Goal: Task Accomplishment & Management: Manage account settings

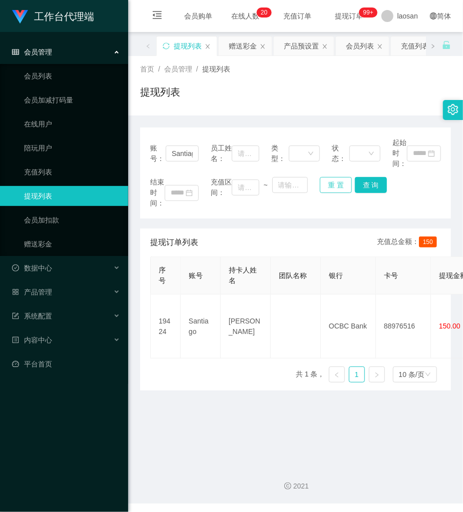
drag, startPoint x: 331, startPoint y: 183, endPoint x: 315, endPoint y: 183, distance: 16.0
click at [329, 183] on button "重 置" at bounding box center [336, 185] width 32 height 16
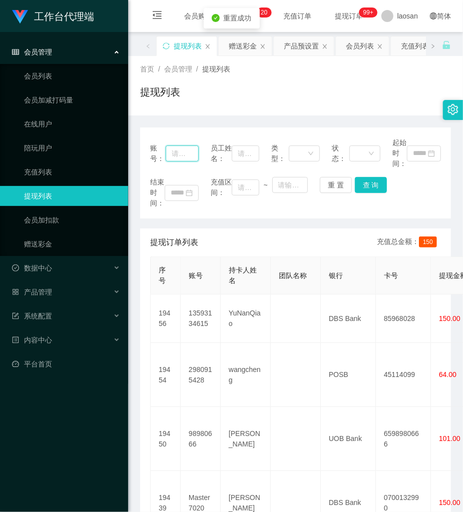
drag, startPoint x: 187, startPoint y: 159, endPoint x: 210, endPoint y: 165, distance: 24.2
click at [189, 160] on input "text" at bounding box center [182, 154] width 33 height 16
paste input "serene91"
type input "serene91"
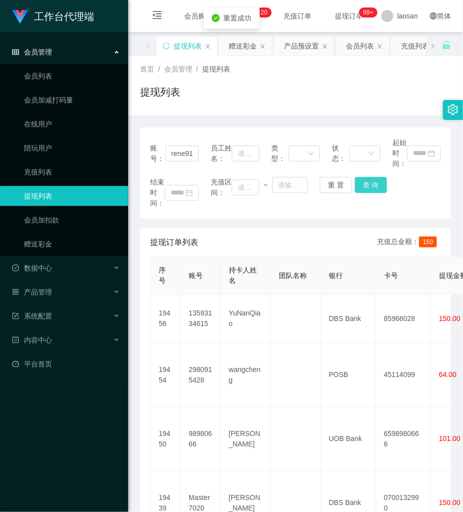
scroll to position [0, 0]
click at [362, 186] on button "查 询" at bounding box center [371, 185] width 32 height 16
drag, startPoint x: 362, startPoint y: 186, endPoint x: 359, endPoint y: 178, distance: 8.7
click at [357, 184] on div "重 置 查 询" at bounding box center [344, 185] width 49 height 16
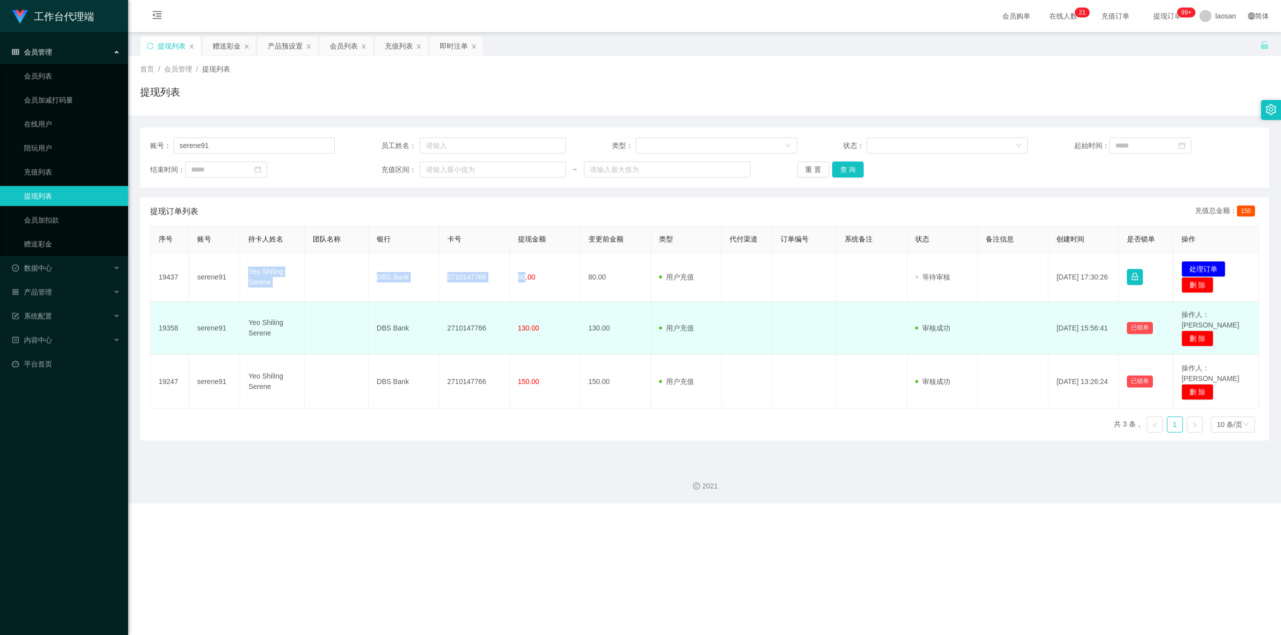
drag, startPoint x: 244, startPoint y: 272, endPoint x: 781, endPoint y: 302, distance: 537.7
click at [462, 281] on tr "19437 serene91 Yeo Shiling Serene DBS Bank 2710147766 80.00 80.00 用户充值 人工扣款 审核驳…" at bounding box center [705, 277] width 1108 height 49
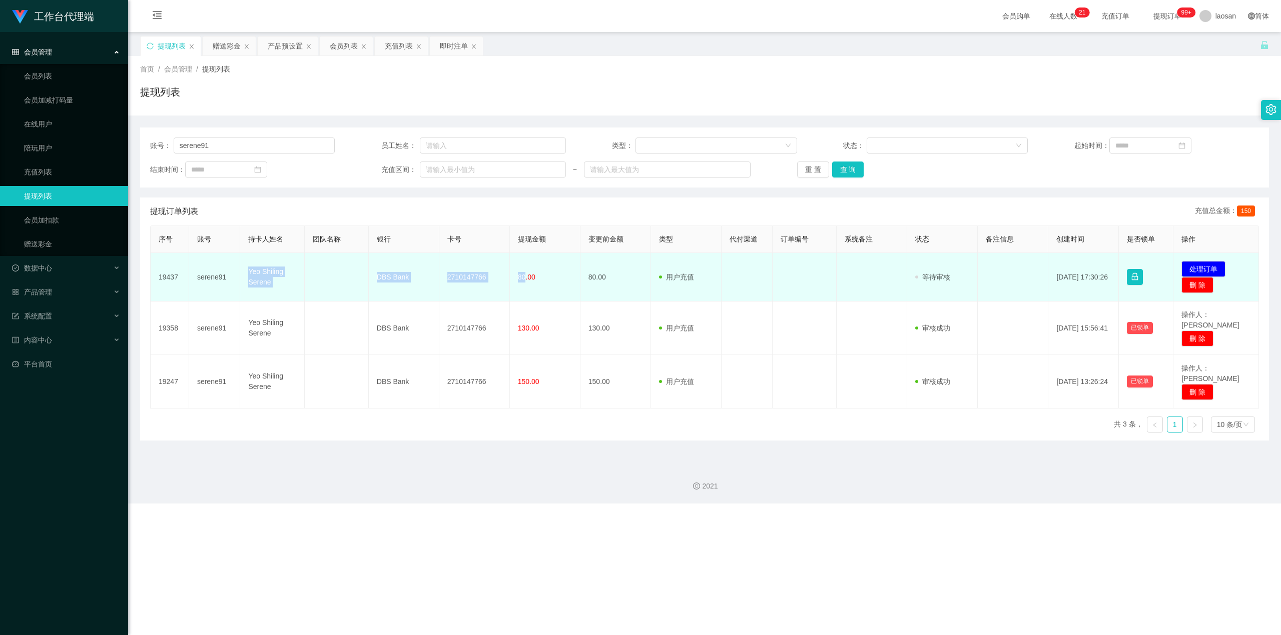
copy tr "Yeo Shiling Serene DBS Bank 2710147766 80"
click at [462, 267] on td "发起代付 处理订单 删 除" at bounding box center [1216, 277] width 86 height 49
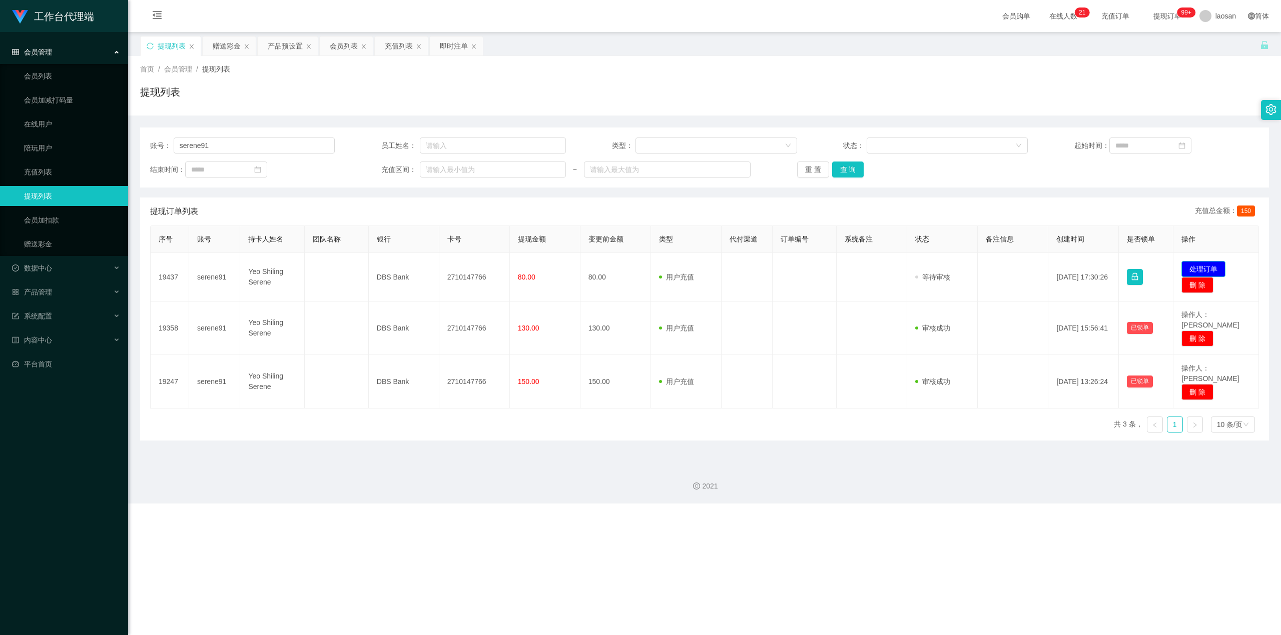
drag, startPoint x: 1192, startPoint y: 267, endPoint x: 1186, endPoint y: 269, distance: 6.3
click at [462, 268] on button "处理订单" at bounding box center [1203, 269] width 44 height 16
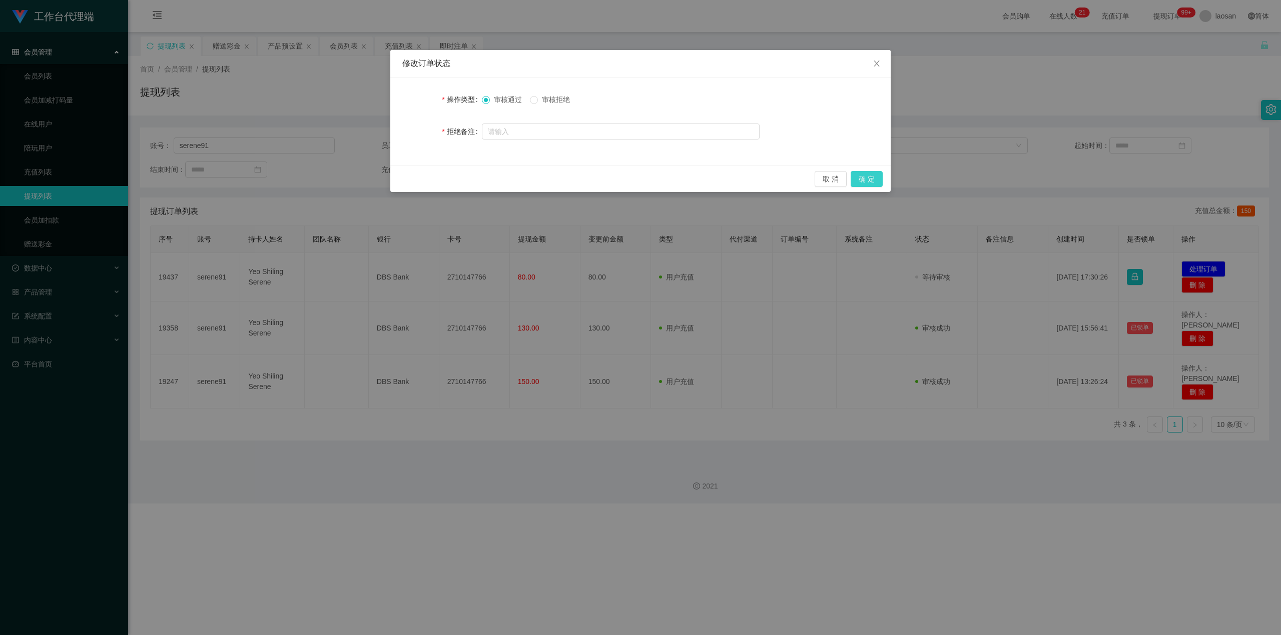
click at [462, 179] on button "确 定" at bounding box center [867, 179] width 32 height 16
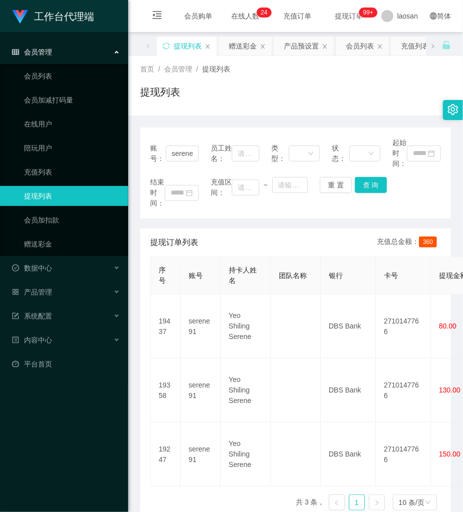
click at [257, 107] on div "提现列表" at bounding box center [295, 96] width 311 height 23
click at [330, 191] on button "重 置" at bounding box center [336, 185] width 32 height 16
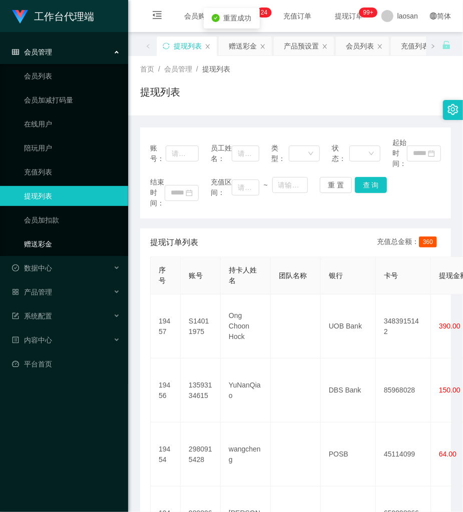
click at [61, 245] on link "赠送彩金" at bounding box center [72, 244] width 96 height 20
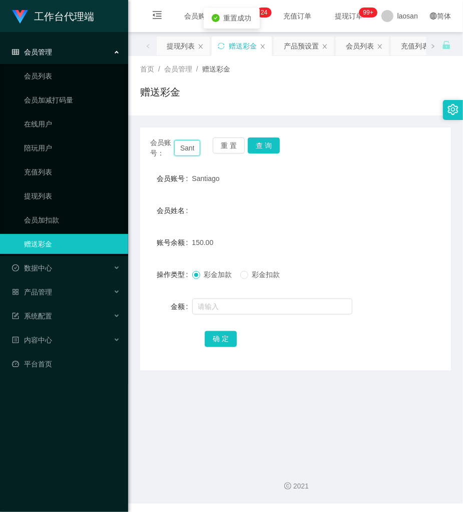
click at [191, 153] on input "Santiago" at bounding box center [187, 148] width 26 height 16
click at [219, 147] on button "重 置" at bounding box center [229, 146] width 32 height 16
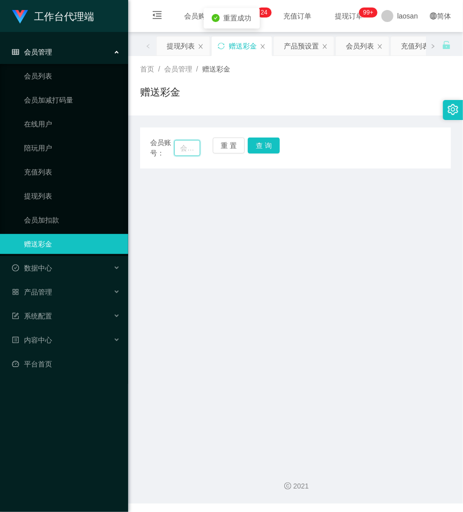
click at [189, 147] on input "text" at bounding box center [187, 148] width 26 height 16
paste input "khoo91"
type input "khoo91"
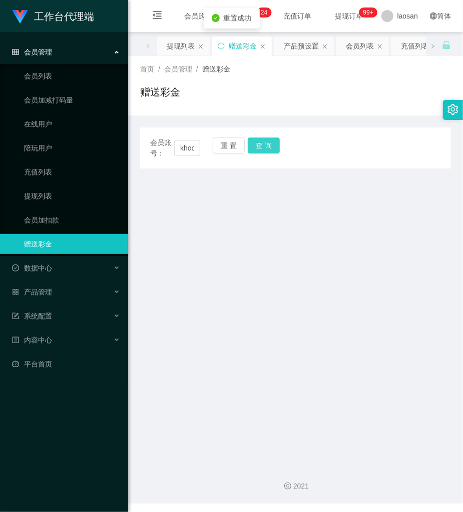
click at [267, 145] on button "查 询" at bounding box center [264, 146] width 32 height 16
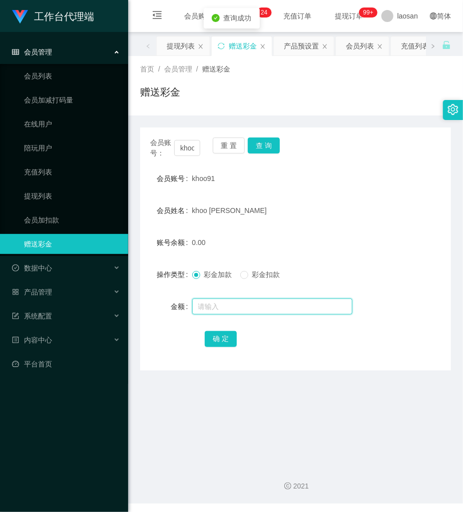
click at [231, 307] on input "text" at bounding box center [272, 307] width 160 height 16
type input "104"
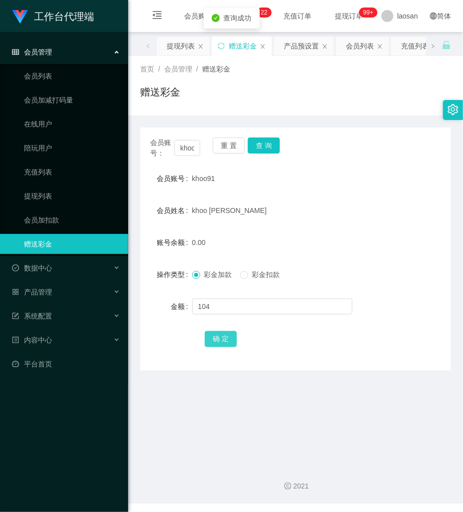
drag, startPoint x: 220, startPoint y: 342, endPoint x: 211, endPoint y: 342, distance: 9.5
click at [220, 342] on button "确 定" at bounding box center [221, 339] width 32 height 16
drag, startPoint x: 248, startPoint y: 93, endPoint x: 247, endPoint y: 113, distance: 19.6
click at [248, 94] on div "赠送彩金" at bounding box center [295, 96] width 311 height 23
click at [263, 145] on button "查 询" at bounding box center [264, 146] width 32 height 16
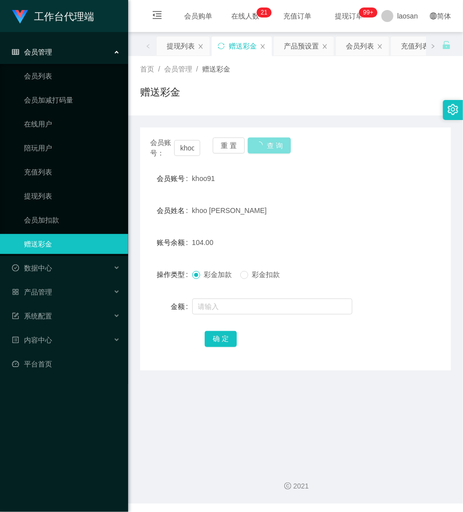
click at [263, 145] on button "查 询" at bounding box center [269, 146] width 43 height 16
drag, startPoint x: 227, startPoint y: 147, endPoint x: 211, endPoint y: 150, distance: 16.4
click at [227, 147] on button "重 置" at bounding box center [229, 146] width 32 height 16
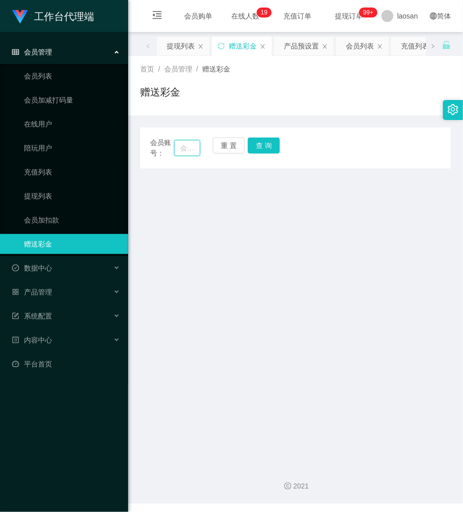
click at [195, 151] on input "text" at bounding box center [187, 148] width 26 height 16
paste input "khoo91"
type input "khoo91"
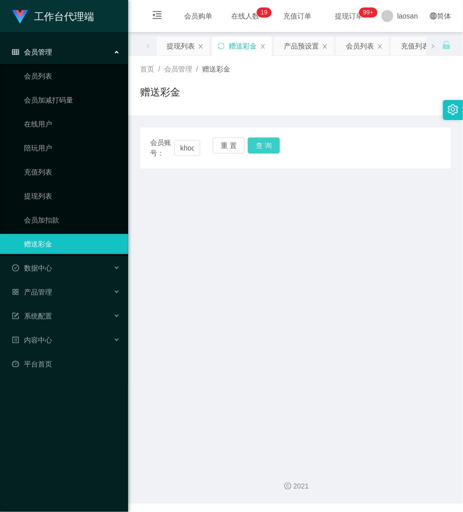
click at [270, 149] on button "查 询" at bounding box center [264, 146] width 32 height 16
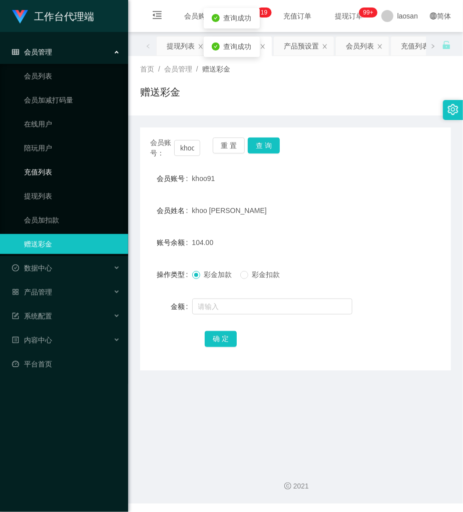
click at [48, 169] on link "充值列表" at bounding box center [72, 172] width 96 height 20
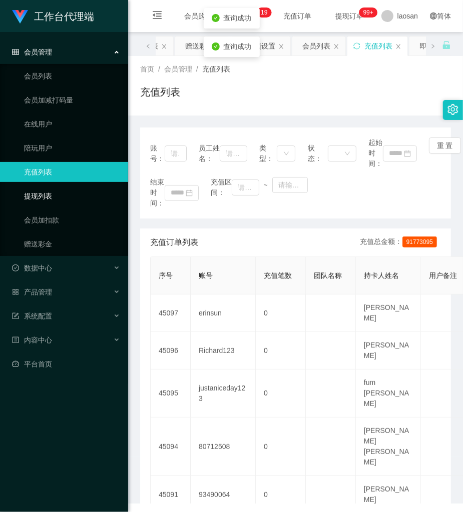
click at [46, 189] on link "提现列表" at bounding box center [72, 196] width 96 height 20
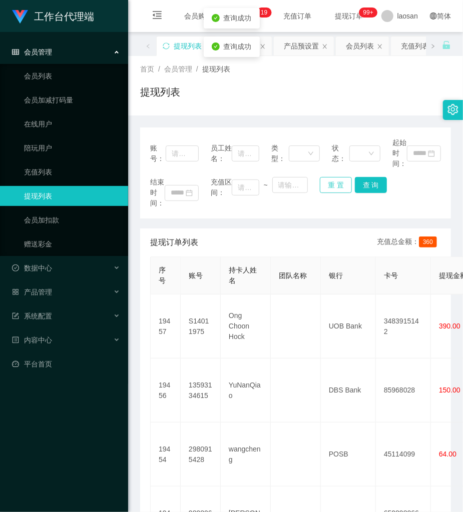
click at [331, 181] on button "重 置" at bounding box center [336, 185] width 32 height 16
click at [181, 161] on input "text" at bounding box center [182, 154] width 33 height 16
paste input "khoo91"
type input "khoo91"
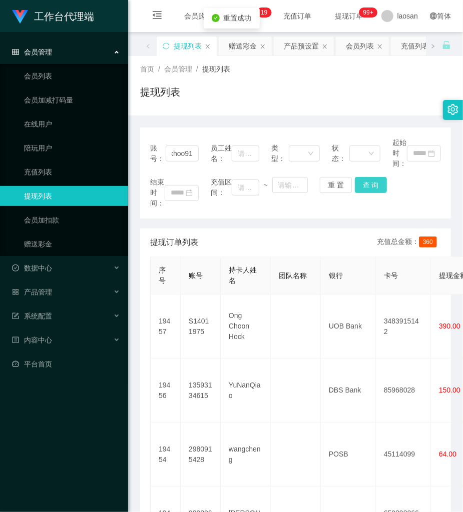
scroll to position [0, 0]
click at [365, 187] on button "查 询" at bounding box center [371, 185] width 32 height 16
click at [365, 187] on div "结束时间： 充值区间： ~ 重 置 查 询" at bounding box center [295, 193] width 291 height 32
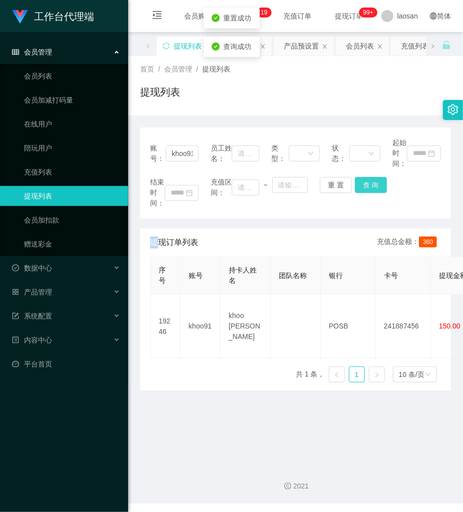
click at [365, 187] on button "查 询" at bounding box center [371, 185] width 32 height 16
click at [361, 189] on button "查 询" at bounding box center [371, 185] width 32 height 16
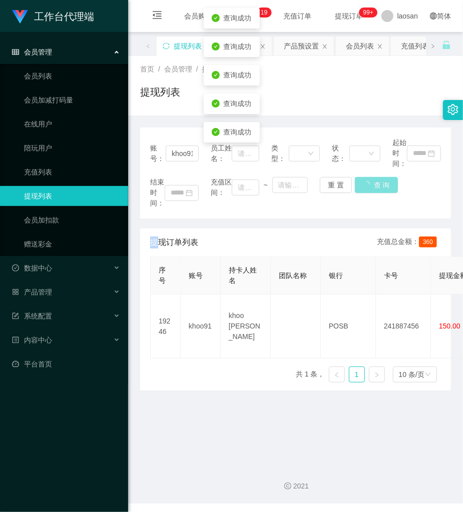
click at [361, 189] on button "查 询" at bounding box center [376, 185] width 43 height 16
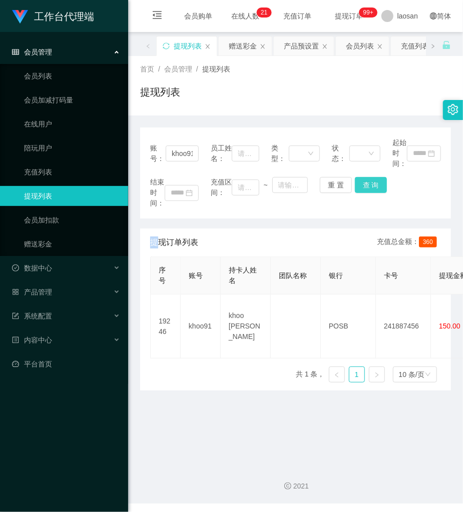
click at [367, 187] on button "查 询" at bounding box center [371, 185] width 32 height 16
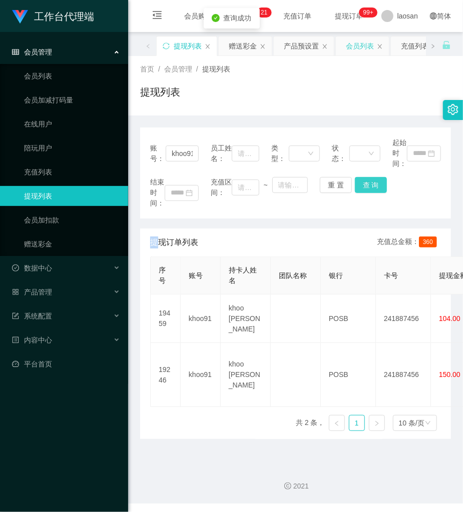
drag, startPoint x: 367, startPoint y: 187, endPoint x: 387, endPoint y: 42, distance: 145.9
click at [368, 185] on button "查 询" at bounding box center [371, 185] width 32 height 16
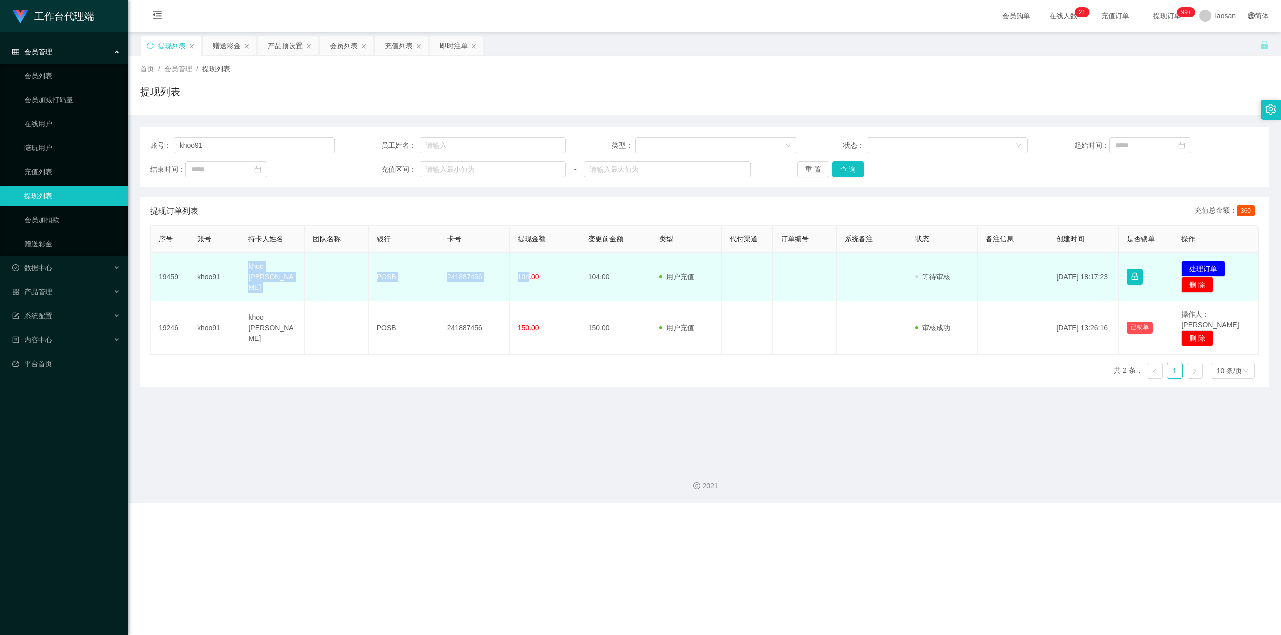
drag, startPoint x: 293, startPoint y: 281, endPoint x: 525, endPoint y: 285, distance: 232.2
click at [462, 285] on tr "19459 khoo91 khoo chee kang POSB 241887456 104.00 104.00 用户充值 人工扣款 审核驳回 审核成功 等待…" at bounding box center [705, 277] width 1108 height 49
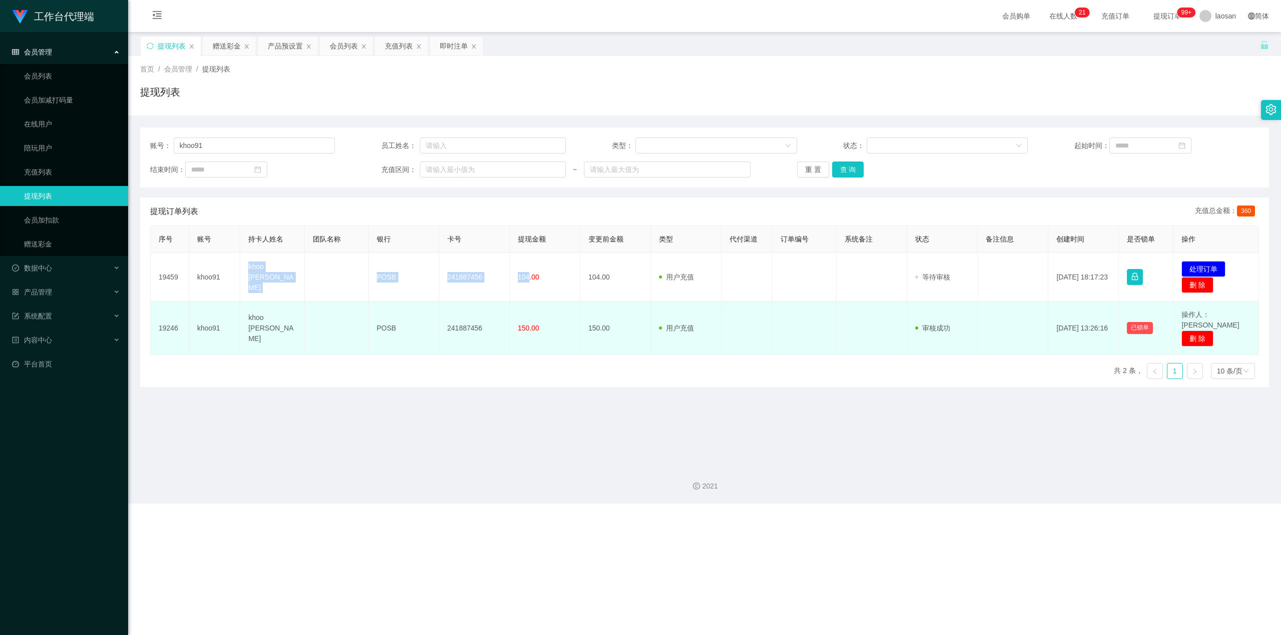
copy tr "khoo chee kang POSB 241887456 104"
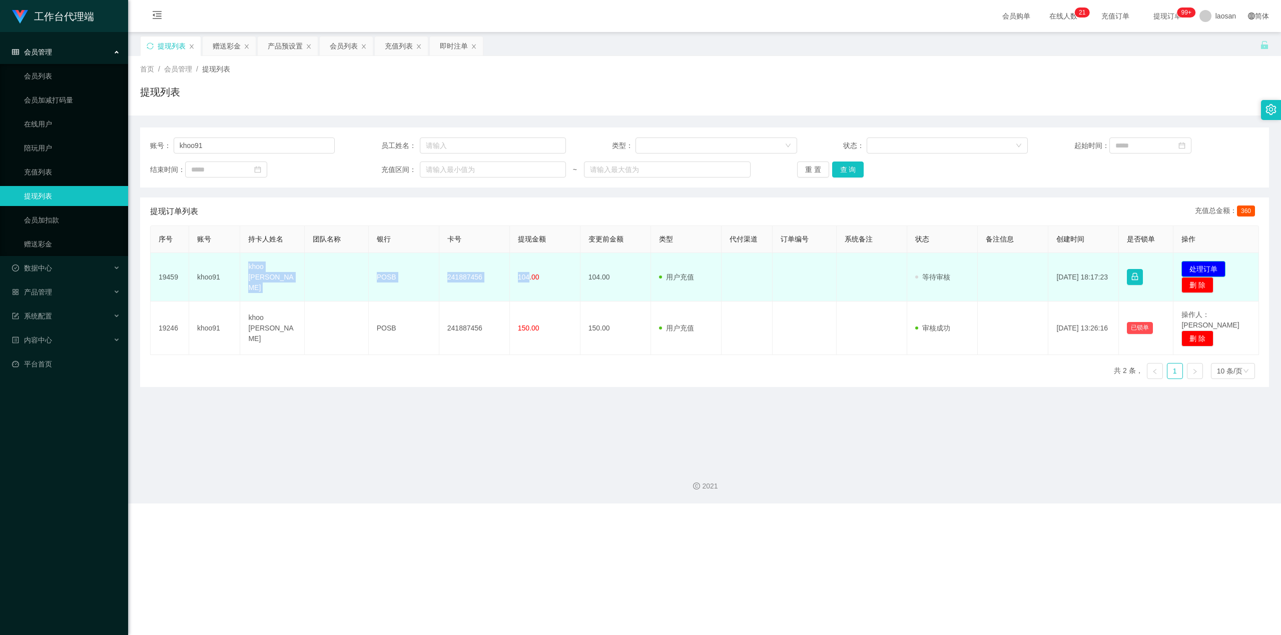
click at [462, 263] on button "处理订单" at bounding box center [1203, 269] width 44 height 16
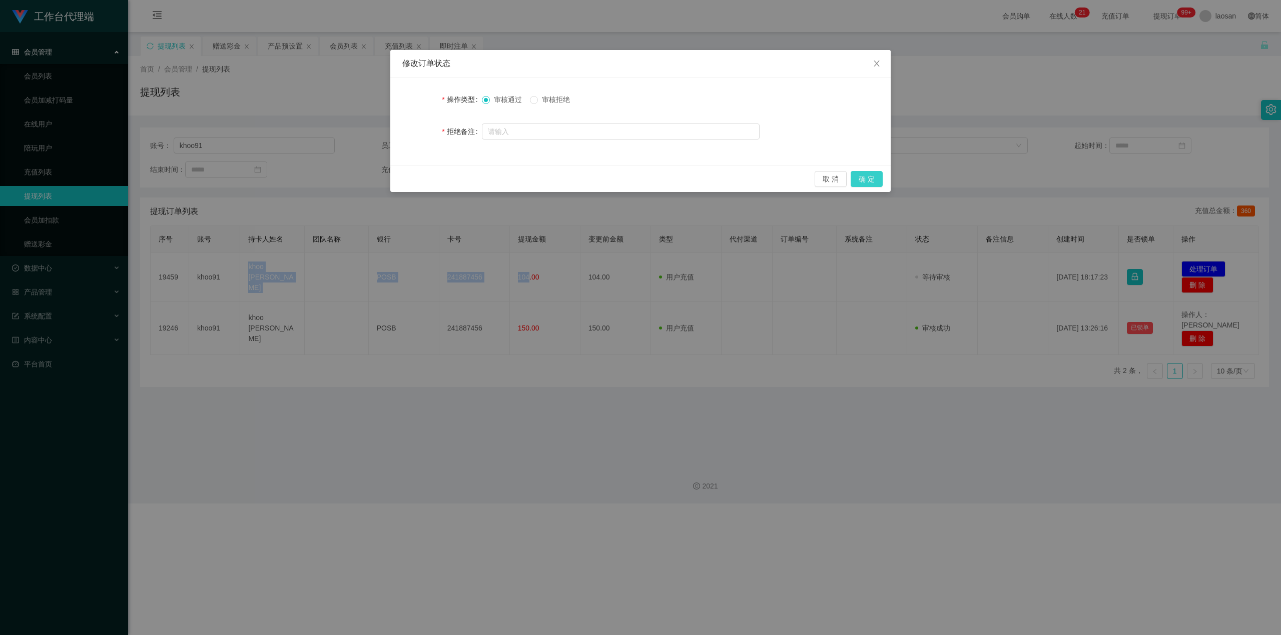
click at [462, 178] on button "确 定" at bounding box center [867, 179] width 32 height 16
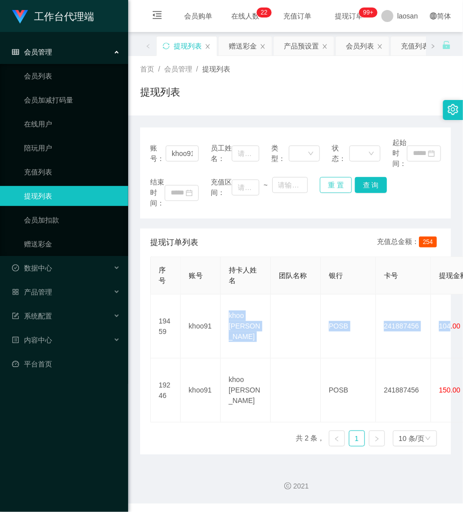
drag, startPoint x: 331, startPoint y: 180, endPoint x: 256, endPoint y: 213, distance: 81.5
click at [330, 180] on button "重 置" at bounding box center [336, 185] width 32 height 16
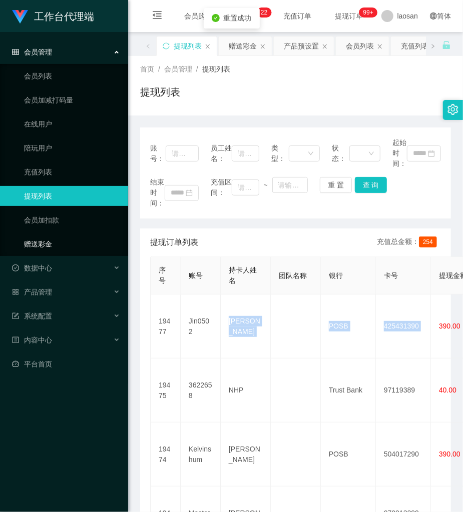
drag, startPoint x: 53, startPoint y: 249, endPoint x: 104, endPoint y: 210, distance: 63.9
click at [53, 249] on link "赠送彩金" at bounding box center [72, 244] width 96 height 20
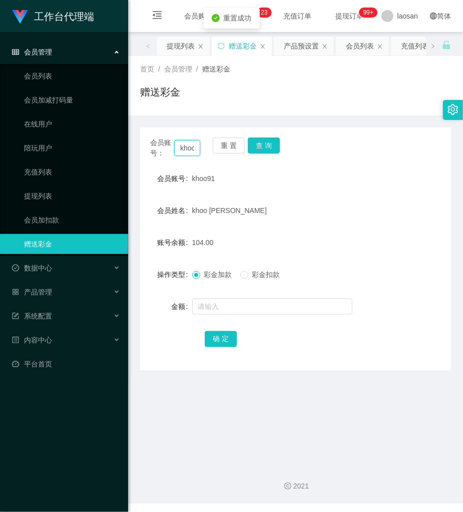
click at [193, 149] on input "khoo91" at bounding box center [187, 148] width 26 height 16
drag, startPoint x: 236, startPoint y: 142, endPoint x: 219, endPoint y: 145, distance: 17.7
click at [233, 141] on button "重 置" at bounding box center [229, 146] width 32 height 16
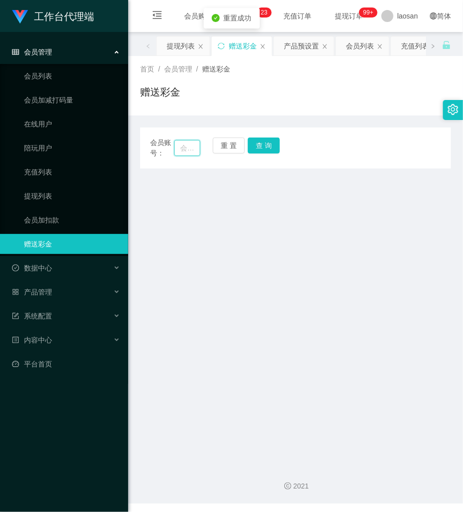
drag, startPoint x: 180, startPoint y: 151, endPoint x: 192, endPoint y: 149, distance: 12.2
click at [189, 151] on input "text" at bounding box center [187, 148] width 26 height 16
paste input "khoo91"
type input "khoo91"
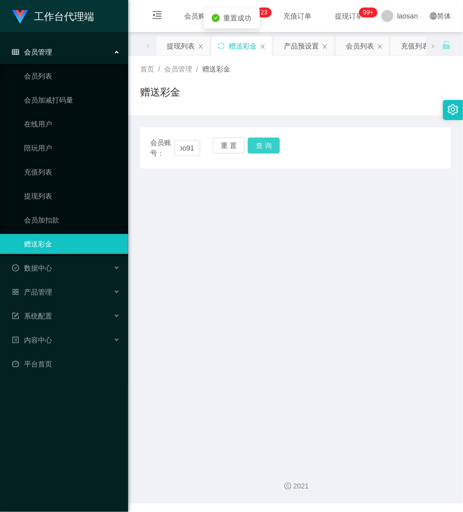
scroll to position [0, 0]
click at [263, 145] on button "查 询" at bounding box center [264, 146] width 32 height 16
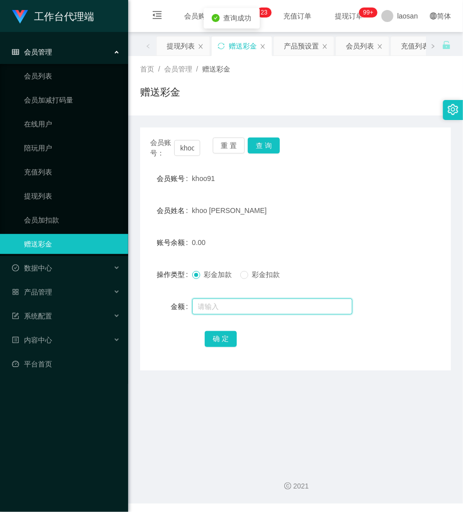
click at [232, 306] on input "text" at bounding box center [272, 307] width 160 height 16
type input "100"
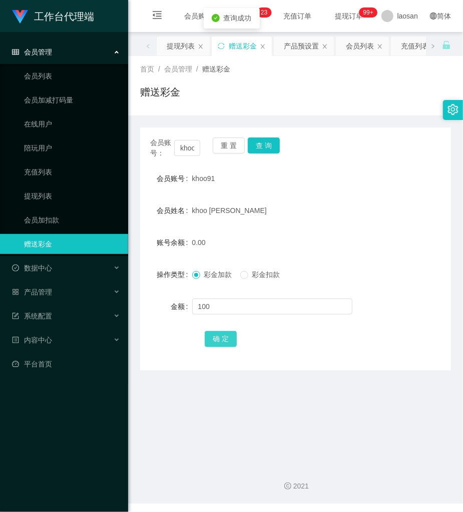
click at [218, 341] on button "确 定" at bounding box center [221, 339] width 32 height 16
drag, startPoint x: 228, startPoint y: 145, endPoint x: 195, endPoint y: 149, distance: 33.3
click at [225, 145] on button "重 置" at bounding box center [229, 146] width 32 height 16
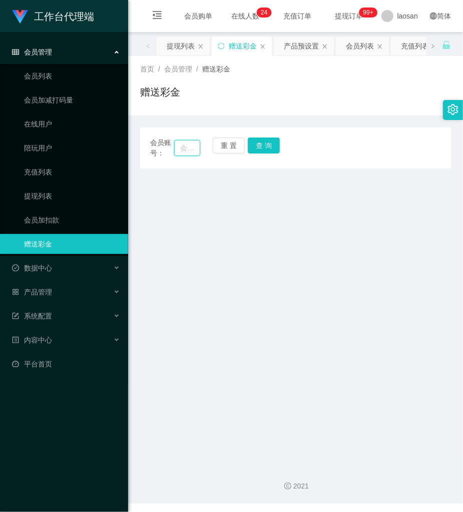
drag, startPoint x: 188, startPoint y: 149, endPoint x: 229, endPoint y: 145, distance: 40.7
click at [192, 148] on input "text" at bounding box center [187, 148] width 26 height 16
paste input "whejh159"
type input "whejh159"
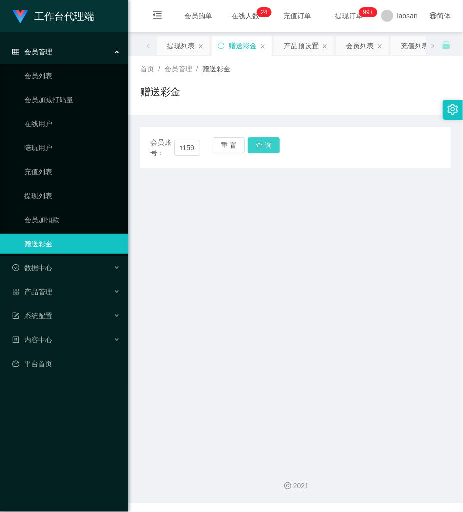
scroll to position [0, 0]
drag, startPoint x: 261, startPoint y: 143, endPoint x: 255, endPoint y: 146, distance: 6.5
click at [260, 143] on button "查 询" at bounding box center [264, 146] width 32 height 16
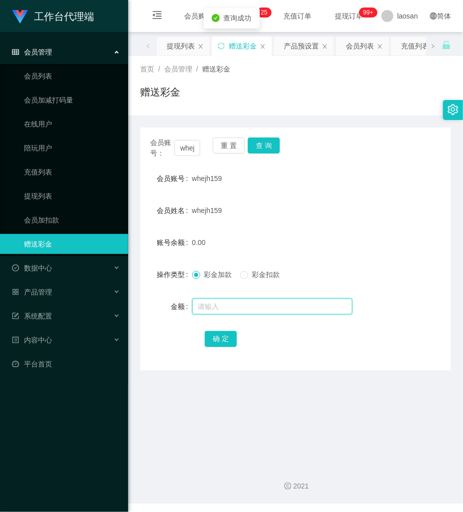
click at [221, 311] on input "text" at bounding box center [272, 307] width 160 height 16
type input "100"
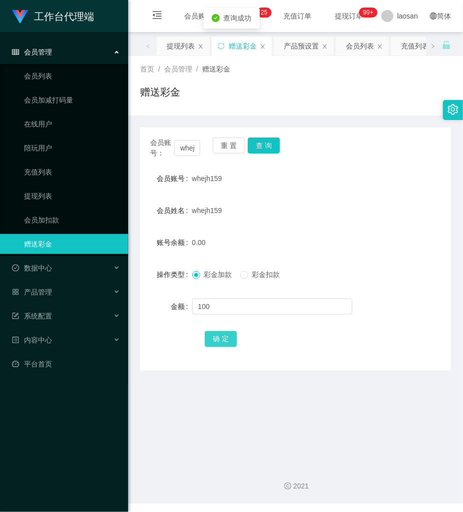
click at [215, 335] on button "确 定" at bounding box center [221, 339] width 32 height 16
click at [227, 147] on button "重 置" at bounding box center [229, 146] width 32 height 16
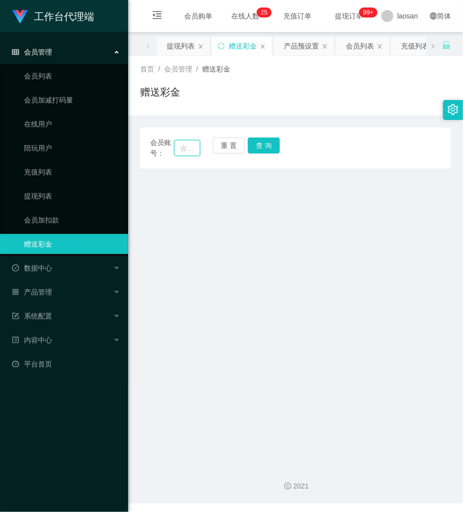
drag, startPoint x: 184, startPoint y: 151, endPoint x: 197, endPoint y: 151, distance: 12.5
click at [194, 151] on input "text" at bounding box center [187, 148] width 26 height 16
paste input "Austin98"
type input "Austin98"
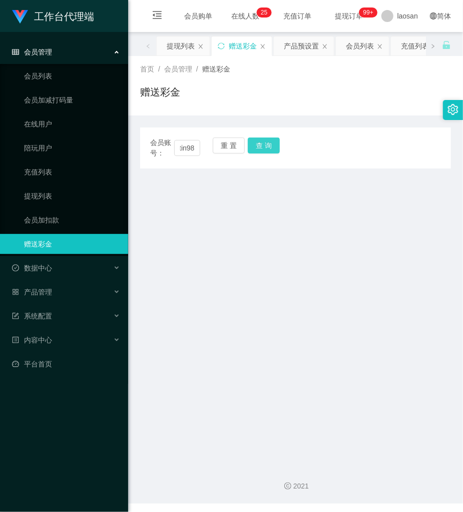
click at [265, 150] on button "查 询" at bounding box center [264, 146] width 32 height 16
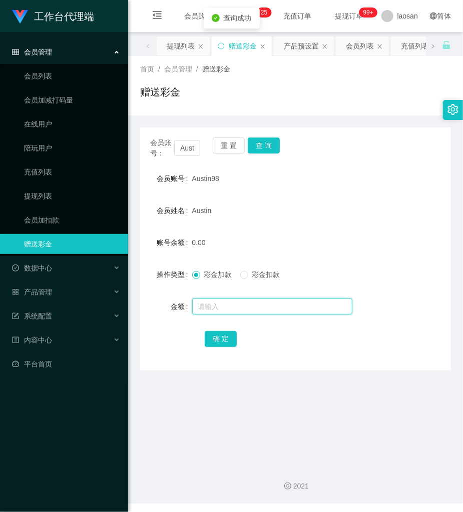
click at [215, 313] on input "text" at bounding box center [272, 307] width 160 height 16
type input "100"
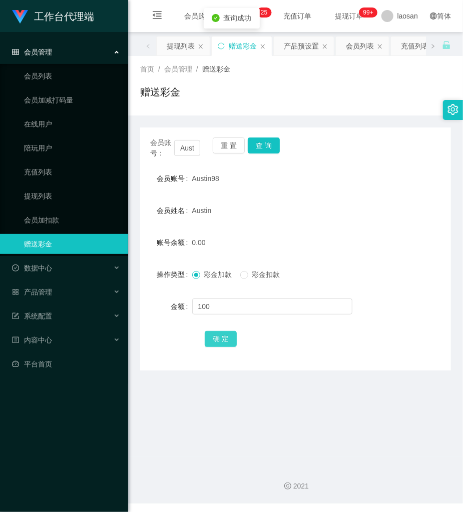
drag, startPoint x: 221, startPoint y: 335, endPoint x: 190, endPoint y: 329, distance: 31.1
click at [221, 335] on button "确 定" at bounding box center [221, 339] width 32 height 16
drag, startPoint x: 301, startPoint y: 77, endPoint x: 295, endPoint y: 2, distance: 74.8
click at [302, 70] on div "首页 / 会员管理 / 赠送彩金 / 赠送彩金" at bounding box center [295, 86] width 311 height 44
click at [225, 147] on button "重 置" at bounding box center [229, 146] width 32 height 16
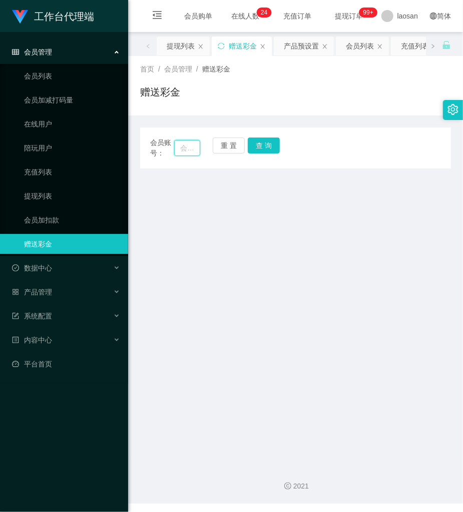
click at [184, 148] on input "text" at bounding box center [187, 148] width 26 height 16
paste input "[PERSON_NAME]"
type input "[PERSON_NAME]"
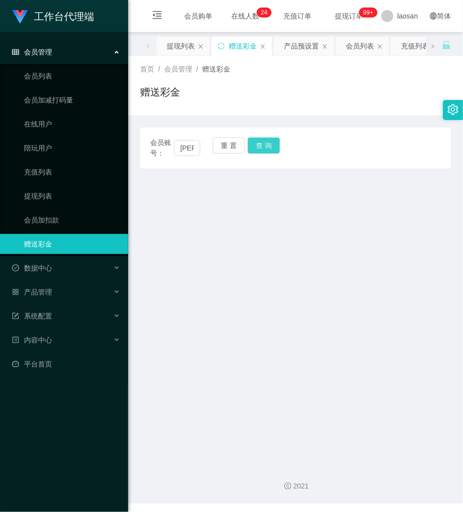
click at [267, 147] on button "查 询" at bounding box center [264, 146] width 32 height 16
click at [264, 148] on button "查 询" at bounding box center [264, 146] width 32 height 16
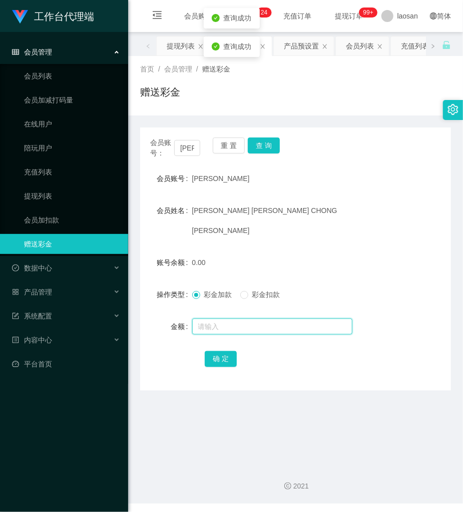
click at [229, 319] on input "text" at bounding box center [272, 327] width 160 height 16
type input "100"
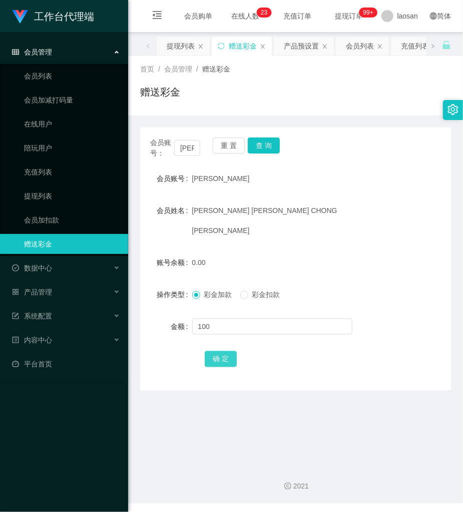
click at [222, 351] on button "确 定" at bounding box center [221, 359] width 32 height 16
drag, startPoint x: 349, startPoint y: 217, endPoint x: 217, endPoint y: 152, distance: 147.7
click at [315, 199] on form "会员账号 francislee 会员姓名 [PERSON_NAME] [PERSON_NAME] CHONG [PERSON_NAME] 账号余额 100.0…" at bounding box center [295, 269] width 311 height 200
click at [224, 149] on button "重 置" at bounding box center [229, 146] width 32 height 16
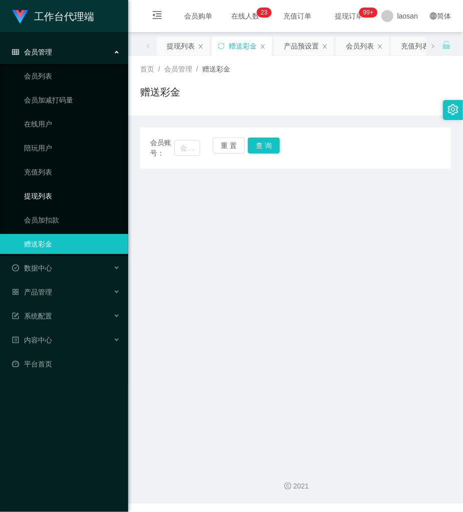
click at [26, 202] on link "提现列表" at bounding box center [72, 196] width 96 height 20
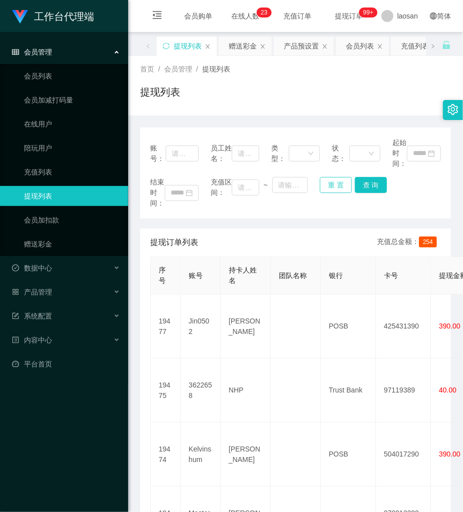
drag, startPoint x: 325, startPoint y: 183, endPoint x: 227, endPoint y: 177, distance: 97.7
click at [323, 183] on button "重 置" at bounding box center [336, 185] width 32 height 16
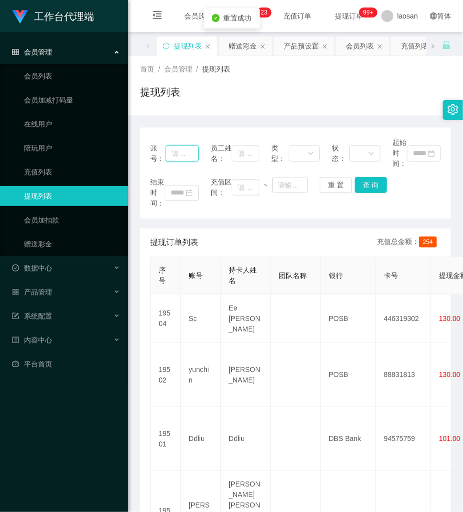
drag, startPoint x: 166, startPoint y: 152, endPoint x: 173, endPoint y: 153, distance: 7.0
click at [166, 152] on input "text" at bounding box center [182, 154] width 33 height 16
paste input "khoo91"
type input "khoo91"
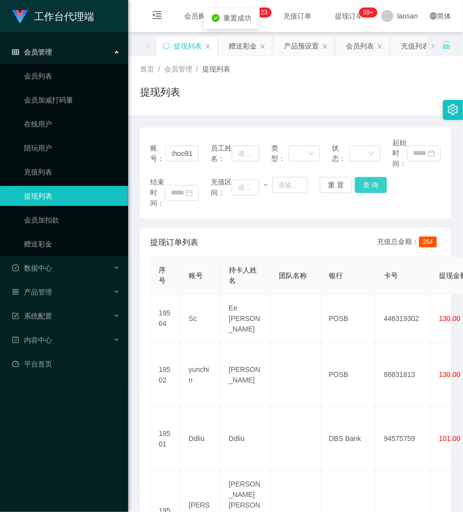
scroll to position [0, 0]
click at [355, 181] on button "查 询" at bounding box center [371, 185] width 32 height 16
click at [355, 181] on div "重 置 查 询" at bounding box center [344, 185] width 49 height 16
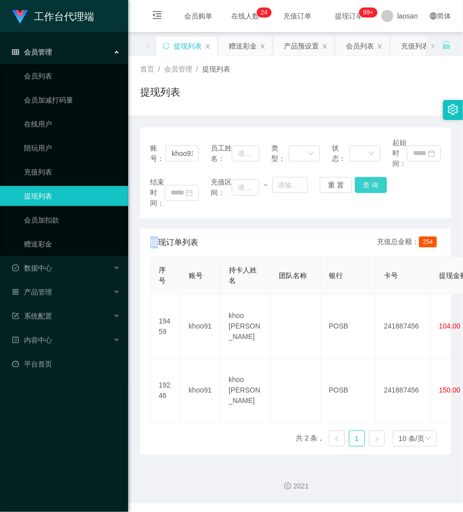
click at [373, 190] on button "查 询" at bounding box center [371, 185] width 32 height 16
click at [373, 190] on div "结束时间： 充值区间： ~ 重 置 查 询" at bounding box center [295, 193] width 291 height 32
click at [373, 190] on button "查 询" at bounding box center [371, 185] width 32 height 16
drag, startPoint x: 373, startPoint y: 189, endPoint x: 332, endPoint y: 181, distance: 41.3
click at [332, 181] on div "重 置 查 询" at bounding box center [344, 185] width 49 height 16
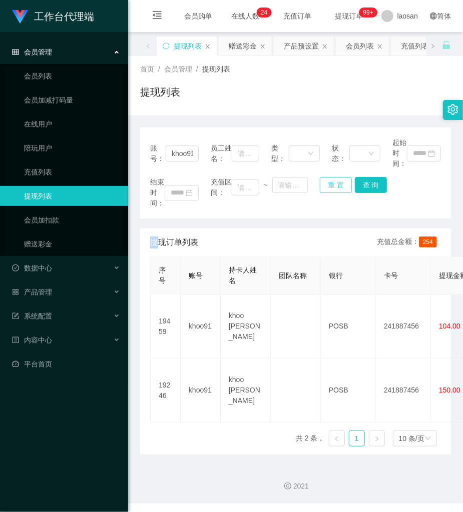
drag, startPoint x: 335, startPoint y: 190, endPoint x: 320, endPoint y: 192, distance: 15.1
click at [323, 191] on button "重 置" at bounding box center [336, 185] width 32 height 16
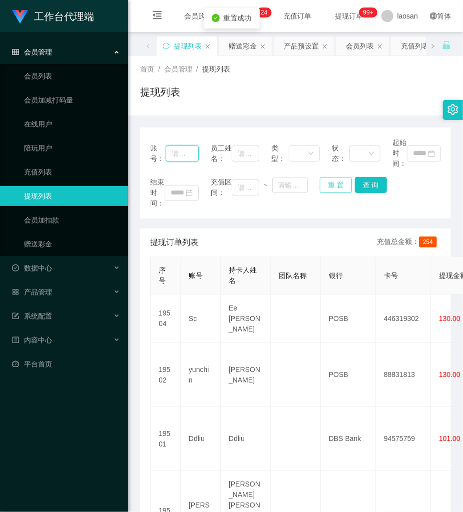
drag, startPoint x: 189, startPoint y: 154, endPoint x: 336, endPoint y: 188, distance: 151.5
click at [208, 157] on div "账号： 员工姓名： 类型： 状态： 起始时间：" at bounding box center [295, 154] width 291 height 32
paste input "Austin98"
type input "Austin98"
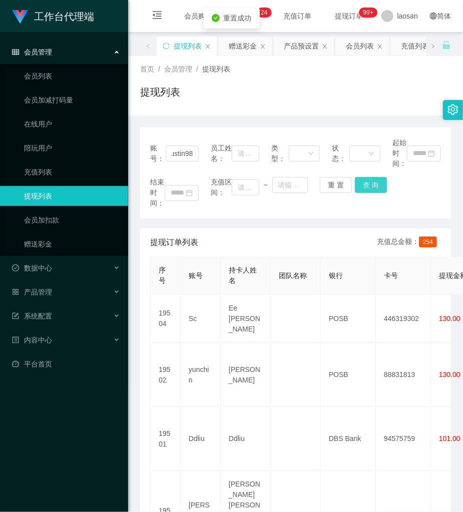
scroll to position [0, 0]
click at [357, 191] on button "查 询" at bounding box center [371, 185] width 32 height 16
click at [357, 191] on div "重 置 查 询" at bounding box center [344, 185] width 49 height 16
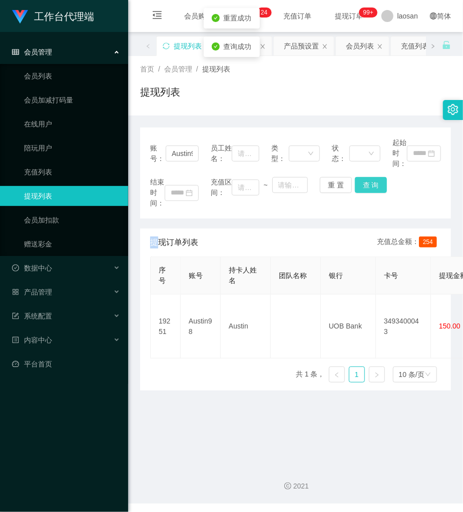
click at [357, 189] on button "查 询" at bounding box center [371, 185] width 32 height 16
drag, startPoint x: 325, startPoint y: 180, endPoint x: 239, endPoint y: 180, distance: 85.6
click at [323, 184] on button "重 置" at bounding box center [336, 185] width 32 height 16
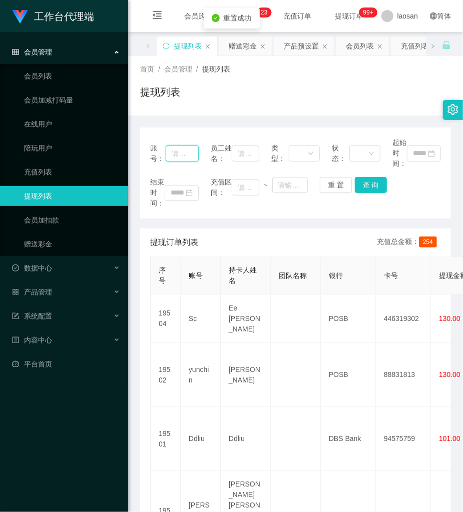
drag, startPoint x: 187, startPoint y: 157, endPoint x: 201, endPoint y: 157, distance: 14.5
click at [194, 157] on input "text" at bounding box center [182, 154] width 33 height 16
paste input "[PERSON_NAME]"
type input "[PERSON_NAME]"
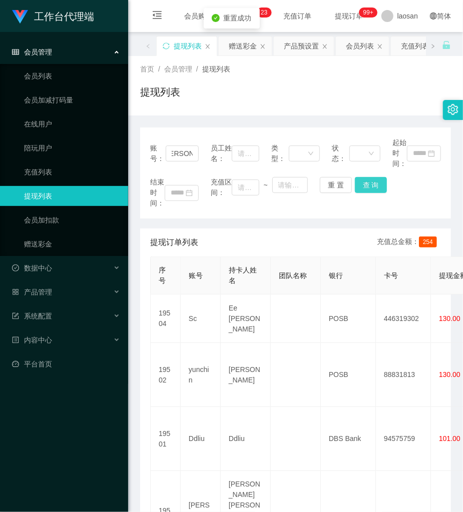
scroll to position [0, 0]
click at [359, 181] on button "查 询" at bounding box center [371, 185] width 32 height 16
click at [359, 181] on div "重 置 查 询" at bounding box center [344, 185] width 49 height 16
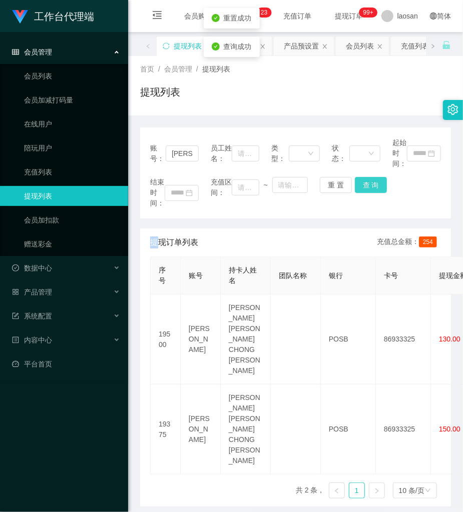
click at [359, 181] on button "查 询" at bounding box center [371, 185] width 32 height 16
drag, startPoint x: 359, startPoint y: 181, endPoint x: 340, endPoint y: 122, distance: 61.9
click at [357, 181] on div "重 置 查 询" at bounding box center [344, 185] width 49 height 16
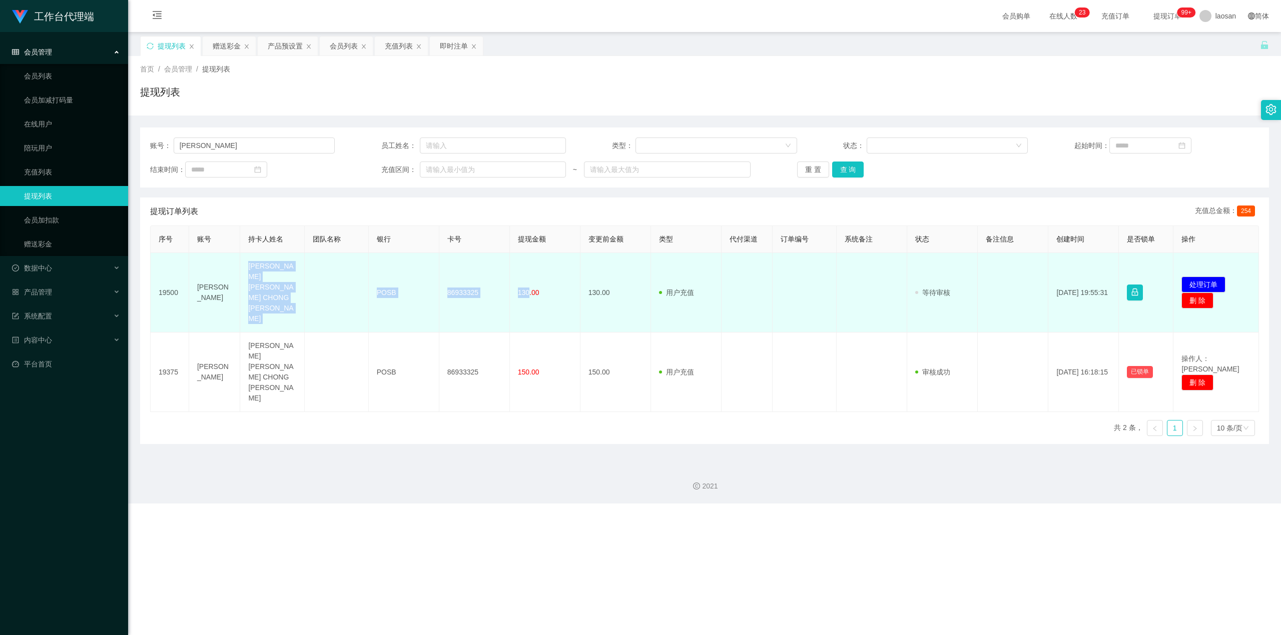
drag, startPoint x: 245, startPoint y: 267, endPoint x: 529, endPoint y: 289, distance: 284.5
click at [462, 289] on tr "19500 francislee [PERSON_NAME] [PERSON_NAME] CHONG [PERSON_NAME] POSB 86933325 …" at bounding box center [705, 293] width 1108 height 80
copy tr "[PERSON_NAME] [PERSON_NAME] CHONG [PERSON_NAME] POSB 86933325 130"
click at [462, 277] on button "处理订单" at bounding box center [1203, 285] width 44 height 16
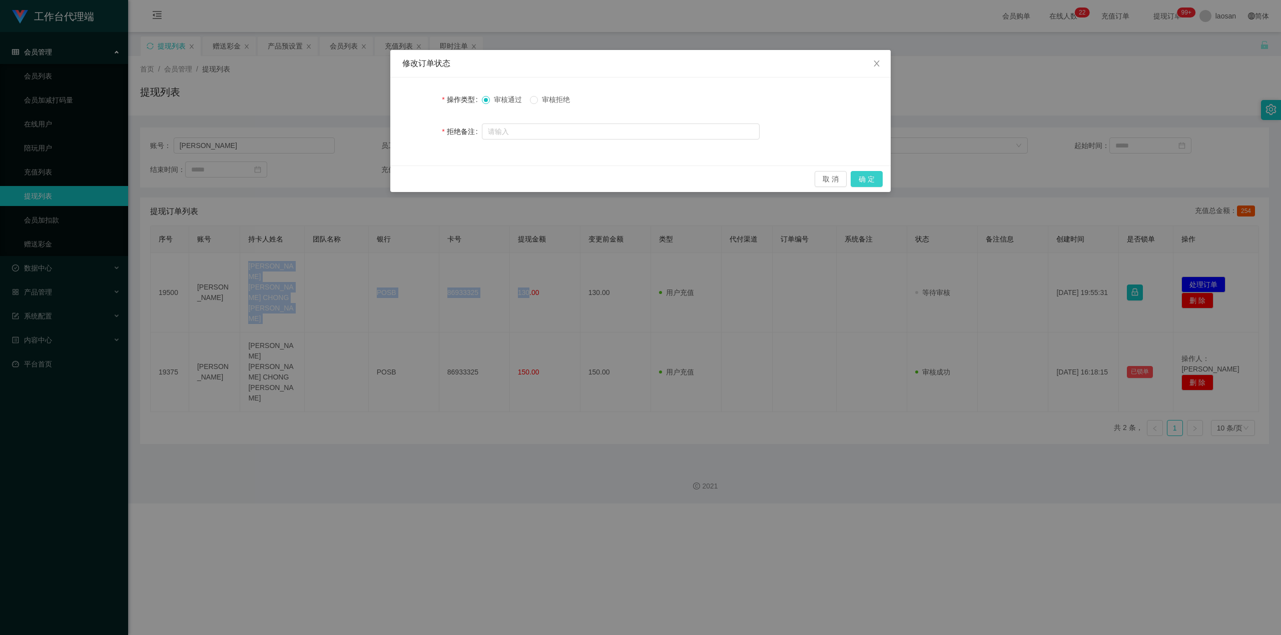
click at [462, 177] on button "确 定" at bounding box center [867, 179] width 32 height 16
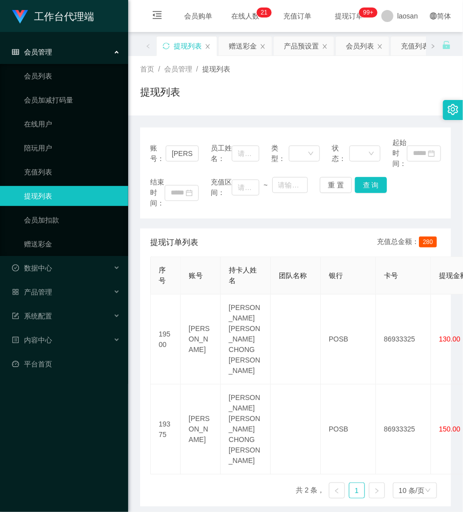
click at [341, 175] on div "账号： [PERSON_NAME] 员工姓名： 类型： 状态： 起始时间： 结束时间： 充值区间： ~ 重 置 查 询" at bounding box center [295, 173] width 311 height 91
drag, startPoint x: 336, startPoint y: 185, endPoint x: 197, endPoint y: 189, distance: 139.1
click at [335, 186] on button "重 置" at bounding box center [336, 185] width 32 height 16
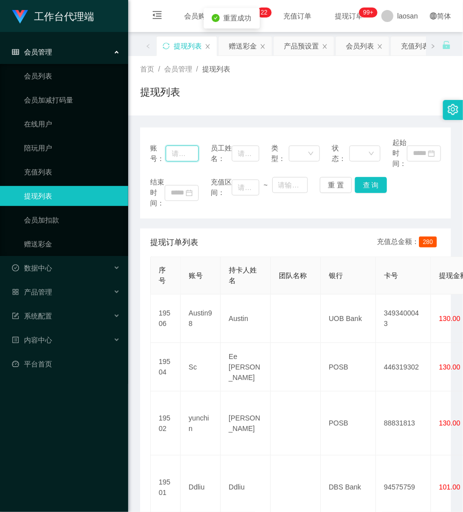
drag, startPoint x: 191, startPoint y: 156, endPoint x: 227, endPoint y: 157, distance: 36.0
click at [203, 156] on div "账号： 员工姓名： 类型： 状态： 起始时间：" at bounding box center [295, 154] width 291 height 32
paste input "khoo91"
type input "khoo91"
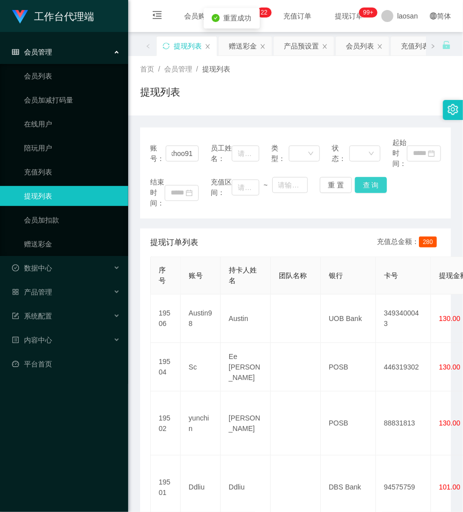
scroll to position [0, 0]
click at [360, 183] on button "查 询" at bounding box center [371, 185] width 32 height 16
drag, startPoint x: 360, startPoint y: 183, endPoint x: 364, endPoint y: 179, distance: 5.3
click at [357, 183] on div "重 置 查 询" at bounding box center [344, 185] width 49 height 16
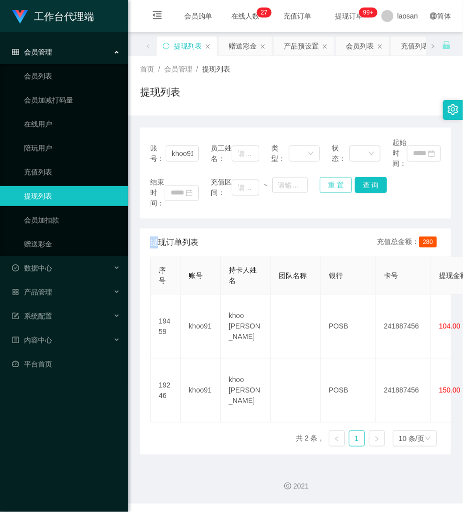
click at [334, 185] on button "重 置" at bounding box center [336, 185] width 32 height 16
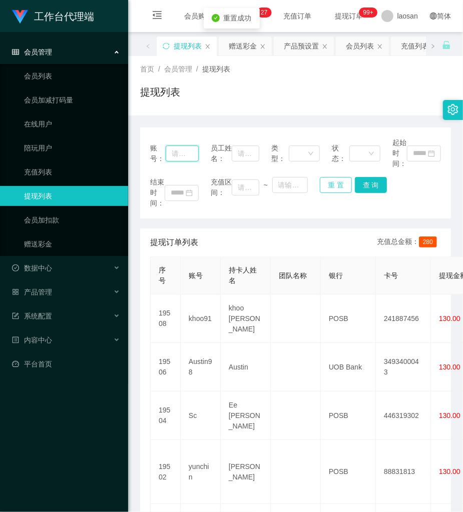
drag, startPoint x: 184, startPoint y: 155, endPoint x: 334, endPoint y: 180, distance: 152.2
click at [189, 157] on input "text" at bounding box center [182, 154] width 33 height 16
paste input "Austin98"
type input "Austin98"
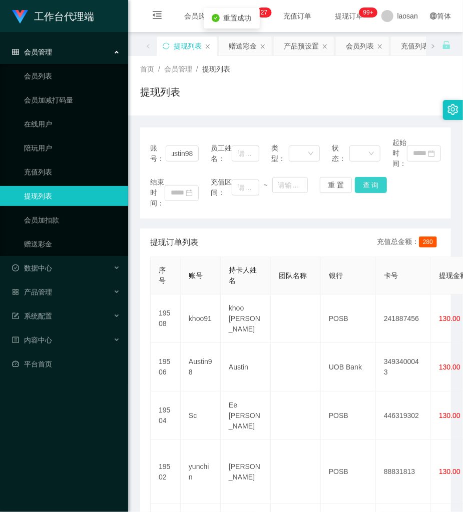
scroll to position [0, 0]
click at [361, 185] on button "查 询" at bounding box center [371, 185] width 32 height 16
drag, startPoint x: 361, startPoint y: 185, endPoint x: 363, endPoint y: 176, distance: 9.2
click at [361, 183] on div "重 置 查 询" at bounding box center [344, 185] width 49 height 16
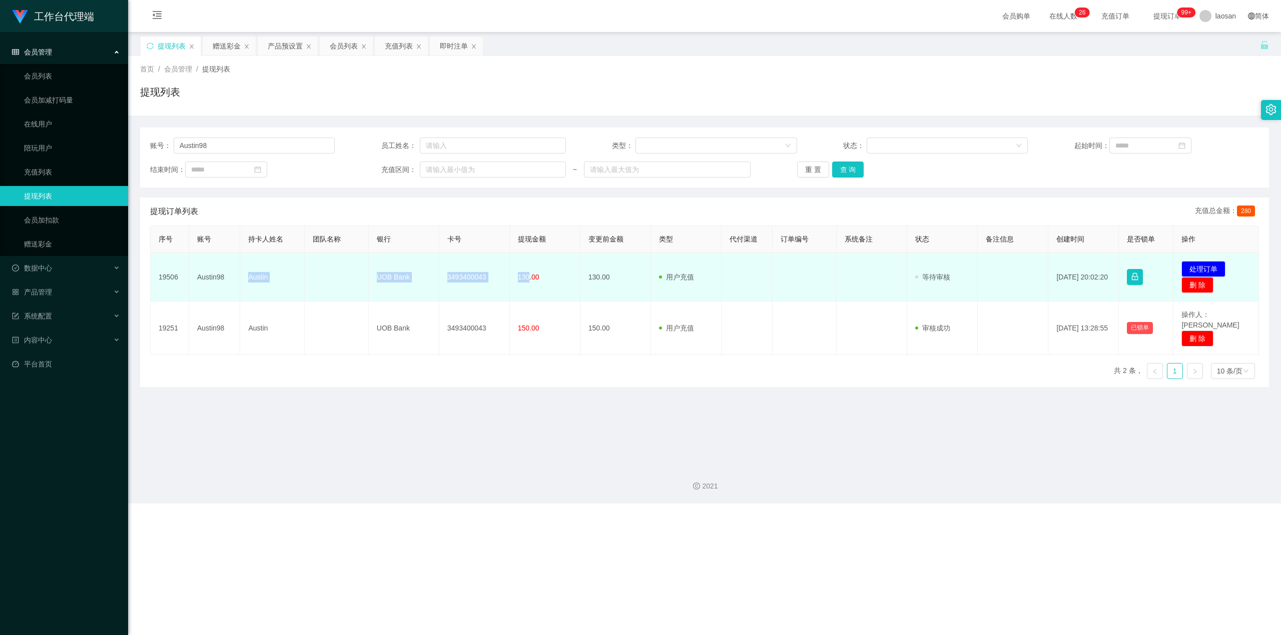
drag, startPoint x: 249, startPoint y: 271, endPoint x: 527, endPoint y: 283, distance: 278.4
click at [462, 283] on tr "19506 Austin98 Austin UOB Bank 3493400043 130.00 130.00 用户充值 人工扣款 审核驳回 审核成功 等待审…" at bounding box center [705, 277] width 1108 height 49
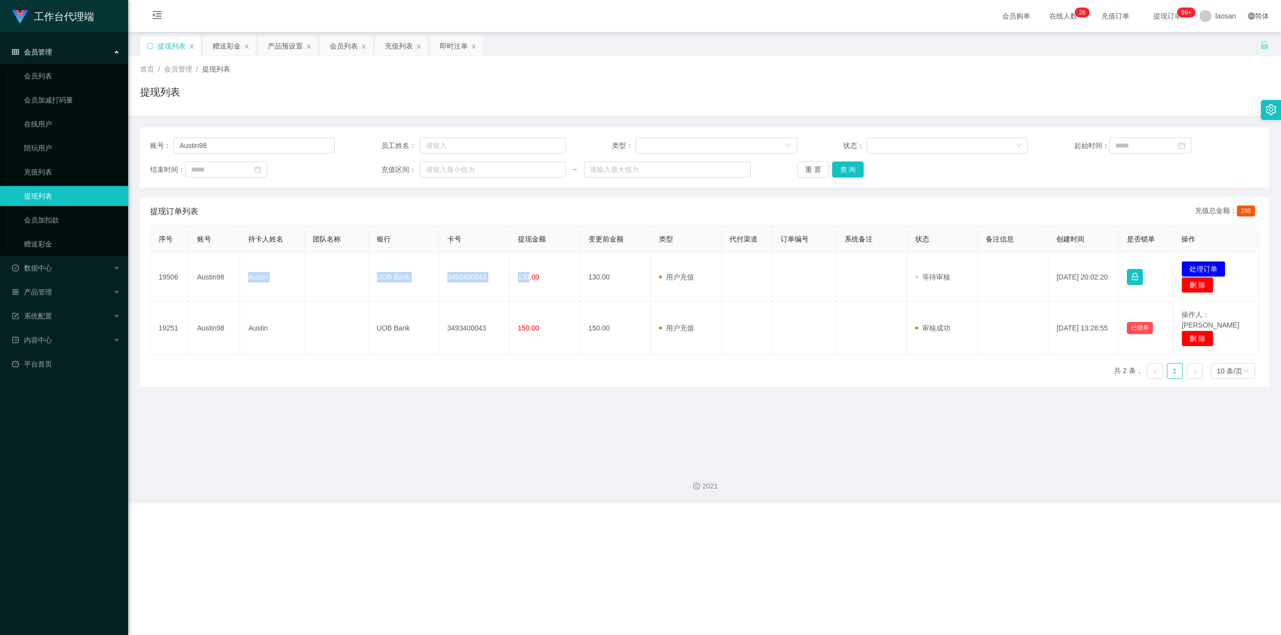
copy tr "Austin UOB Bank 3493400043 130"
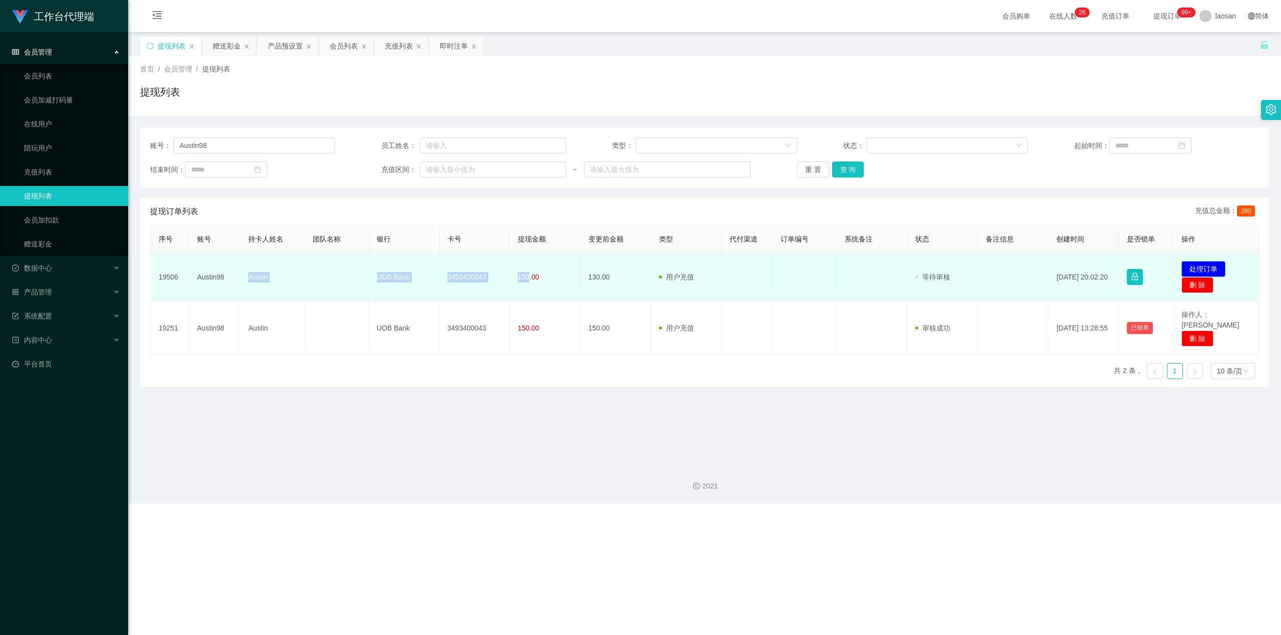
click at [462, 263] on button "处理订单" at bounding box center [1203, 269] width 44 height 16
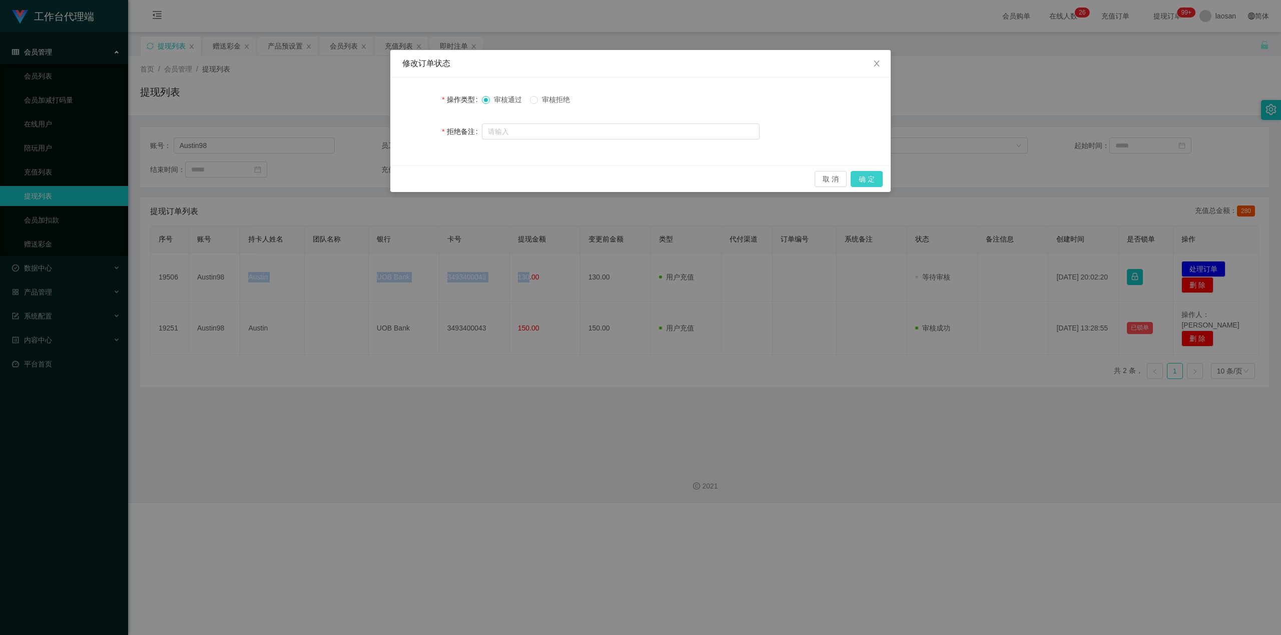
drag, startPoint x: 863, startPoint y: 175, endPoint x: 873, endPoint y: 174, distance: 10.1
click at [462, 176] on button "确 定" at bounding box center [867, 179] width 32 height 16
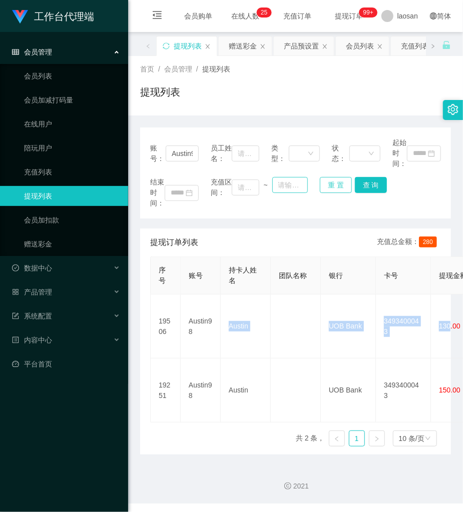
drag, startPoint x: 325, startPoint y: 184, endPoint x: 299, endPoint y: 184, distance: 26.5
click at [326, 184] on button "重 置" at bounding box center [336, 185] width 32 height 16
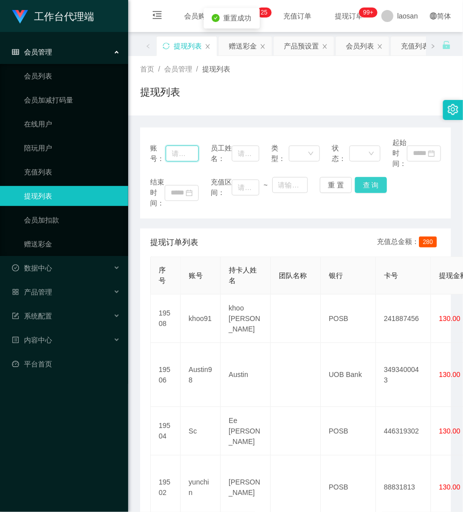
drag, startPoint x: 181, startPoint y: 158, endPoint x: 369, endPoint y: 179, distance: 189.2
click at [197, 157] on div "账号： 员工姓名： 类型： 状态： 起始时间：" at bounding box center [295, 154] width 291 height 32
paste input "khoo91"
type input "khoo91"
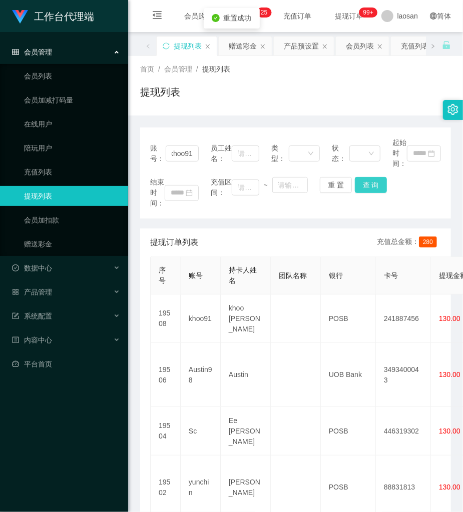
scroll to position [0, 0]
click at [373, 183] on button "查 询" at bounding box center [371, 185] width 32 height 16
click at [373, 183] on div "结束时间： 充值区间： ~ 重 置 查 询" at bounding box center [295, 193] width 291 height 32
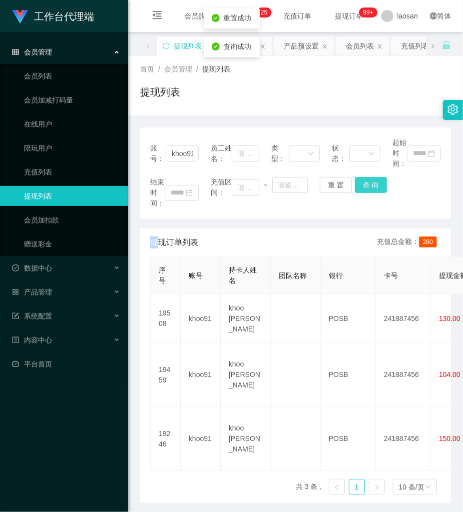
click at [373, 183] on button "查 询" at bounding box center [371, 185] width 32 height 16
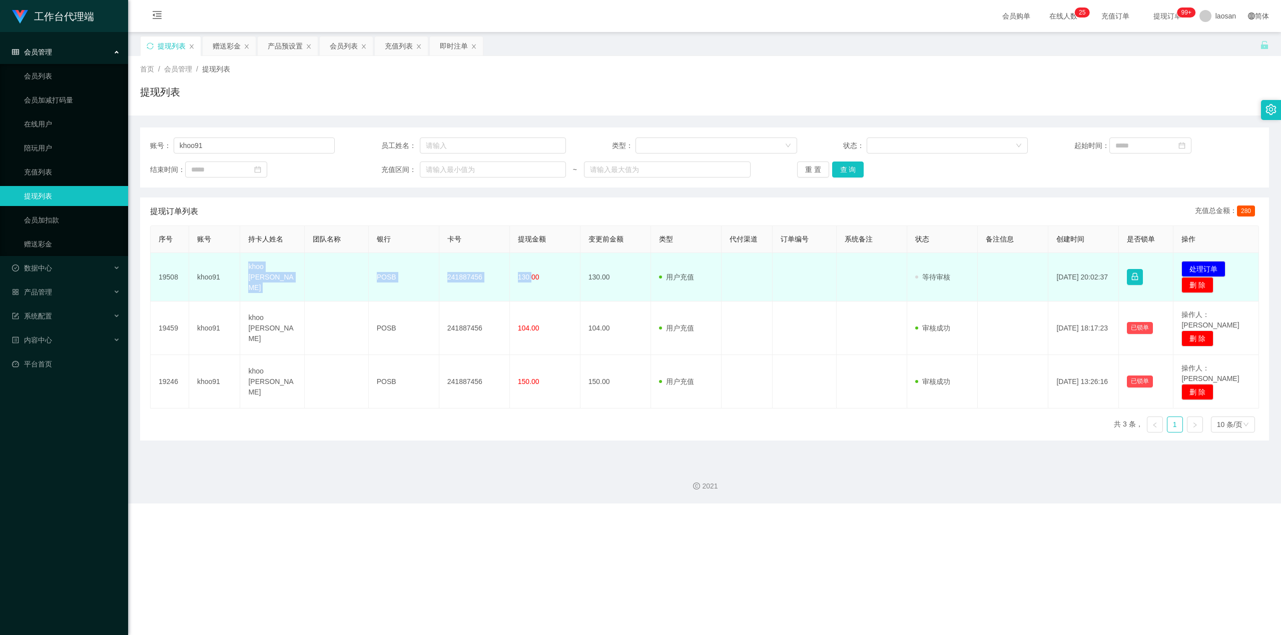
drag, startPoint x: 241, startPoint y: 264, endPoint x: 528, endPoint y: 281, distance: 287.7
click at [462, 281] on tr "19508 khoo91 khoo chee kang POSB 241887456 130.00 130.00 用户充值 人工扣款 审核驳回 审核成功 等待…" at bounding box center [705, 277] width 1108 height 49
copy tr "khoo chee kang POSB 241887456 130."
click at [462, 269] on button "处理订单" at bounding box center [1203, 269] width 44 height 16
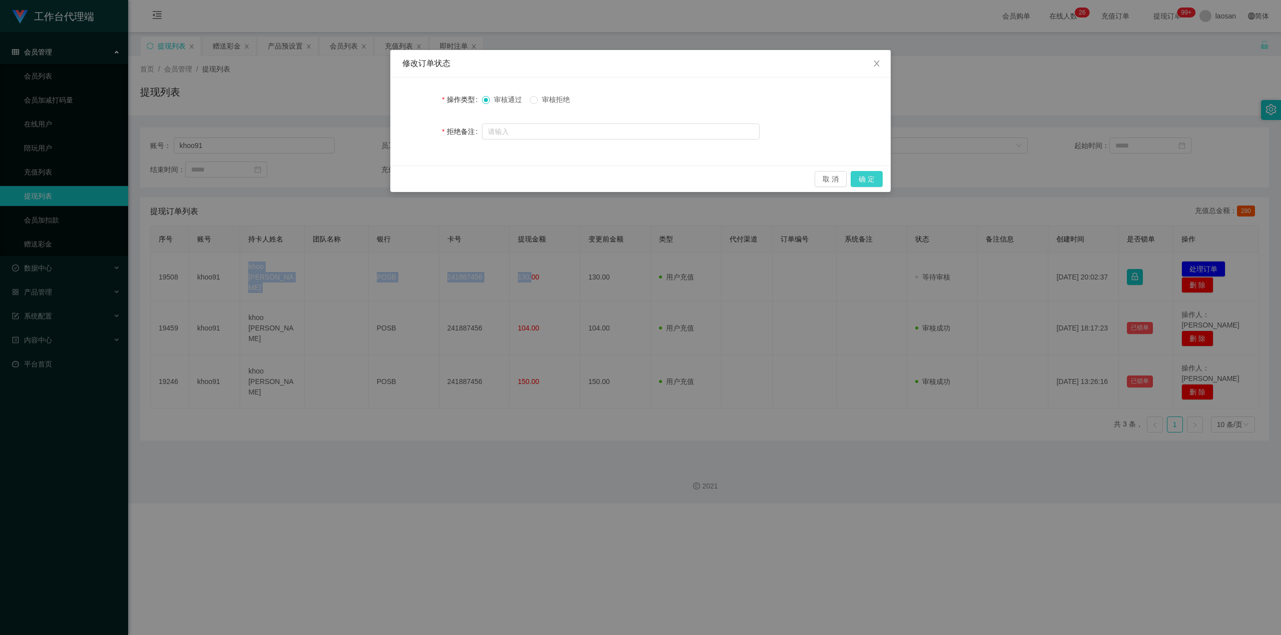
drag, startPoint x: 870, startPoint y: 175, endPoint x: 867, endPoint y: 171, distance: 5.2
click at [462, 175] on button "确 定" at bounding box center [867, 179] width 32 height 16
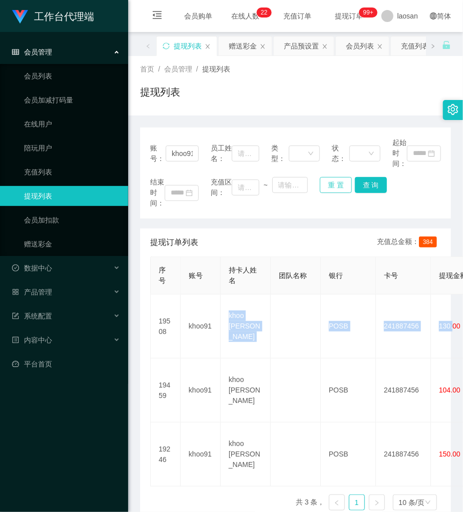
drag, startPoint x: 329, startPoint y: 177, endPoint x: 319, endPoint y: 177, distance: 9.5
click at [329, 177] on button "重 置" at bounding box center [336, 185] width 32 height 16
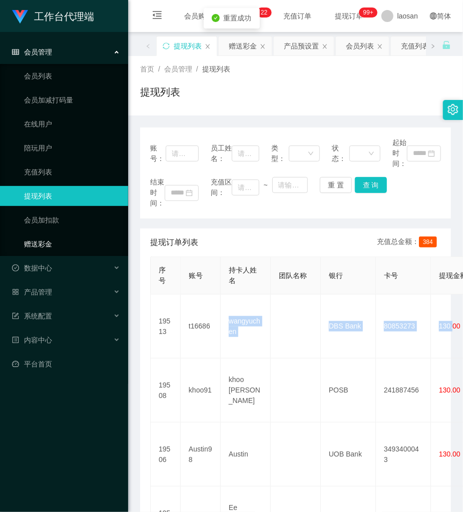
click at [47, 241] on link "赠送彩金" at bounding box center [72, 244] width 96 height 20
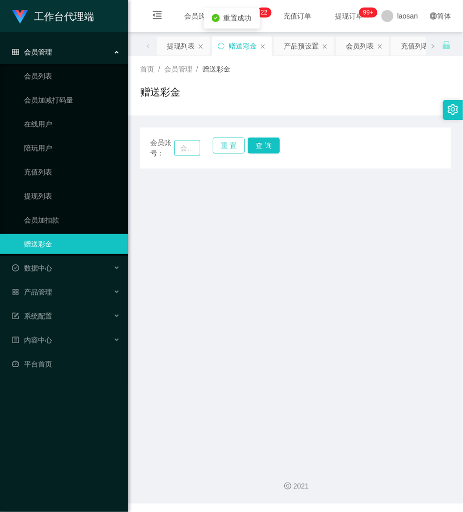
drag, startPoint x: 212, startPoint y: 141, endPoint x: 179, endPoint y: 148, distance: 34.4
click at [205, 143] on div "会员账号： 重 置 查 询" at bounding box center [295, 148] width 311 height 21
drag, startPoint x: 179, startPoint y: 148, endPoint x: 204, endPoint y: 149, distance: 25.5
click at [179, 149] on input "text" at bounding box center [187, 148] width 26 height 16
paste input "Kenlim"
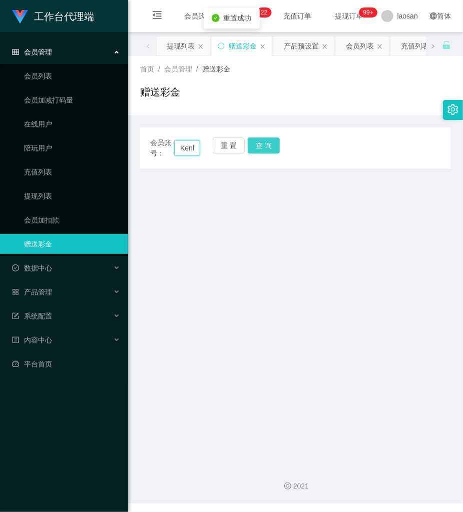
scroll to position [0, 8]
type input "Kenlim"
click at [262, 143] on button "查 询" at bounding box center [264, 146] width 32 height 16
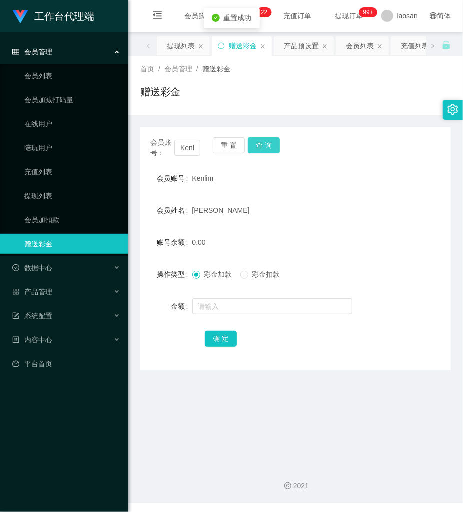
click at [262, 147] on button "查 询" at bounding box center [264, 146] width 32 height 16
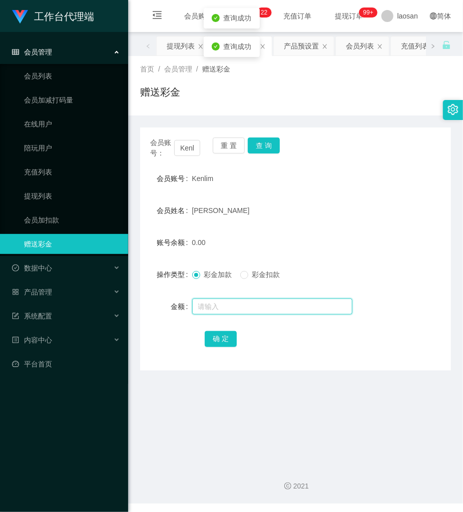
click at [234, 308] on input "text" at bounding box center [272, 307] width 160 height 16
type input "100"
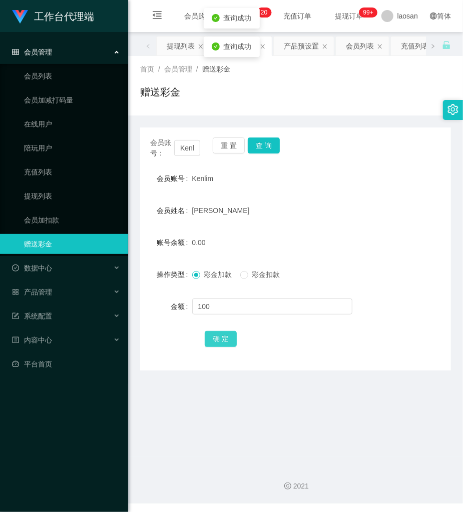
click at [219, 341] on button "确 定" at bounding box center [221, 339] width 32 height 16
drag, startPoint x: 336, startPoint y: 126, endPoint x: 325, endPoint y: 129, distance: 11.4
click at [335, 127] on div "会员账号： Kenlim 重 置 查 询 会员账号 Kenlim 会员姓名 [PERSON_NAME] 账号余额 100.00 操作类型 彩金加款 彩金扣款 …" at bounding box center [295, 243] width 311 height 255
drag, startPoint x: 222, startPoint y: 148, endPoint x: 187, endPoint y: 145, distance: 35.6
click at [221, 147] on button "重 置" at bounding box center [229, 146] width 32 height 16
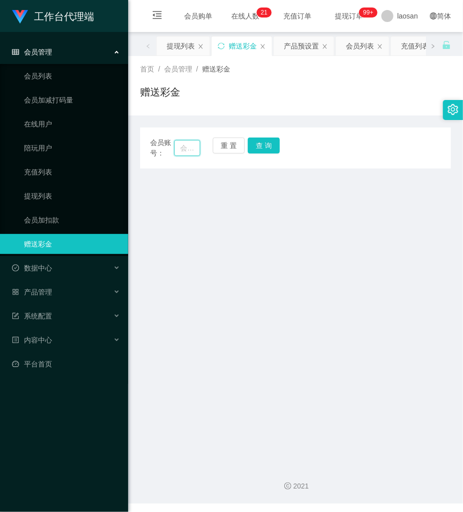
drag, startPoint x: 187, startPoint y: 145, endPoint x: 195, endPoint y: 144, distance: 8.6
click at [191, 145] on input "text" at bounding box center [187, 148] width 26 height 16
paste input "[PERSON_NAME]"
type input "[PERSON_NAME]"
click at [257, 141] on button "查 询" at bounding box center [264, 146] width 32 height 16
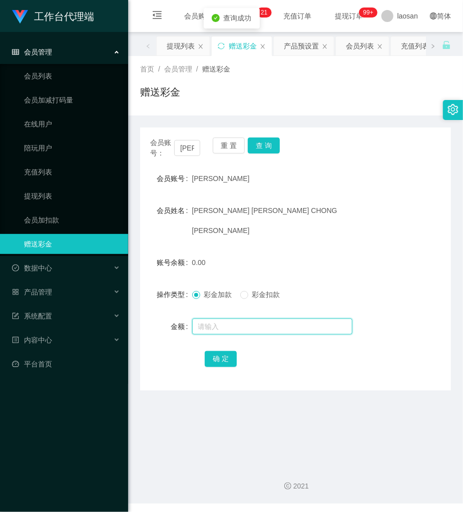
click at [214, 319] on input "text" at bounding box center [272, 327] width 160 height 16
type input "88"
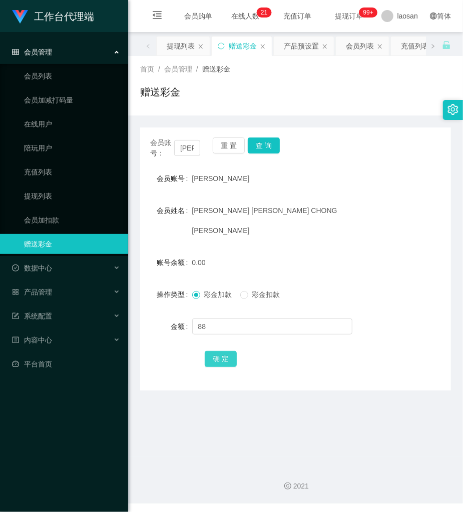
click at [221, 351] on button "确 定" at bounding box center [221, 359] width 32 height 16
drag, startPoint x: 225, startPoint y: 145, endPoint x: 214, endPoint y: 147, distance: 11.1
click at [224, 145] on button "重 置" at bounding box center [229, 146] width 32 height 16
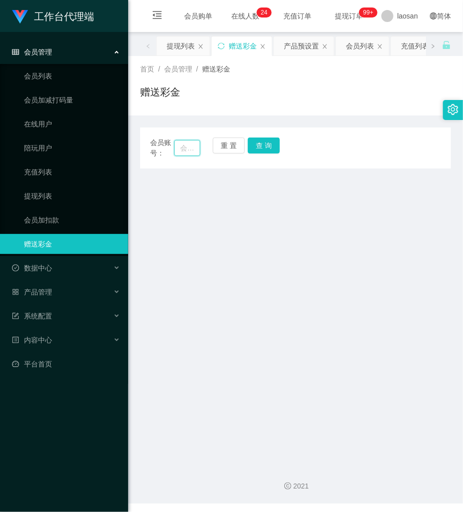
drag, startPoint x: 191, startPoint y: 151, endPoint x: 253, endPoint y: 151, distance: 62.0
click at [193, 151] on input "text" at bounding box center [187, 148] width 26 height 16
paste input "Austin98"
type input "Austin98"
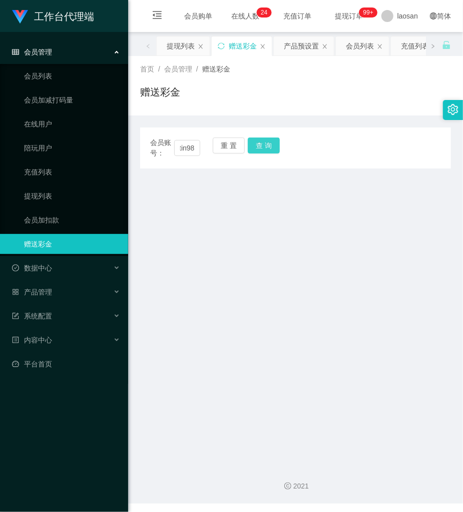
scroll to position [0, 0]
drag, startPoint x: 265, startPoint y: 150, endPoint x: 235, endPoint y: 219, distance: 75.1
click at [263, 150] on button "查 询" at bounding box center [264, 146] width 32 height 16
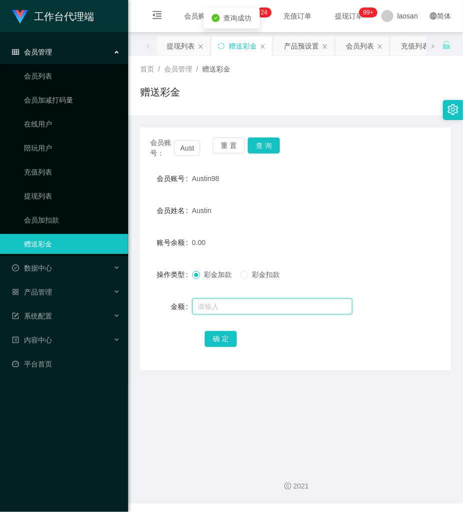
click at [231, 311] on input "text" at bounding box center [272, 307] width 160 height 16
type input "160"
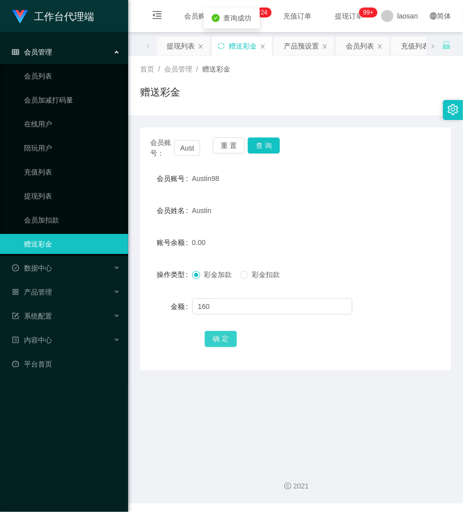
drag, startPoint x: 217, startPoint y: 333, endPoint x: 219, endPoint y: 341, distance: 8.7
click at [217, 337] on div "确 定" at bounding box center [295, 339] width 181 height 20
click at [219, 341] on button "确 定" at bounding box center [221, 339] width 32 height 16
drag, startPoint x: 237, startPoint y: 144, endPoint x: 207, endPoint y: 151, distance: 30.7
click at [237, 143] on button "重 置" at bounding box center [229, 146] width 32 height 16
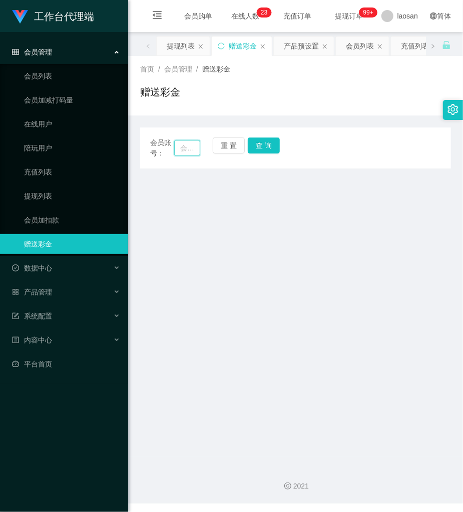
click at [185, 150] on input "text" at bounding box center [187, 148] width 26 height 16
paste input "khoo91"
type input "khoo91"
click at [262, 144] on button "查 询" at bounding box center [264, 146] width 32 height 16
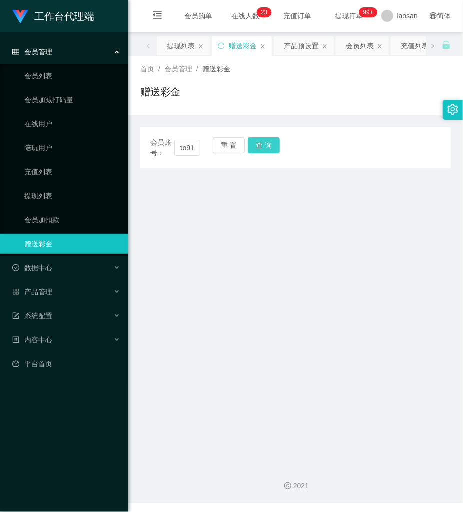
scroll to position [0, 0]
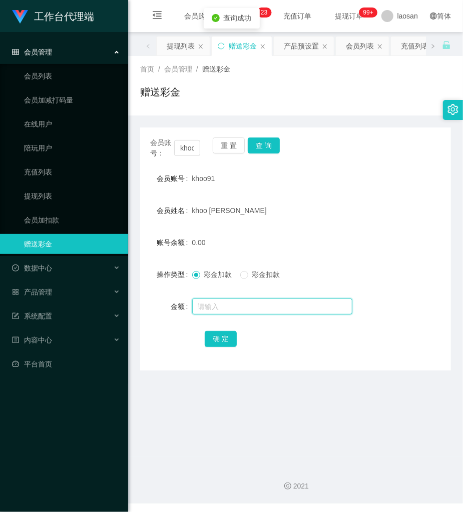
click at [233, 305] on input "text" at bounding box center [272, 307] width 160 height 16
type input "56"
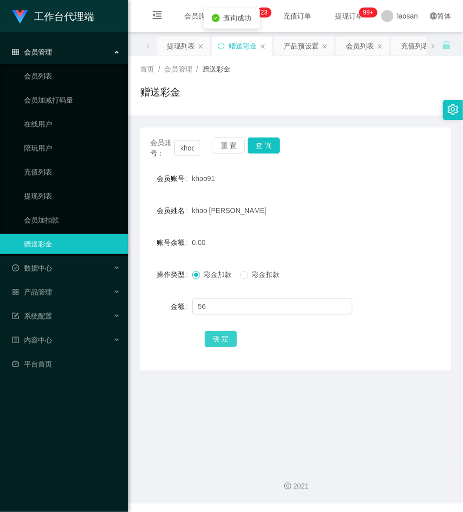
click at [219, 341] on button "确 定" at bounding box center [221, 339] width 32 height 16
drag, startPoint x: 227, startPoint y: 151, endPoint x: 209, endPoint y: 152, distance: 18.1
click at [223, 152] on button "重 置" at bounding box center [229, 146] width 32 height 16
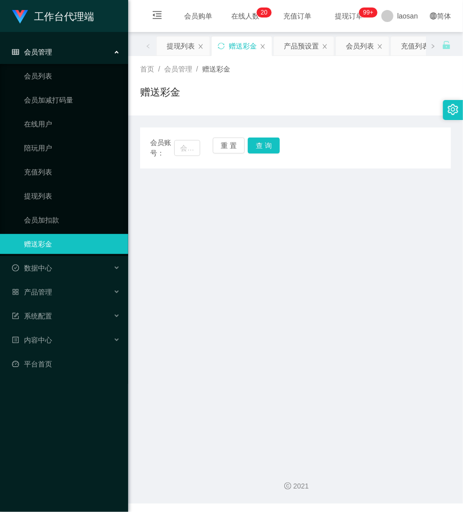
click at [200, 152] on div "会员账号： 重 置 查 询" at bounding box center [295, 148] width 311 height 21
drag, startPoint x: 195, startPoint y: 149, endPoint x: 253, endPoint y: 147, distance: 57.6
click at [203, 149] on div "会员账号： 重 置 查 询" at bounding box center [295, 148] width 311 height 21
paste input "Richardlch"
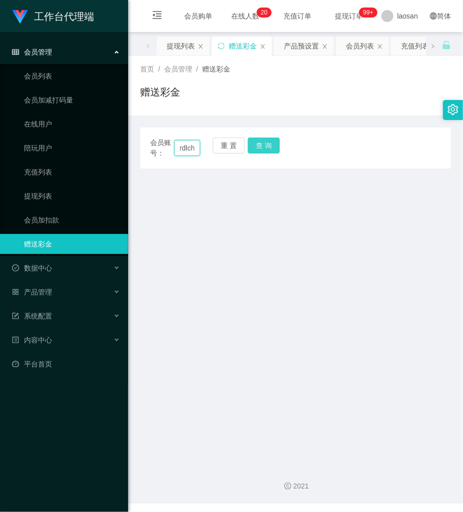
type input "Richardlch"
click at [273, 143] on button "查 询" at bounding box center [264, 146] width 32 height 16
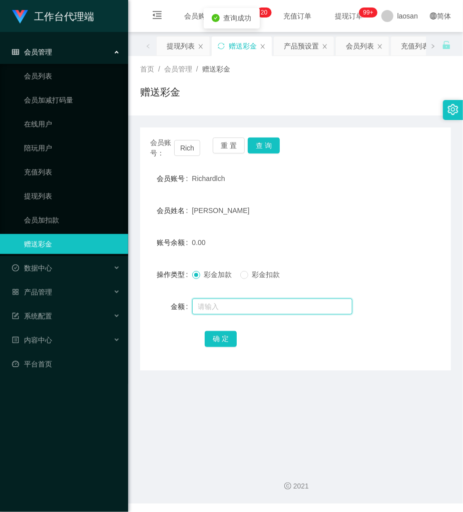
click at [234, 307] on input "text" at bounding box center [272, 307] width 160 height 16
type input "160"
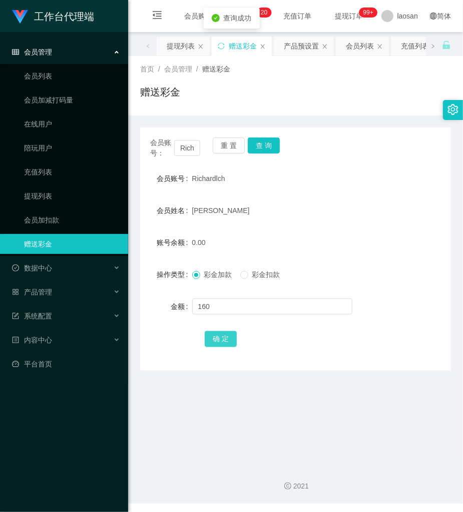
click at [209, 347] on button "确 定" at bounding box center [221, 339] width 32 height 16
drag, startPoint x: 225, startPoint y: 143, endPoint x: 220, endPoint y: 146, distance: 5.8
click at [225, 143] on button "重 置" at bounding box center [229, 146] width 32 height 16
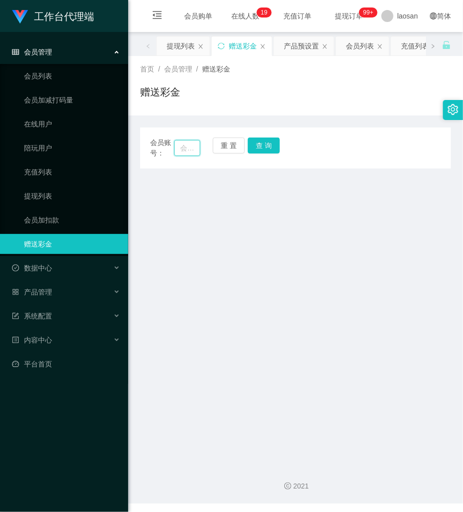
drag, startPoint x: 189, startPoint y: 145, endPoint x: 210, endPoint y: 147, distance: 21.6
click at [193, 146] on input "text" at bounding box center [187, 148] width 26 height 16
paste input "serene91"
type input "serene91"
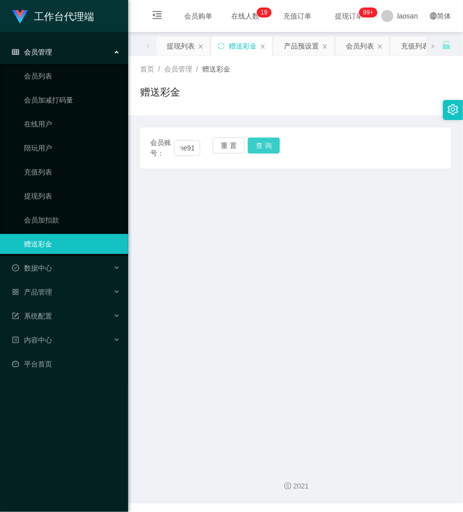
click at [257, 147] on button "查 询" at bounding box center [264, 146] width 32 height 16
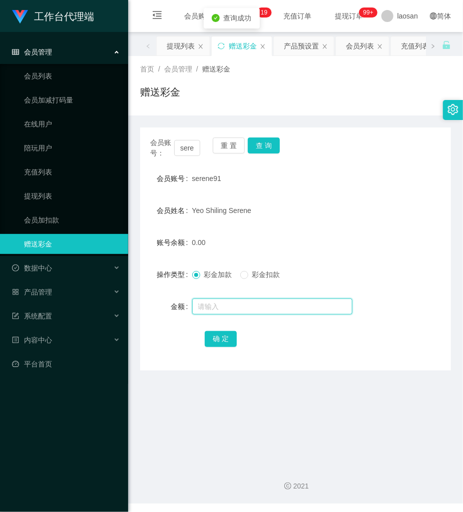
click at [250, 308] on input "text" at bounding box center [272, 307] width 160 height 16
type input "80"
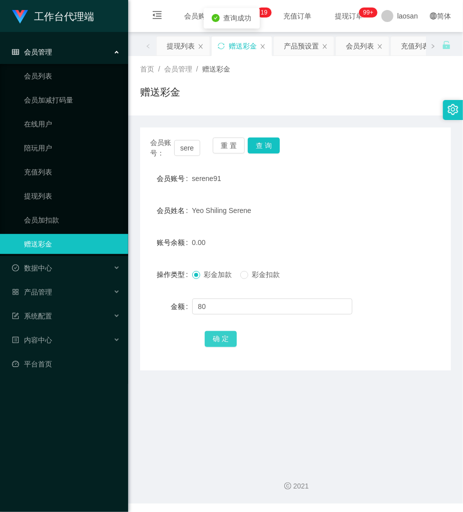
click at [220, 337] on button "确 定" at bounding box center [221, 339] width 32 height 16
click at [224, 150] on button "重 置" at bounding box center [229, 146] width 32 height 16
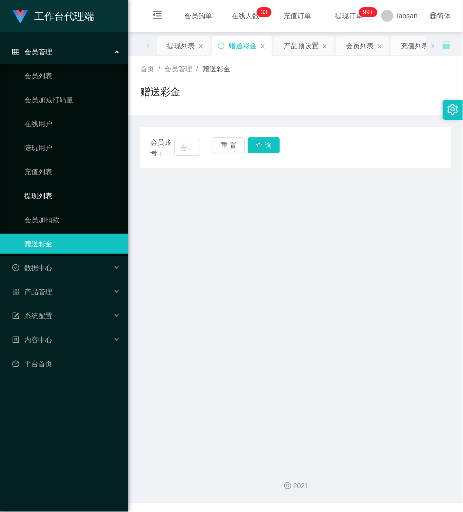
drag, startPoint x: 59, startPoint y: 195, endPoint x: 125, endPoint y: 185, distance: 66.3
click at [61, 195] on link "提现列表" at bounding box center [72, 196] width 96 height 20
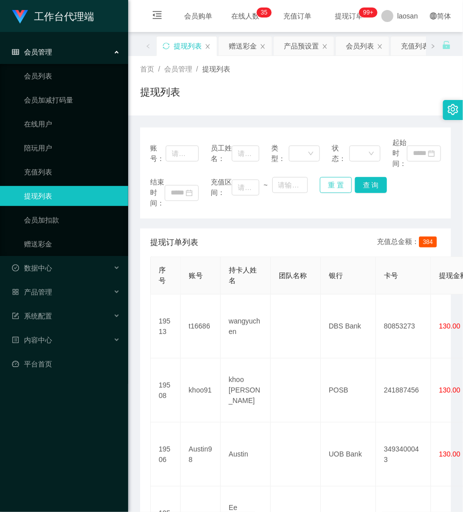
drag, startPoint x: 330, startPoint y: 183, endPoint x: 226, endPoint y: 168, distance: 105.1
click at [327, 183] on button "重 置" at bounding box center [336, 185] width 32 height 16
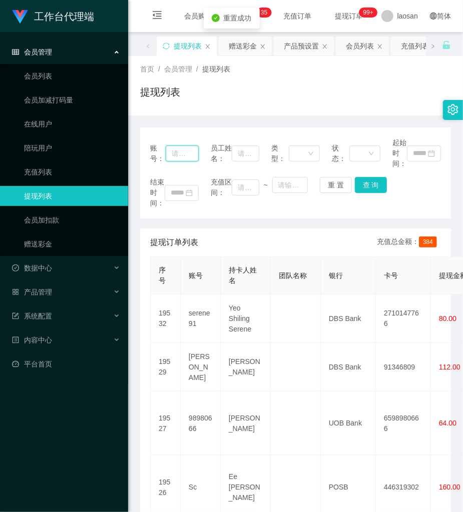
click at [189, 157] on input "text" at bounding box center [182, 154] width 33 height 16
paste input "[PERSON_NAME]"
type input "[PERSON_NAME]"
click at [377, 189] on button "查 询" at bounding box center [371, 185] width 32 height 16
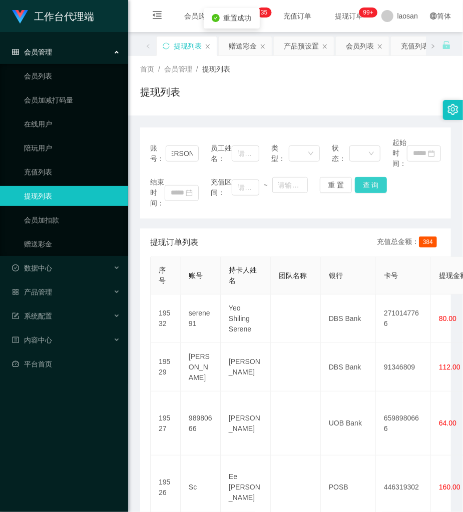
scroll to position [0, 0]
drag, startPoint x: 377, startPoint y: 189, endPoint x: 381, endPoint y: 184, distance: 6.4
click at [377, 187] on div "结束时间： 充值区间： ~ 重 置 查 询" at bounding box center [295, 193] width 291 height 32
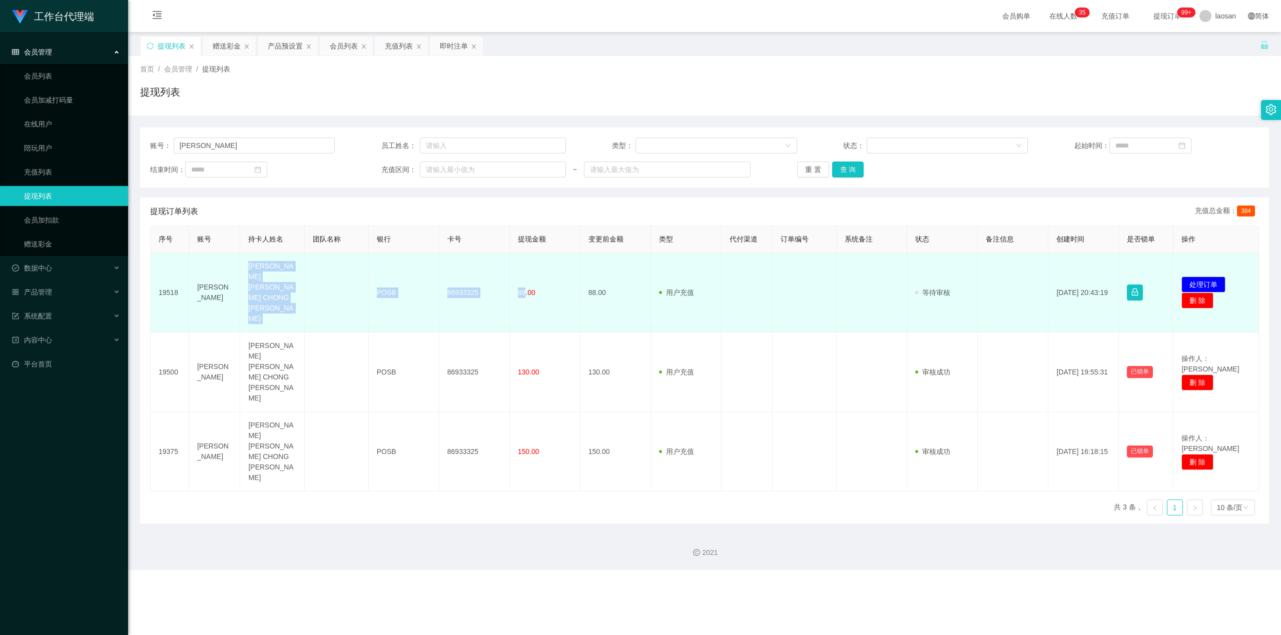
drag, startPoint x: 243, startPoint y: 271, endPoint x: 632, endPoint y: 292, distance: 390.3
click at [462, 296] on tr "19518 francislee [PERSON_NAME] [PERSON_NAME] CHONG [PERSON_NAME] POSB 86933325 …" at bounding box center [705, 293] width 1108 height 80
copy tr "[PERSON_NAME] [PERSON_NAME] CHONG [PERSON_NAME] POSB 86933325 88"
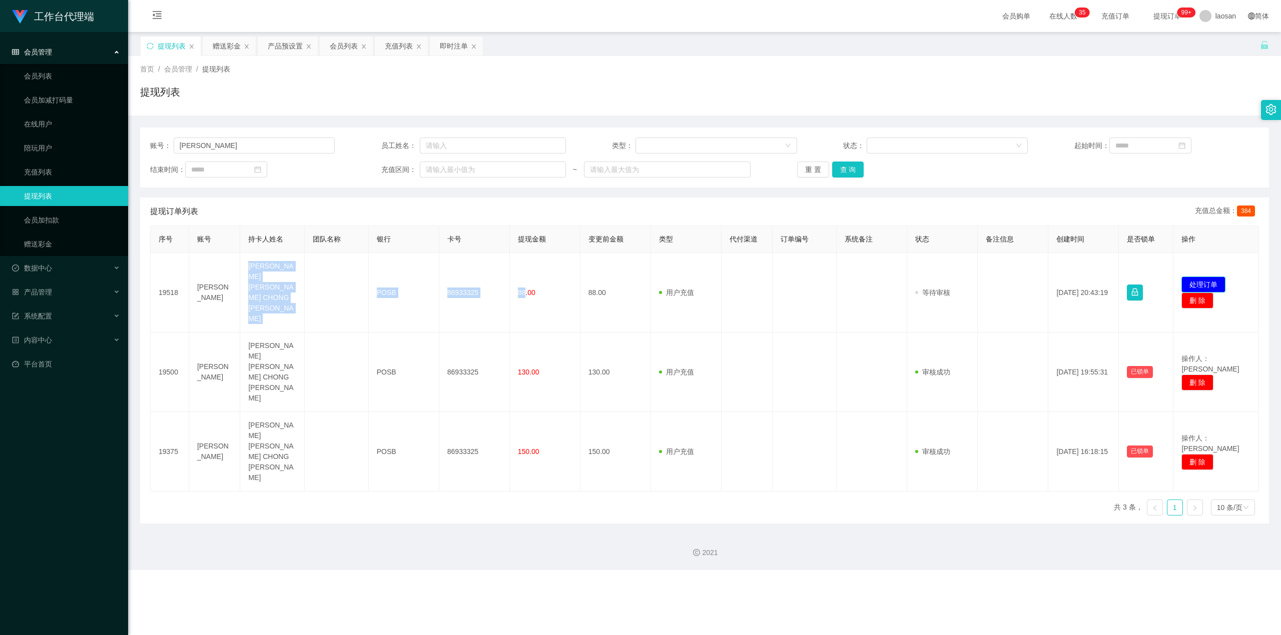
click at [462, 277] on button "处理订单" at bounding box center [1203, 285] width 44 height 16
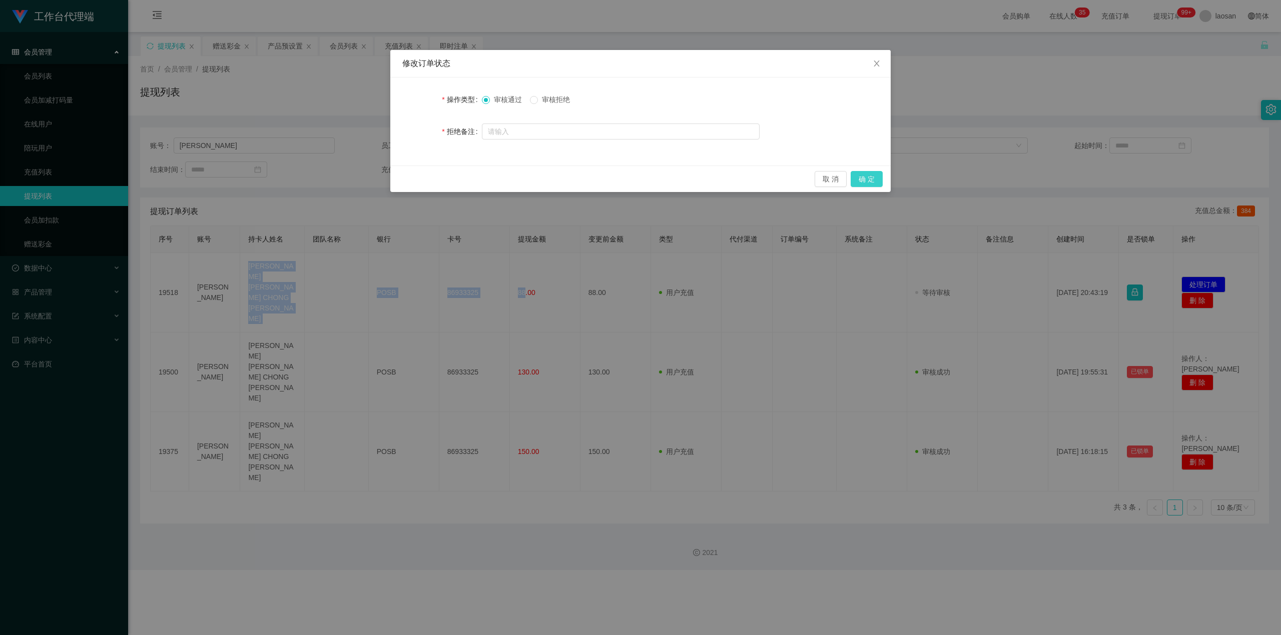
drag, startPoint x: 872, startPoint y: 172, endPoint x: 877, endPoint y: 171, distance: 5.1
click at [462, 172] on button "确 定" at bounding box center [867, 179] width 32 height 16
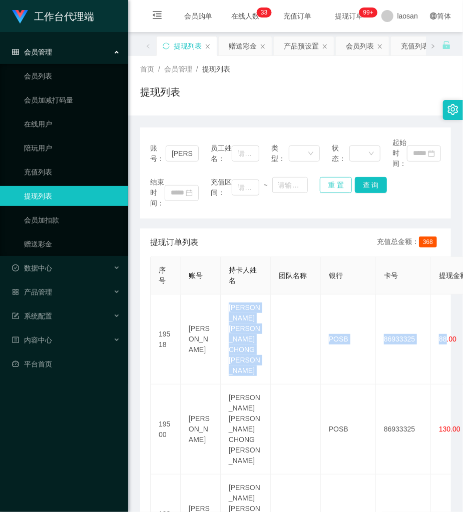
drag, startPoint x: 334, startPoint y: 182, endPoint x: 329, endPoint y: 181, distance: 5.7
click at [334, 182] on button "重 置" at bounding box center [336, 185] width 32 height 16
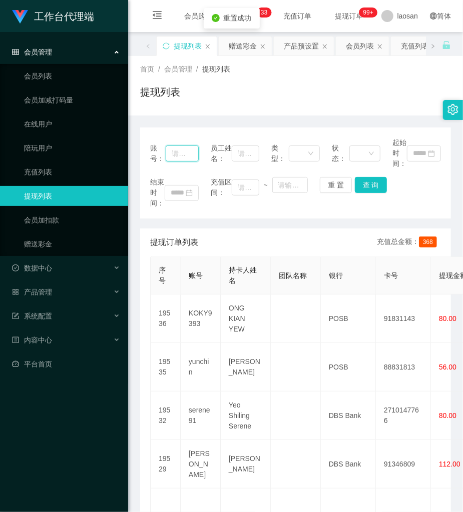
click at [189, 159] on input "text" at bounding box center [182, 154] width 33 height 16
paste input "Austin98"
type input "Austin98"
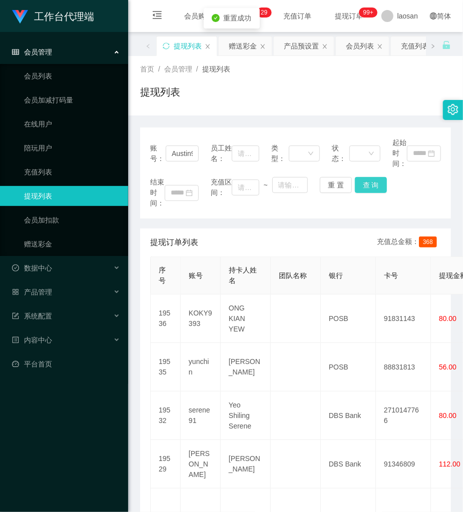
click at [365, 181] on button "查 询" at bounding box center [371, 185] width 32 height 16
drag, startPoint x: 365, startPoint y: 181, endPoint x: 369, endPoint y: 170, distance: 11.2
click at [369, 170] on div "账号： Austin98 员工姓名： 类型： 状态： 起始时间： 结束时间： 充值区间： ~ 重 置 查 询" at bounding box center [295, 173] width 311 height 91
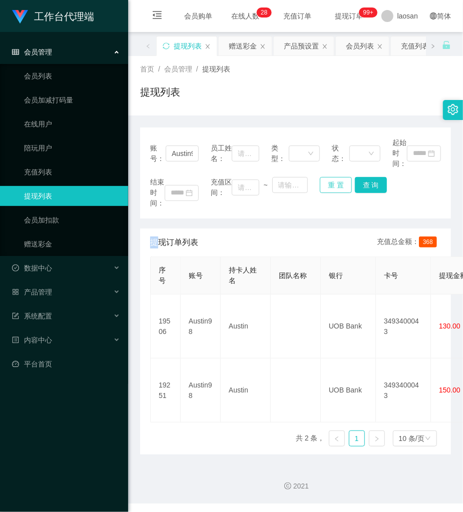
click at [320, 181] on button "重 置" at bounding box center [336, 185] width 32 height 16
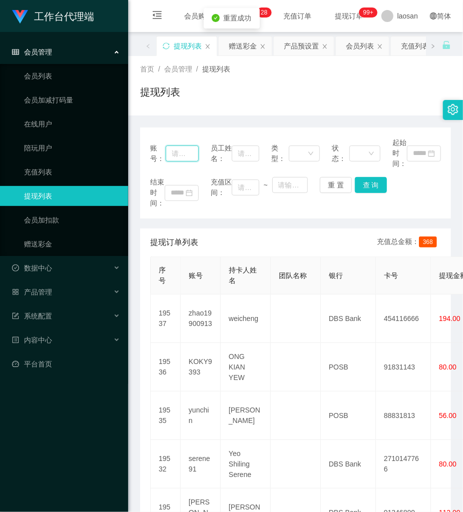
click at [189, 157] on input "text" at bounding box center [182, 154] width 33 height 16
paste input "serene91"
type input "serene91"
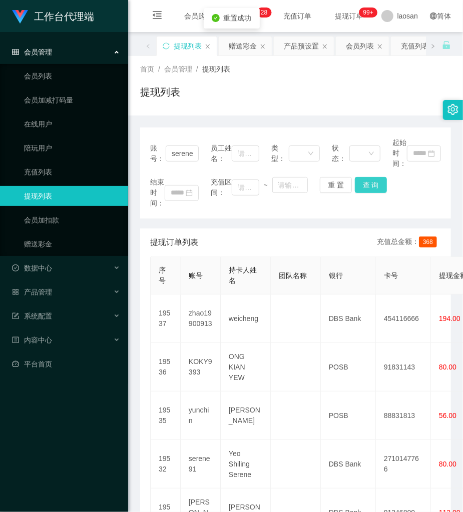
drag, startPoint x: 358, startPoint y: 187, endPoint x: 362, endPoint y: 177, distance: 11.2
click at [355, 187] on button "查 询" at bounding box center [371, 185] width 32 height 16
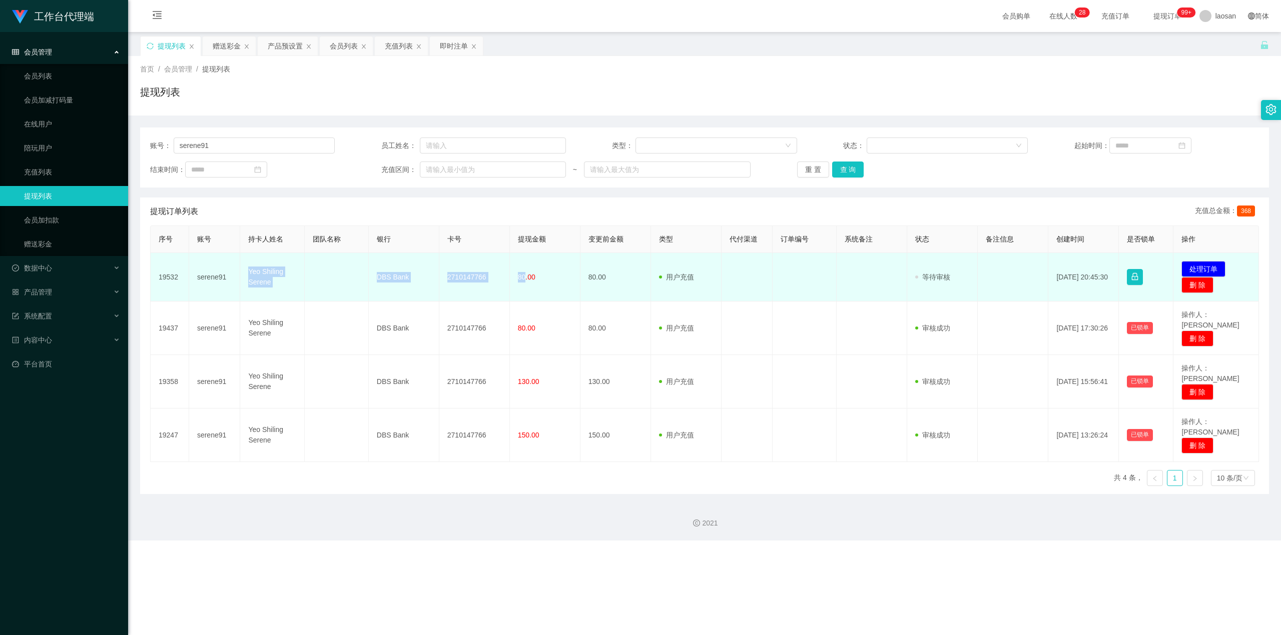
drag, startPoint x: 244, startPoint y: 271, endPoint x: 521, endPoint y: 291, distance: 277.4
click at [462, 291] on tr "19532 serene91 Yeo Shiling Serene DBS Bank 2710147766 80.00 80.00 用户充值 人工扣款 审核驳…" at bounding box center [705, 277] width 1108 height 49
copy tr "Yeo Shiling Serene DBS Bank 2710147766 80"
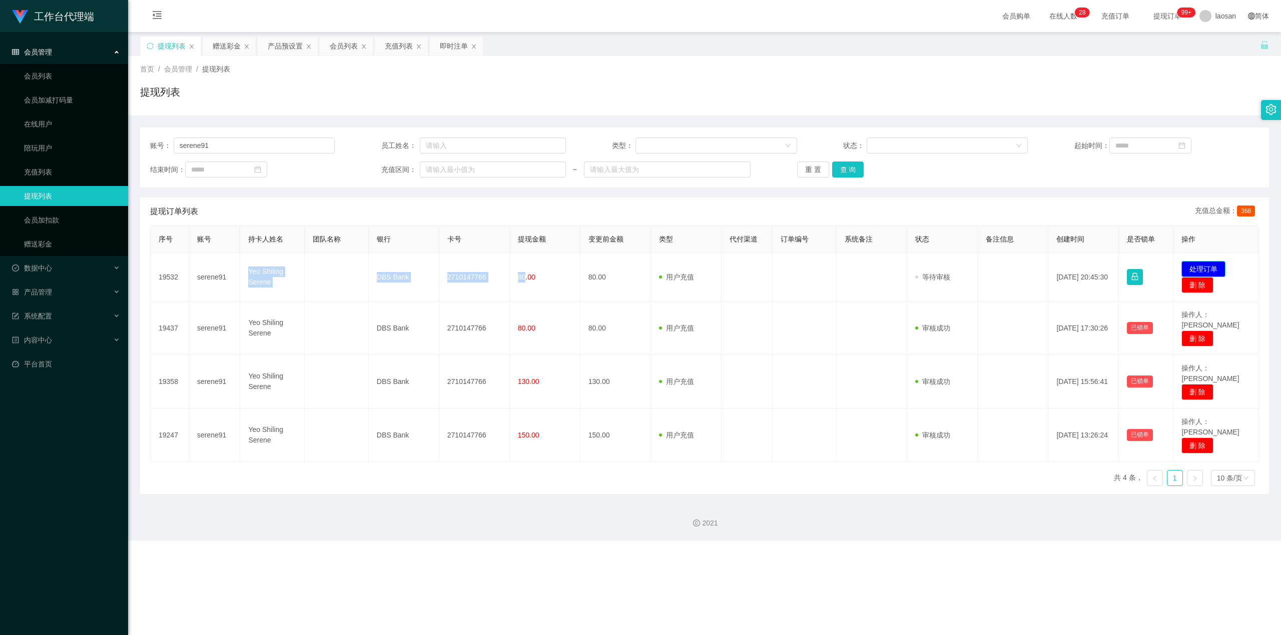
drag, startPoint x: 1209, startPoint y: 265, endPoint x: 1182, endPoint y: 273, distance: 28.8
click at [462, 265] on button "处理订单" at bounding box center [1203, 269] width 44 height 16
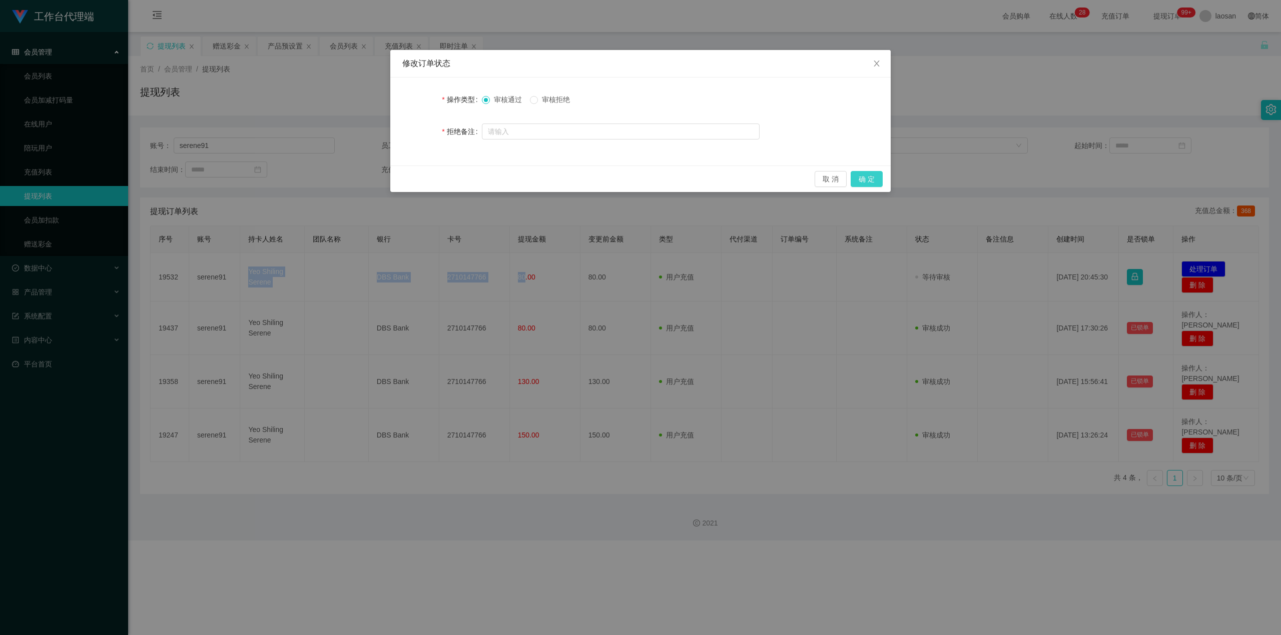
click at [462, 173] on button "确 定" at bounding box center [867, 179] width 32 height 16
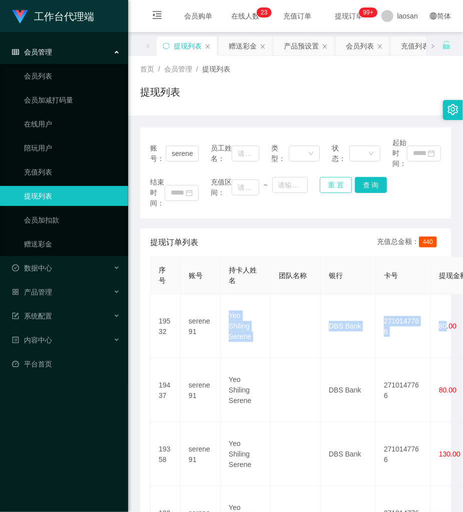
drag, startPoint x: 339, startPoint y: 183, endPoint x: 235, endPoint y: 168, distance: 105.1
click at [322, 183] on button "重 置" at bounding box center [336, 185] width 32 height 16
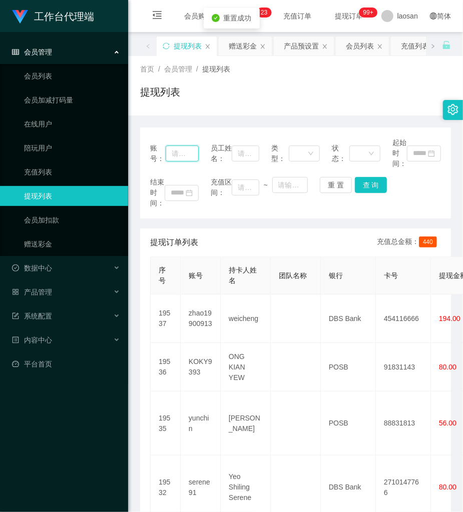
drag, startPoint x: 173, startPoint y: 158, endPoint x: 180, endPoint y: 158, distance: 7.5
click at [177, 158] on input "text" at bounding box center [182, 154] width 33 height 16
paste input "Richardlch"
type input "Richardlch"
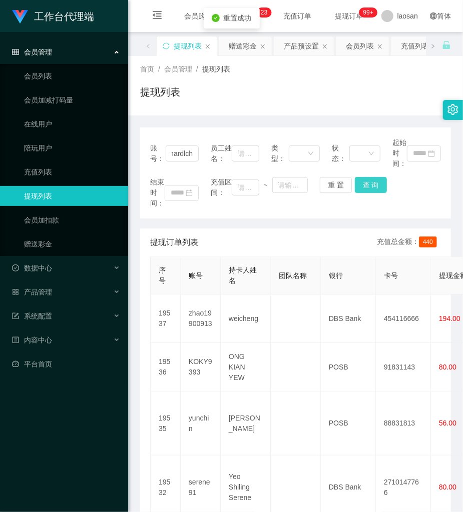
click at [355, 187] on button "查 询" at bounding box center [371, 185] width 32 height 16
click at [354, 187] on div "重 置 查 询" at bounding box center [344, 185] width 49 height 16
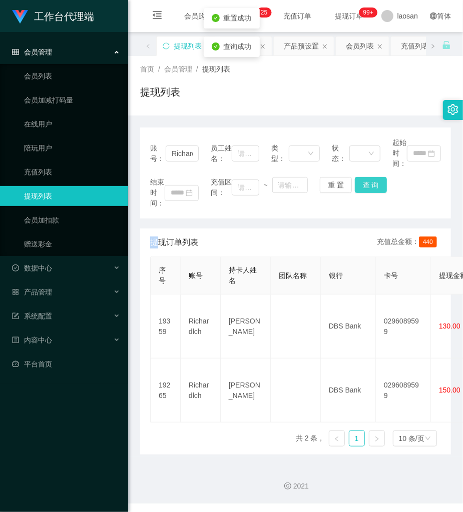
drag, startPoint x: 359, startPoint y: 185, endPoint x: 426, endPoint y: 11, distance: 186.8
click at [361, 179] on button "查 询" at bounding box center [371, 185] width 32 height 16
click at [321, 185] on button "重 置" at bounding box center [336, 185] width 32 height 16
click at [181, 155] on input "Richardlch" at bounding box center [182, 154] width 33 height 16
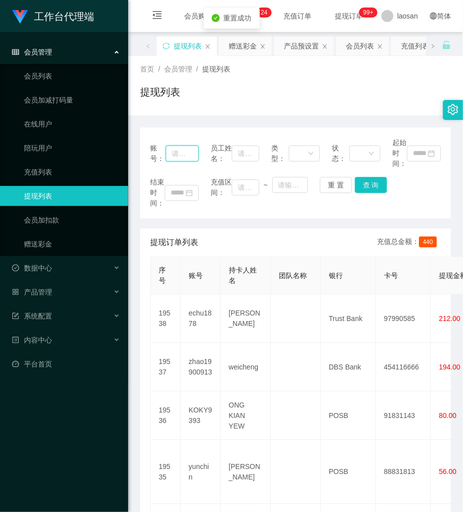
paste input "Austin98"
type input "Austin98"
drag, startPoint x: 356, startPoint y: 175, endPoint x: 361, endPoint y: 177, distance: 5.2
click at [357, 176] on div "账号： Austin98 员工姓名： 类型： 状态： 起始时间： 结束时间： 充值区间： ~ 重 置 查 询" at bounding box center [295, 173] width 311 height 91
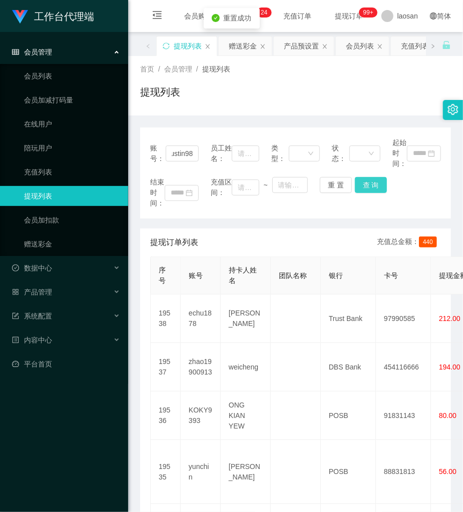
scroll to position [0, 0]
click at [365, 180] on button "查 询" at bounding box center [371, 185] width 32 height 16
click at [365, 180] on div "结束时间： 充值区间： ~ 重 置 查 询" at bounding box center [295, 193] width 291 height 32
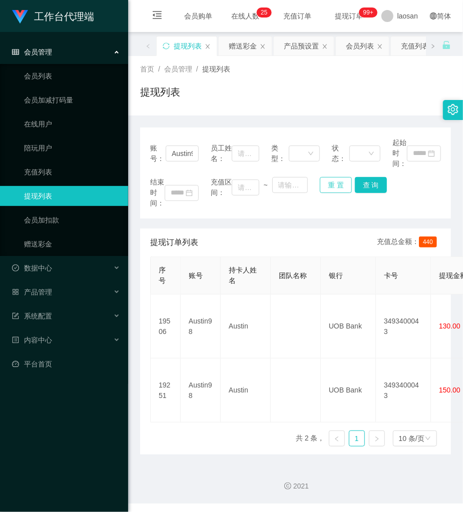
click at [335, 183] on button "重 置" at bounding box center [336, 185] width 32 height 16
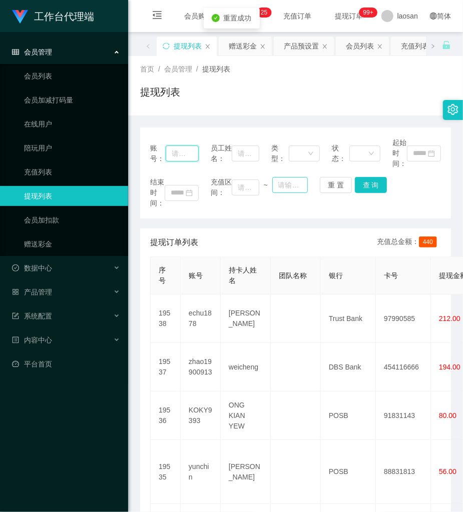
drag, startPoint x: 180, startPoint y: 155, endPoint x: 279, endPoint y: 177, distance: 101.0
click at [189, 155] on input "text" at bounding box center [182, 154] width 33 height 16
paste input "[PERSON_NAME]"
type input "[PERSON_NAME]"
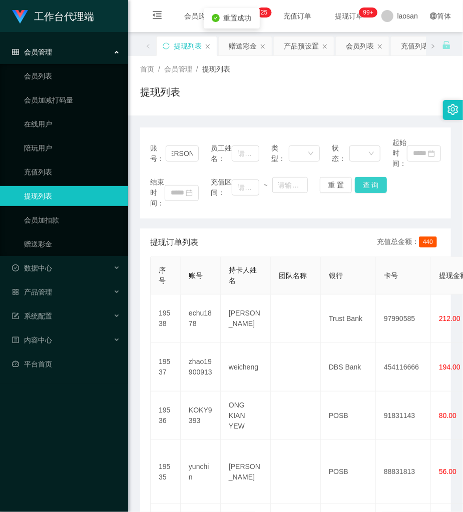
click at [381, 187] on button "查 询" at bounding box center [371, 185] width 32 height 16
click at [381, 187] on div "结束时间： 充值区间： ~ 重 置 查 询" at bounding box center [295, 193] width 291 height 32
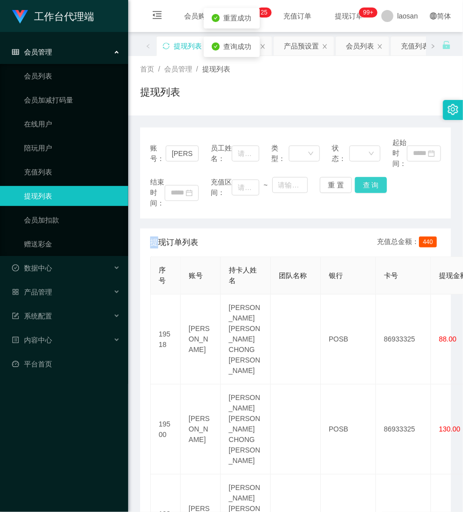
click at [381, 187] on button "查 询" at bounding box center [371, 185] width 32 height 16
drag, startPoint x: 338, startPoint y: 186, endPoint x: 332, endPoint y: 185, distance: 6.2
click at [337, 186] on button "重 置" at bounding box center [336, 185] width 32 height 16
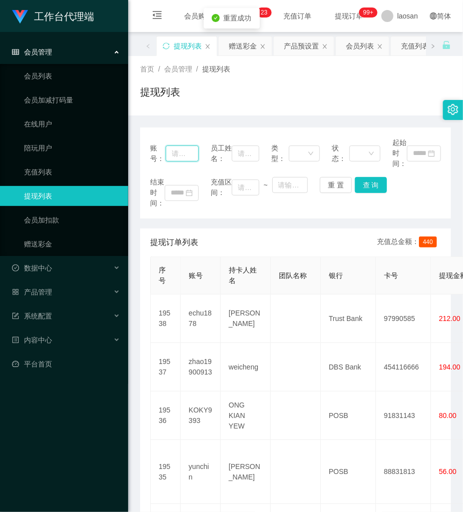
click at [168, 157] on input "text" at bounding box center [182, 154] width 33 height 16
paste input "Richardlch"
type input "Richardlch"
click at [361, 179] on button "查 询" at bounding box center [371, 185] width 32 height 16
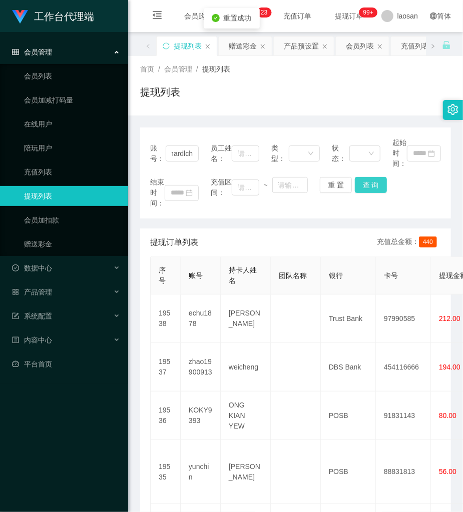
scroll to position [0, 0]
click at [361, 179] on div "重 置 查 询" at bounding box center [344, 185] width 49 height 16
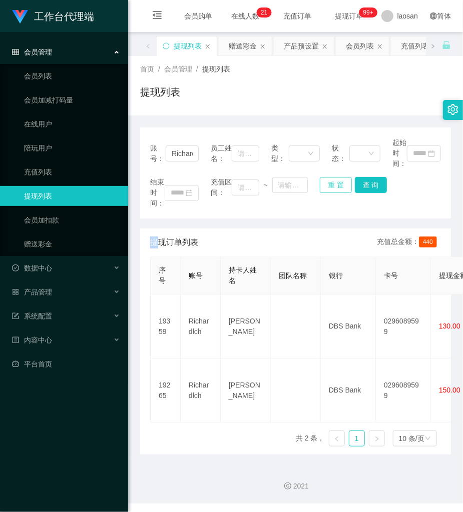
click at [339, 180] on button "重 置" at bounding box center [336, 185] width 32 height 16
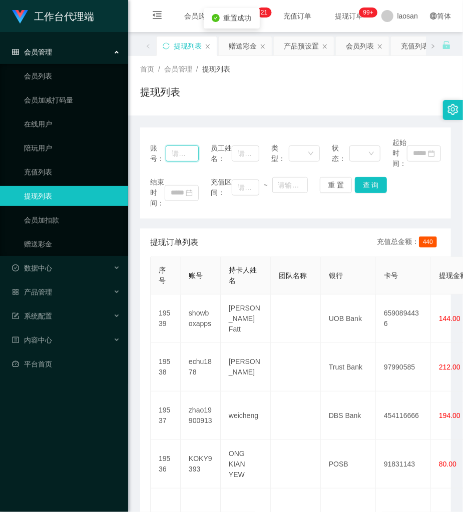
click at [188, 155] on input "text" at bounding box center [182, 154] width 33 height 16
paste input "Austin98"
type input "Austin98"
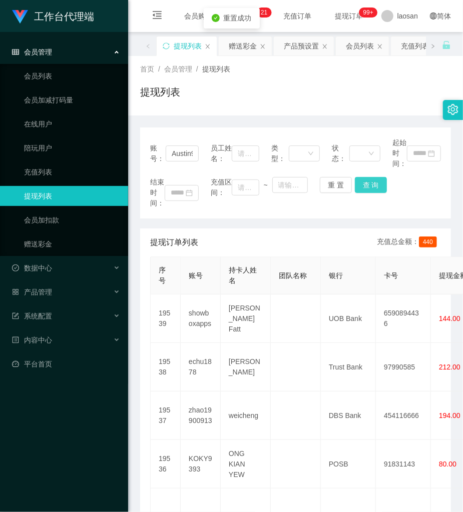
click at [371, 182] on button "查 询" at bounding box center [371, 185] width 32 height 16
click at [368, 182] on div "结束时间： 充值区间： ~ 重 置 查 询" at bounding box center [295, 193] width 291 height 32
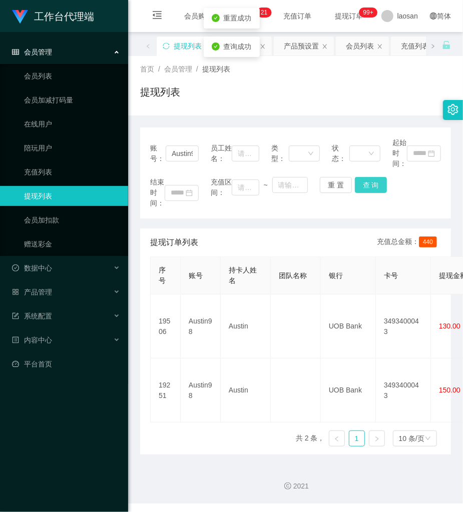
click at [366, 181] on button "查 询" at bounding box center [371, 185] width 32 height 16
drag, startPoint x: 332, startPoint y: 187, endPoint x: 297, endPoint y: 190, distance: 35.7
click at [331, 187] on button "重 置" at bounding box center [336, 185] width 32 height 16
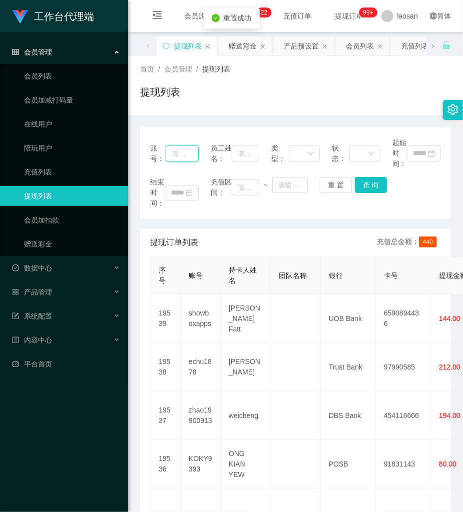
click at [185, 150] on input "text" at bounding box center [182, 154] width 33 height 16
paste input "khoo91"
type input "khoo91"
click at [365, 187] on button "查 询" at bounding box center [371, 185] width 32 height 16
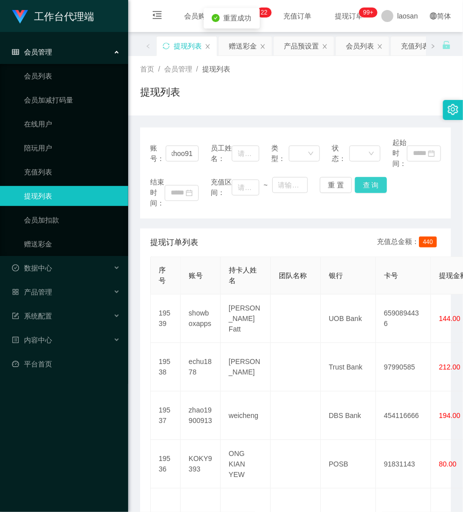
scroll to position [0, 0]
click at [365, 187] on div "结束时间： 充值区间： ~ 重 置 查 询" at bounding box center [295, 193] width 291 height 32
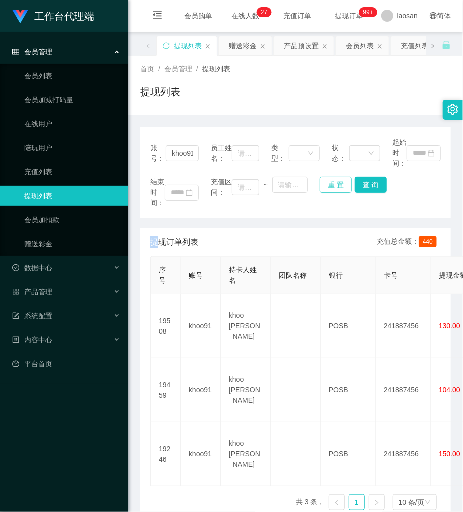
click at [339, 183] on button "重 置" at bounding box center [336, 185] width 32 height 16
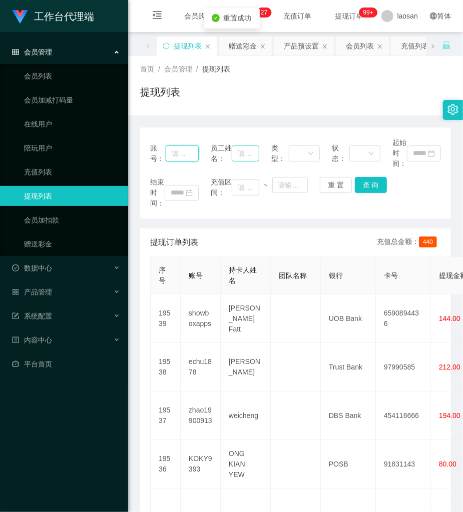
drag, startPoint x: 185, startPoint y: 158, endPoint x: 231, endPoint y: 156, distance: 45.6
click at [199, 158] on div "账号： 员工姓名： 类型： 状态： 起始时间：" at bounding box center [295, 154] width 291 height 32
paste input "khoo91"
type input "khoo91"
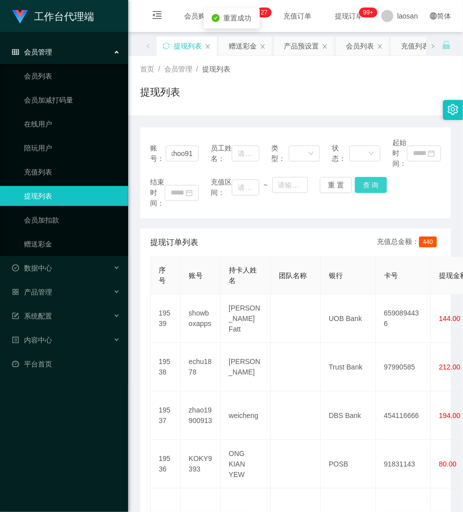
click at [362, 183] on button "查 询" at bounding box center [371, 185] width 32 height 16
drag, startPoint x: 363, startPoint y: 183, endPoint x: 385, endPoint y: 169, distance: 26.5
click at [361, 182] on div "重 置 查 询" at bounding box center [344, 185] width 49 height 16
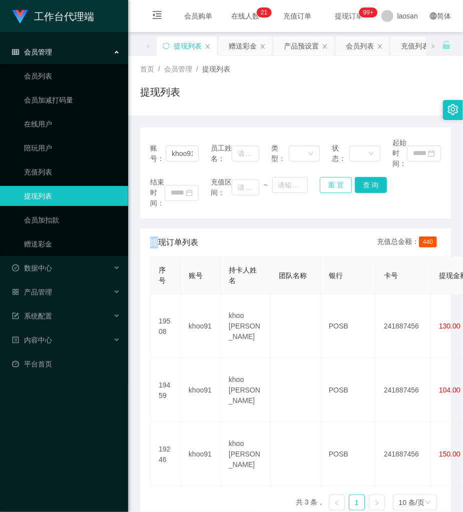
click at [329, 183] on button "重 置" at bounding box center [336, 185] width 32 height 16
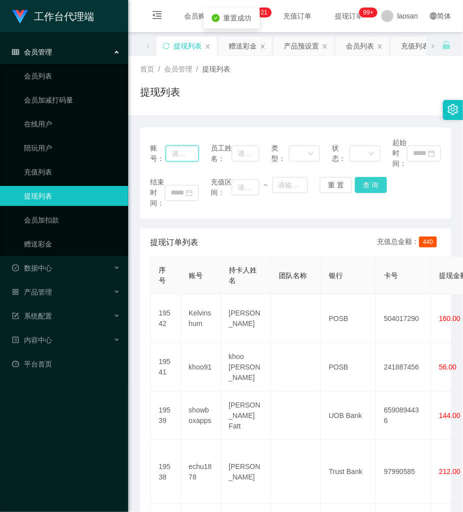
drag, startPoint x: 183, startPoint y: 151, endPoint x: 375, endPoint y: 185, distance: 194.7
click at [189, 151] on input "text" at bounding box center [182, 154] width 33 height 16
paste input "khoo91"
type input "khoo91"
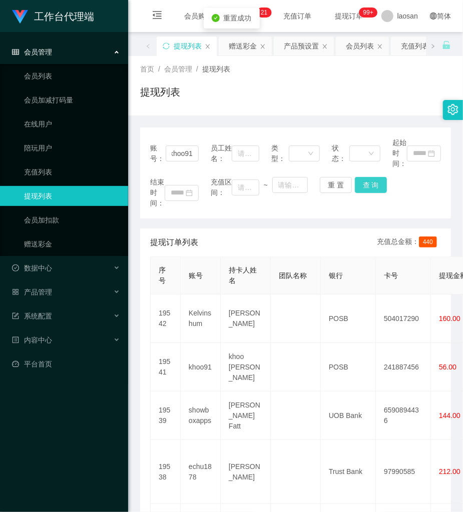
drag, startPoint x: 386, startPoint y: 187, endPoint x: 379, endPoint y: 186, distance: 7.0
click at [380, 187] on div "结束时间： 充值区间： ~ 重 置 查 询" at bounding box center [295, 193] width 291 height 32
click at [377, 186] on button "查 询" at bounding box center [371, 185] width 32 height 16
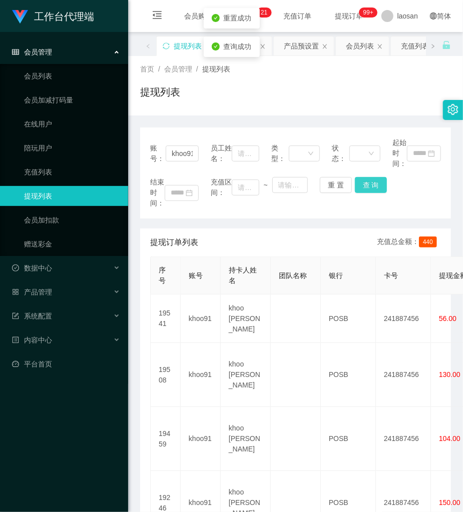
click at [375, 185] on button "查 询" at bounding box center [371, 185] width 32 height 16
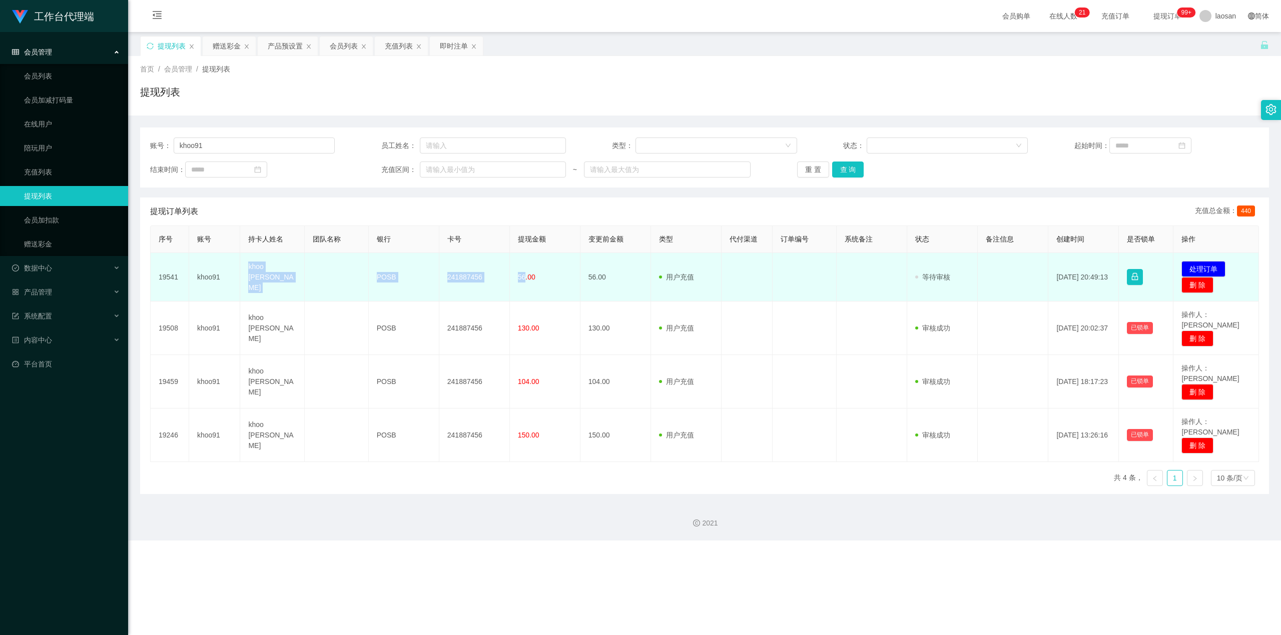
drag, startPoint x: 248, startPoint y: 267, endPoint x: 522, endPoint y: 293, distance: 275.4
click at [462, 293] on tr "19541 khoo91 khoo chee kang POSB 241887456 56.00 56.00 用户充值 人工扣款 审核驳回 审核成功 等待审核…" at bounding box center [705, 277] width 1108 height 49
copy tr "khoo chee kang POSB 241887456 56"
click at [462, 268] on button "处理订单" at bounding box center [1203, 269] width 44 height 16
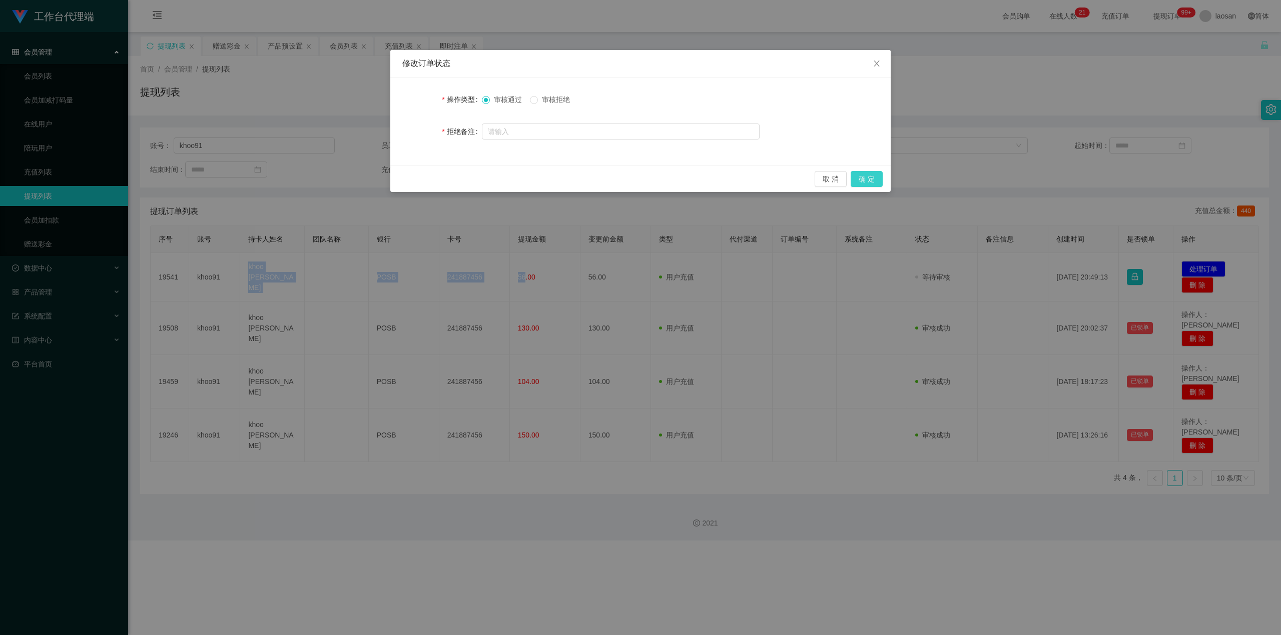
click at [462, 181] on button "确 定" at bounding box center [867, 179] width 32 height 16
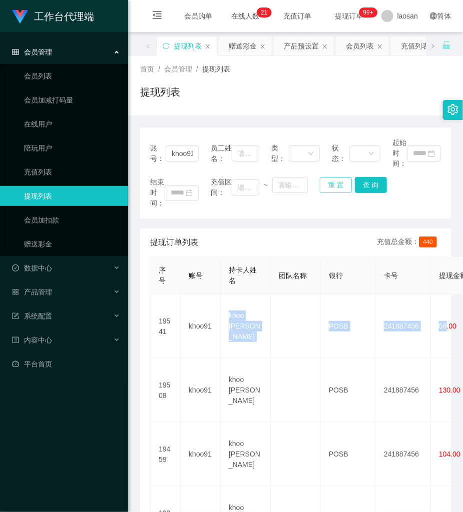
click at [335, 185] on button "重 置" at bounding box center [336, 185] width 32 height 16
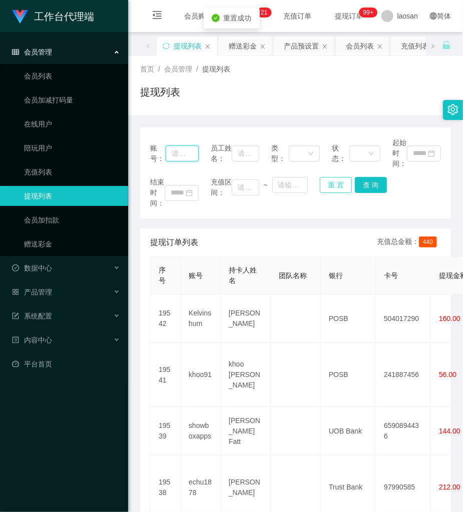
drag, startPoint x: 193, startPoint y: 157, endPoint x: 339, endPoint y: 187, distance: 149.0
click at [211, 163] on div "账号： 员工姓名： 类型： 状态： 起始时间：" at bounding box center [295, 154] width 291 height 32
paste input "Austin98"
type input "Austin98"
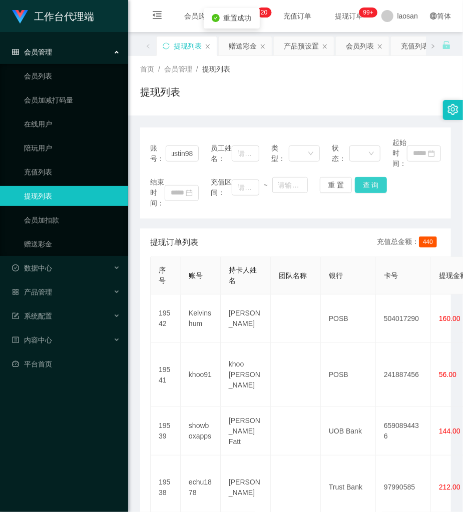
click at [359, 186] on button "查 询" at bounding box center [371, 185] width 32 height 16
click at [359, 186] on div "重 置 查 询" at bounding box center [344, 185] width 49 height 16
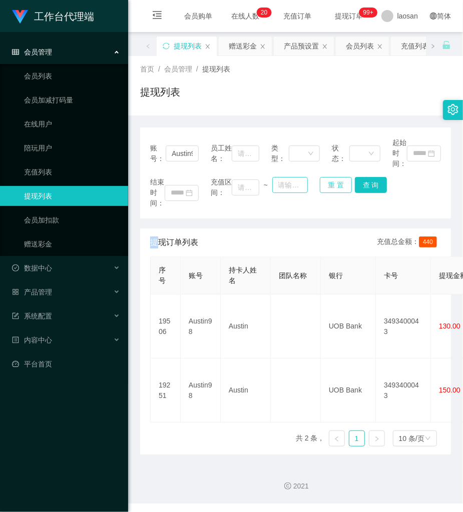
drag, startPoint x: 333, startPoint y: 186, endPoint x: 295, endPoint y: 187, distance: 37.5
click at [333, 187] on button "重 置" at bounding box center [336, 185] width 32 height 16
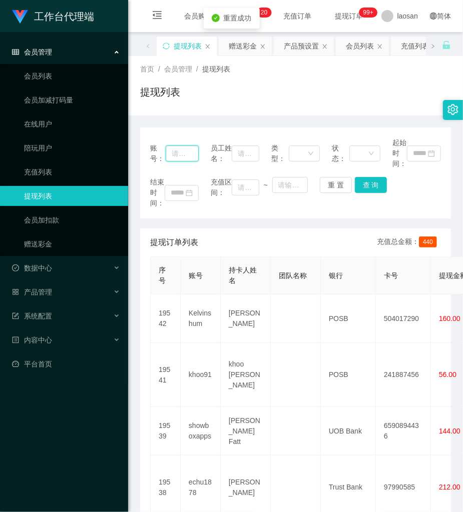
click at [195, 157] on input "text" at bounding box center [182, 154] width 33 height 16
paste input "Richardlch"
type input "Richardlch"
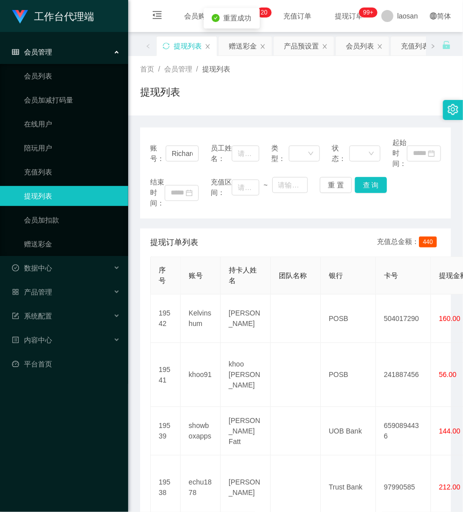
click at [376, 175] on div "账号： Richardlch 员工姓名： 类型： 状态： 起始时间： 结束时间： 充值区间： ~ 重 置 查 询" at bounding box center [295, 173] width 311 height 91
click at [368, 179] on button "查 询" at bounding box center [371, 185] width 32 height 16
click at [367, 179] on div "结束时间： 充值区间： ~ 重 置 查 询" at bounding box center [295, 193] width 291 height 32
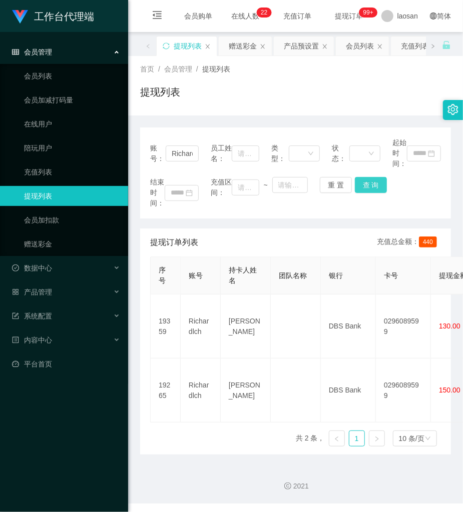
click at [367, 184] on button "查 询" at bounding box center [371, 185] width 32 height 16
click at [367, 184] on div "结束时间： 充值区间： ~ 重 置 查 询" at bounding box center [295, 193] width 291 height 32
click at [367, 184] on button "查 询" at bounding box center [371, 185] width 32 height 16
click at [367, 184] on div "结束时间： 充值区间： ~ 重 置 查 询" at bounding box center [295, 193] width 291 height 32
drag, startPoint x: 367, startPoint y: 184, endPoint x: 338, endPoint y: 183, distance: 28.5
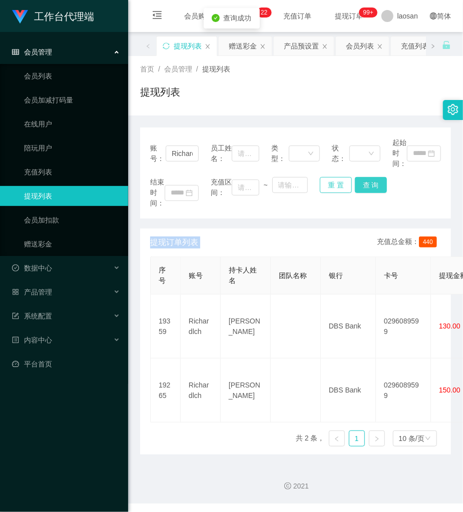
click at [366, 184] on button "查 询" at bounding box center [371, 185] width 32 height 16
drag, startPoint x: 40, startPoint y: 249, endPoint x: 56, endPoint y: 245, distance: 16.5
click at [38, 248] on link "赠送彩金" at bounding box center [72, 244] width 96 height 20
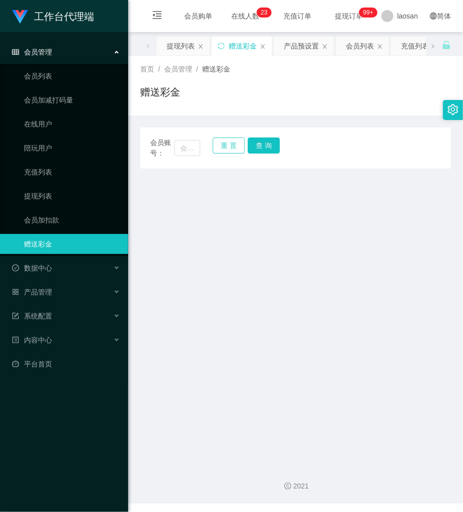
drag, startPoint x: 221, startPoint y: 140, endPoint x: 213, endPoint y: 140, distance: 8.0
click at [221, 140] on button "重 置" at bounding box center [229, 146] width 32 height 16
drag, startPoint x: 189, startPoint y: 143, endPoint x: 244, endPoint y: 144, distance: 55.0
click at [221, 144] on div "会员账号： 重 置 查 询" at bounding box center [295, 148] width 311 height 21
paste input "Richardlch"
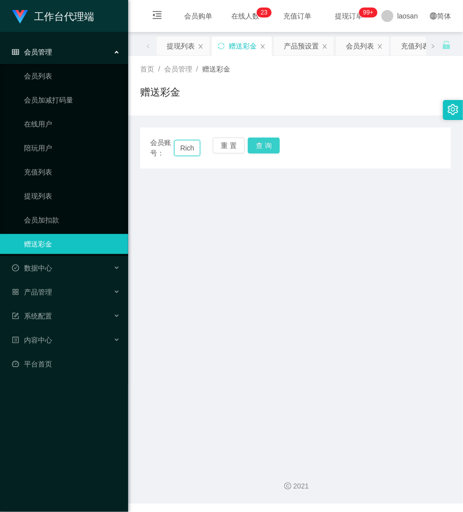
scroll to position [0, 19]
type input "Richardlch"
click at [262, 144] on button "查 询" at bounding box center [264, 146] width 32 height 16
click at [262, 144] on div "会员账号： Richardlch 重 置 查 询" at bounding box center [295, 148] width 311 height 21
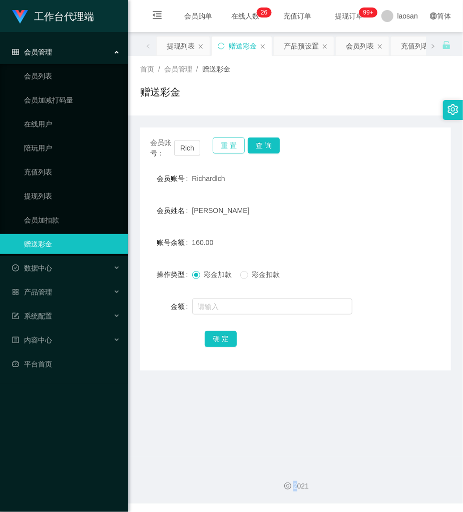
drag, startPoint x: 225, startPoint y: 147, endPoint x: 217, endPoint y: 147, distance: 8.0
click at [222, 147] on button "重 置" at bounding box center [229, 146] width 32 height 16
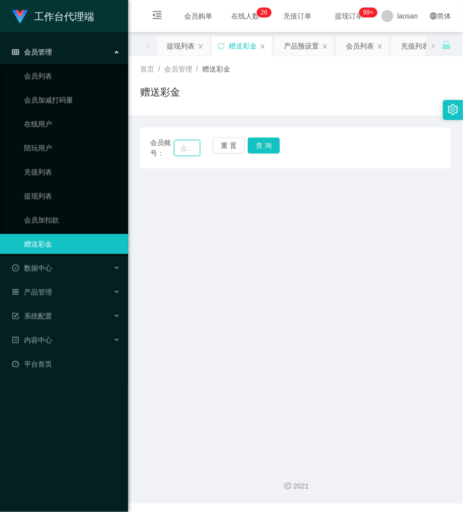
drag, startPoint x: 187, startPoint y: 147, endPoint x: 232, endPoint y: 141, distance: 45.4
click at [193, 145] on input "text" at bounding box center [187, 148] width 26 height 16
paste input "Austin98"
type input "Austin98"
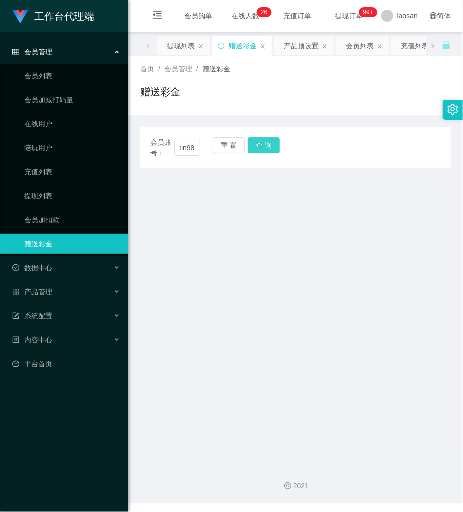
scroll to position [0, 0]
click at [277, 140] on button "查 询" at bounding box center [264, 146] width 32 height 16
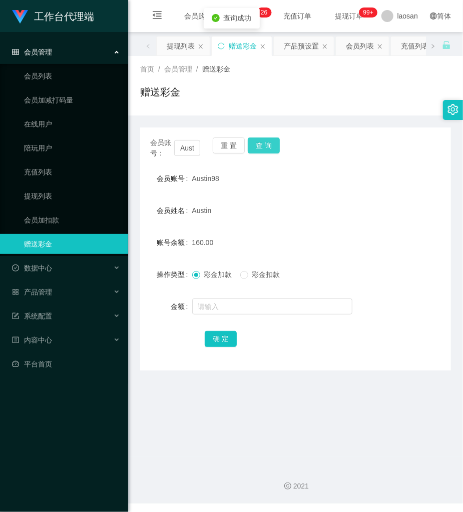
click at [277, 140] on button "查 询" at bounding box center [264, 146] width 32 height 16
click at [233, 146] on button "重 置" at bounding box center [229, 146] width 32 height 16
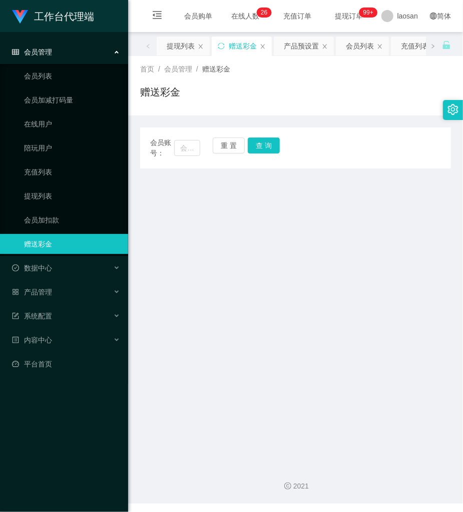
drag, startPoint x: 367, startPoint y: 103, endPoint x: 101, endPoint y: 141, distance: 268.9
click at [319, 111] on div "首页 / 会员管理 / 赠送彩金 / 赠送彩金" at bounding box center [295, 86] width 335 height 60
click at [62, 219] on link "会员加扣款" at bounding box center [72, 220] width 96 height 20
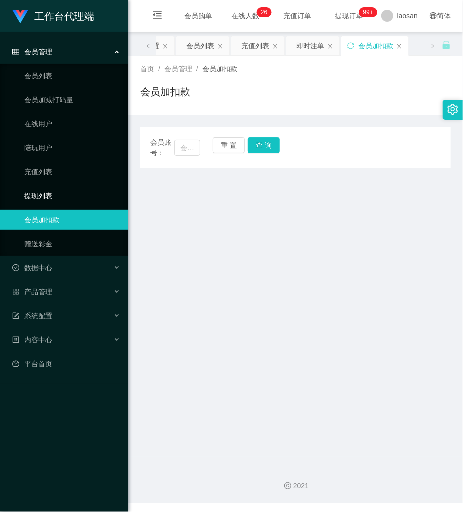
click at [54, 193] on link "提现列表" at bounding box center [72, 196] width 96 height 20
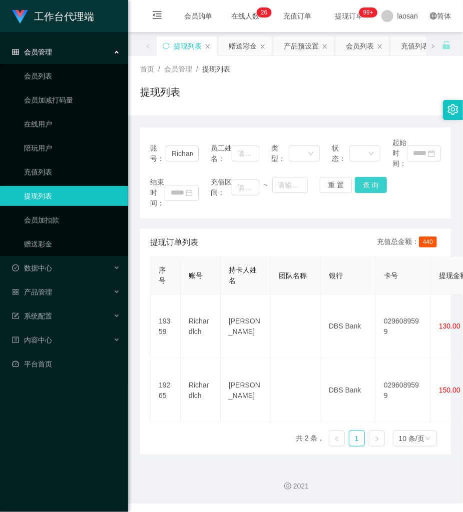
click at [363, 185] on button "查 询" at bounding box center [371, 185] width 32 height 16
click at [363, 185] on div "结束时间： 充值区间： ~ 重 置 查 询" at bounding box center [295, 193] width 291 height 32
click at [363, 185] on button "查 询" at bounding box center [371, 185] width 32 height 16
click at [332, 186] on button "重 置" at bounding box center [336, 185] width 32 height 16
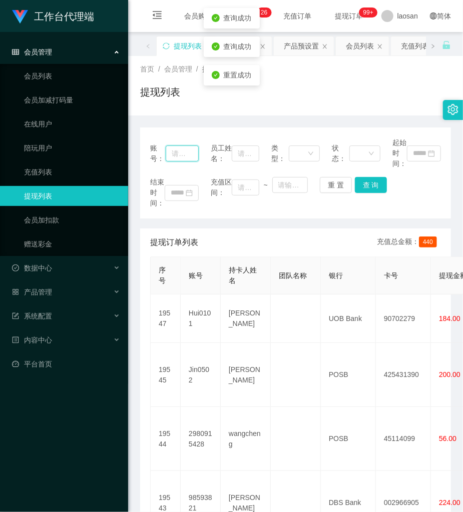
drag, startPoint x: 194, startPoint y: 148, endPoint x: 189, endPoint y: 151, distance: 5.6
click at [189, 151] on input "text" at bounding box center [182, 154] width 33 height 16
paste input "Austin98"
type input "Austin98"
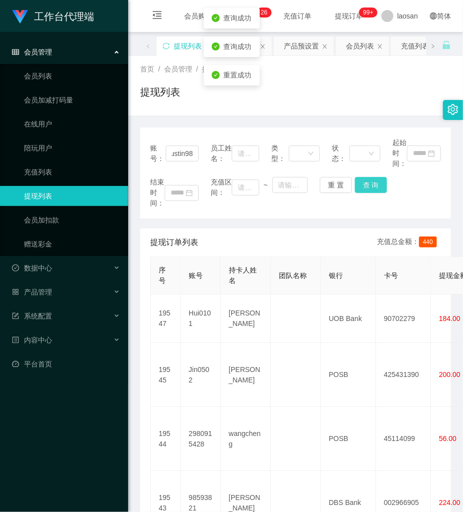
scroll to position [0, 0]
click at [365, 184] on button "查 询" at bounding box center [371, 185] width 32 height 16
drag, startPoint x: 365, startPoint y: 184, endPoint x: 369, endPoint y: 175, distance: 9.7
click at [365, 184] on div "结束时间： 充值区间： ~ 重 置 查 询" at bounding box center [295, 193] width 291 height 32
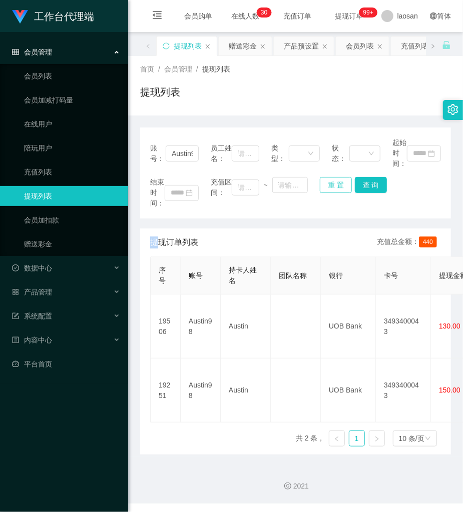
click at [341, 189] on button "重 置" at bounding box center [336, 185] width 32 height 16
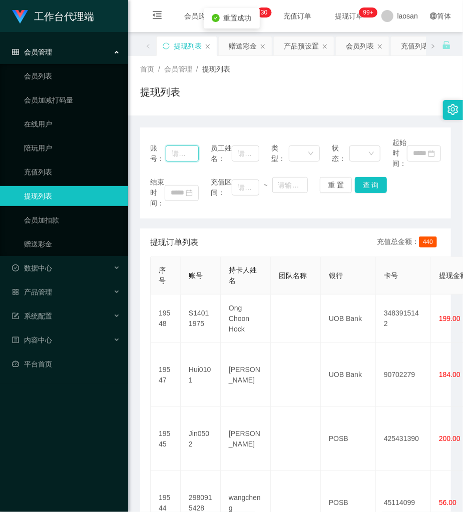
drag, startPoint x: 181, startPoint y: 155, endPoint x: 253, endPoint y: 171, distance: 73.8
click at [184, 156] on input "text" at bounding box center [182, 154] width 33 height 16
paste input "Richardlch"
type input "Richardlch"
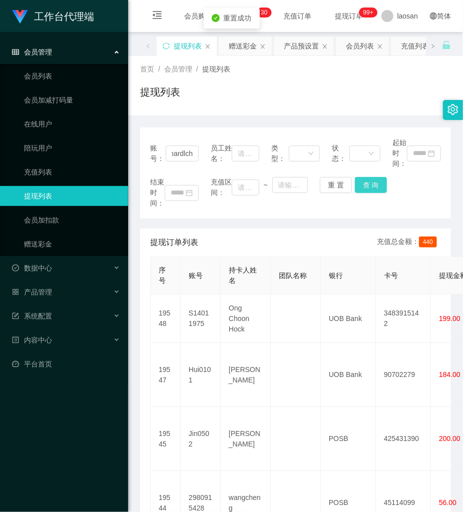
scroll to position [0, 0]
click at [370, 185] on button "查 询" at bounding box center [371, 185] width 32 height 16
click at [370, 185] on div "结束时间： 充值区间： ~ 重 置 查 询" at bounding box center [295, 193] width 291 height 32
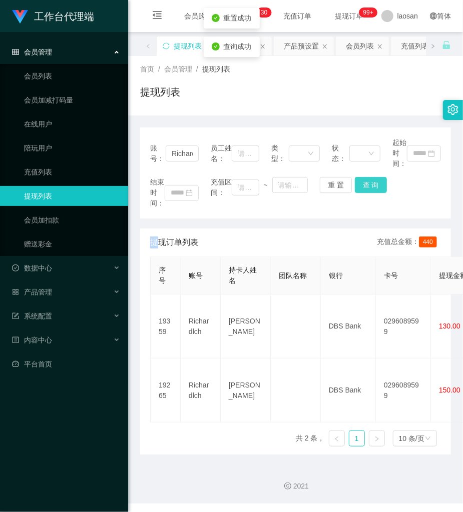
click at [370, 185] on button "查 询" at bounding box center [371, 185] width 32 height 16
click at [370, 185] on div "结束时间： 充值区间： ~ 重 置 查 询" at bounding box center [295, 193] width 291 height 32
click at [333, 186] on button "重 置" at bounding box center [336, 185] width 32 height 16
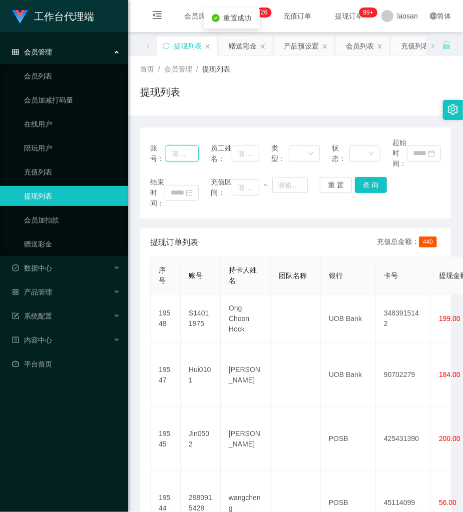
drag, startPoint x: 188, startPoint y: 156, endPoint x: 437, endPoint y: 190, distance: 251.5
click at [193, 156] on input "text" at bounding box center [182, 154] width 33 height 16
paste input "Austin98"
type input "Austin98"
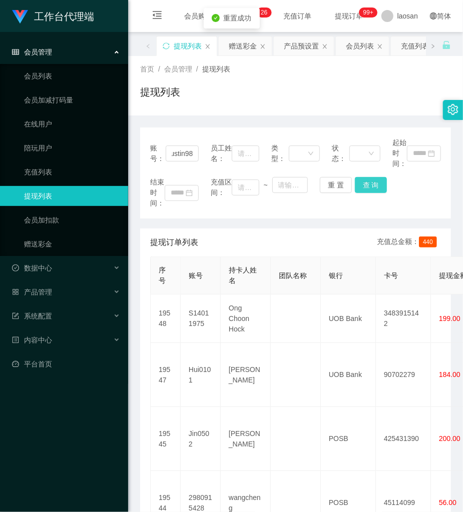
click at [366, 185] on button "查 询" at bounding box center [371, 185] width 32 height 16
click at [366, 185] on div "结束时间： 充值区间： ~ 重 置 查 询" at bounding box center [295, 193] width 291 height 32
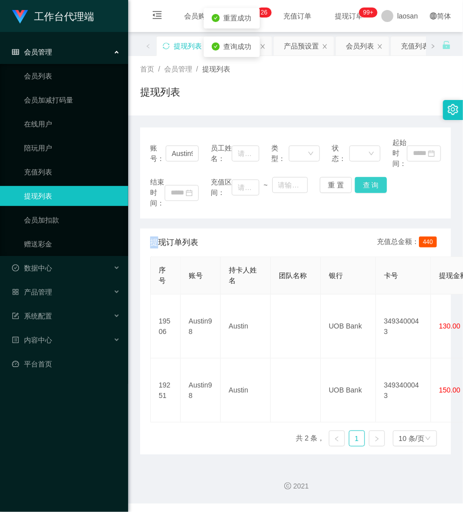
click at [366, 185] on button "查 询" at bounding box center [371, 185] width 32 height 16
click at [366, 185] on div "结束时间： 充值区间： ~ 重 置 查 询" at bounding box center [295, 193] width 291 height 32
click at [374, 187] on button "查 询" at bounding box center [371, 185] width 32 height 16
click at [373, 187] on div "结束时间： 充值区间： ~ 重 置 查 询" at bounding box center [295, 193] width 291 height 32
click at [366, 191] on button "查 询" at bounding box center [371, 185] width 32 height 16
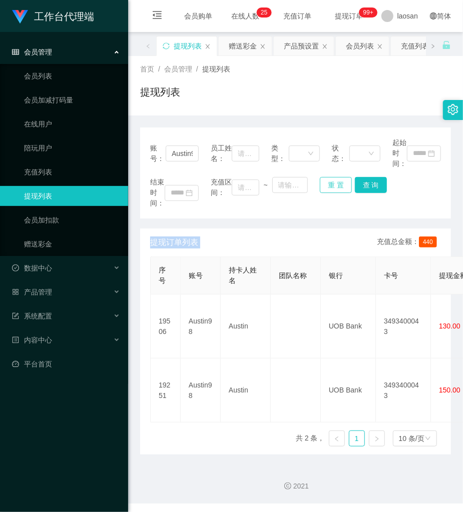
click at [336, 189] on button "重 置" at bounding box center [336, 185] width 32 height 16
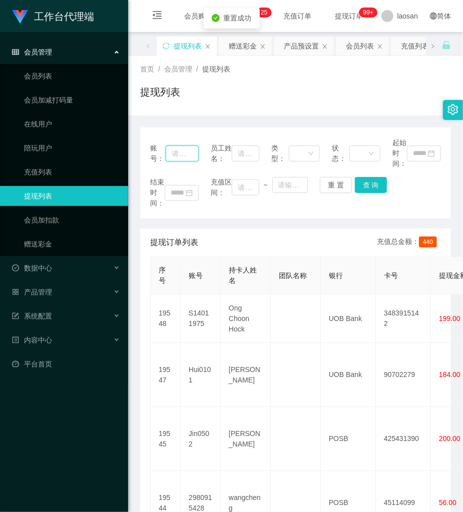
drag, startPoint x: 189, startPoint y: 159, endPoint x: 258, endPoint y: 175, distance: 71.4
click at [201, 161] on div "账号： 员工姓名： 类型： 状态： 起始时间：" at bounding box center [295, 154] width 291 height 32
paste input "Richardlch"
type input "Richardlch"
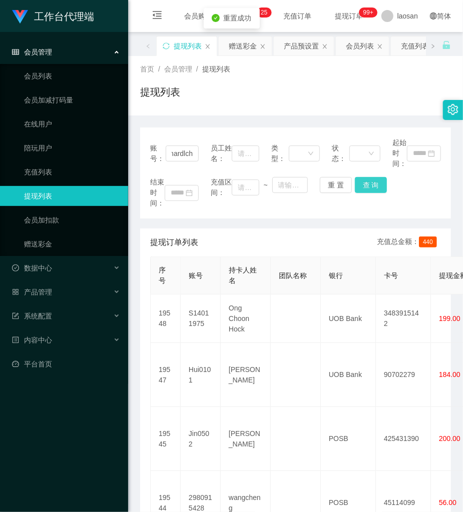
scroll to position [0, 0]
click at [366, 189] on button "查 询" at bounding box center [371, 185] width 32 height 16
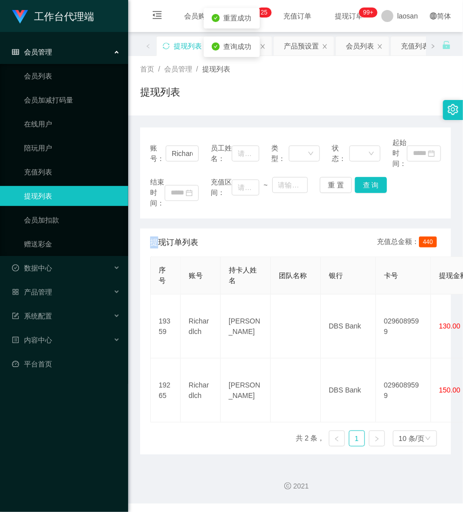
click at [366, 189] on div "结束时间： 充值区间： ~ 重 置 查 询" at bounding box center [295, 193] width 291 height 32
click at [366, 189] on button "查 询" at bounding box center [371, 185] width 32 height 16
click at [366, 189] on div "结束时间： 充值区间： ~ 重 置 查 询" at bounding box center [295, 193] width 291 height 32
drag, startPoint x: 365, startPoint y: 189, endPoint x: 14, endPoint y: 295, distance: 366.3
click at [355, 192] on button "查 询" at bounding box center [371, 185] width 32 height 16
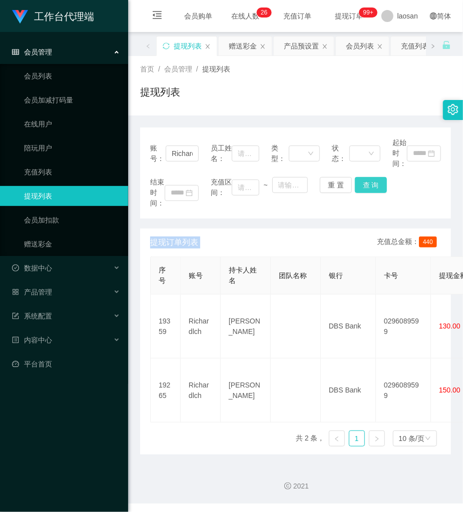
click at [377, 187] on button "查 询" at bounding box center [371, 185] width 32 height 16
click at [377, 187] on div "结束时间： 充值区间： ~ 重 置 查 询" at bounding box center [295, 193] width 291 height 32
click at [377, 187] on button "查 询" at bounding box center [371, 185] width 32 height 16
click at [377, 187] on div "结束时间： 充值区间： ~ 重 置 查 询" at bounding box center [295, 193] width 291 height 32
click at [377, 187] on button "查 询" at bounding box center [371, 185] width 32 height 16
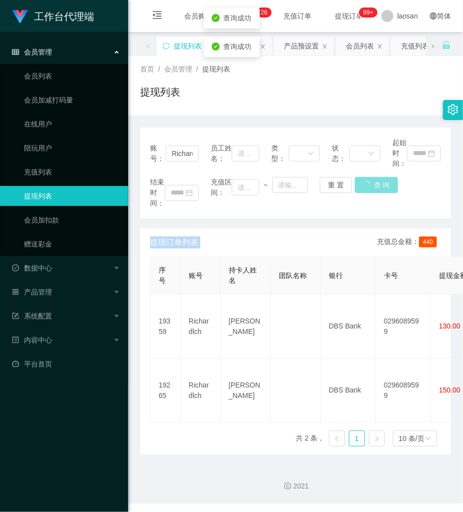
click at [377, 187] on div "结束时间： 充值区间： ~ 重 置 查 询" at bounding box center [295, 193] width 291 height 32
click at [377, 187] on button "查 询" at bounding box center [371, 185] width 32 height 16
click at [377, 187] on div "结束时间： 充值区间： ~ 重 置 查 询" at bounding box center [295, 193] width 291 height 32
click at [365, 181] on button "查 询" at bounding box center [371, 185] width 32 height 16
click at [366, 181] on div "结束时间： 充值区间： ~ 重 置 查 询" at bounding box center [295, 193] width 291 height 32
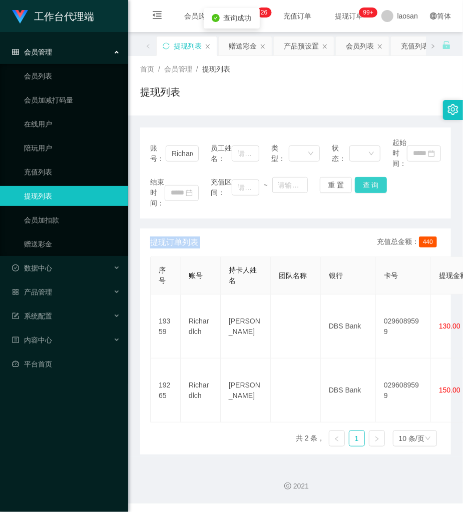
click at [366, 181] on button "查 询" at bounding box center [371, 185] width 32 height 16
click at [366, 181] on div "结束时间： 充值区间： ~ 重 置 查 询" at bounding box center [295, 193] width 291 height 32
click at [366, 181] on button "查 询" at bounding box center [371, 185] width 32 height 16
click at [365, 189] on button "查 询" at bounding box center [371, 185] width 32 height 16
click at [365, 189] on div "结束时间： 充值区间： ~ 重 置 查 询" at bounding box center [295, 193] width 291 height 32
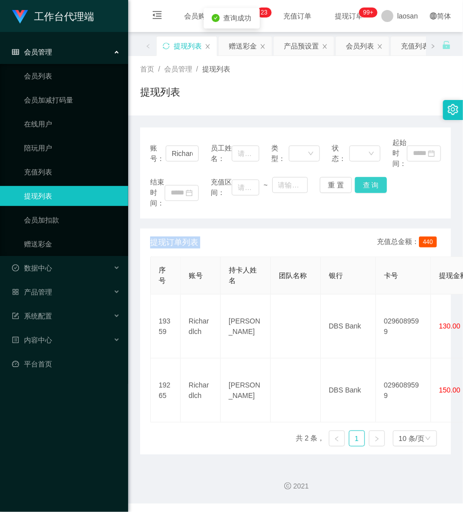
click at [365, 189] on button "查 询" at bounding box center [371, 185] width 32 height 16
click at [363, 183] on button "查 询" at bounding box center [371, 185] width 32 height 16
click at [363, 183] on button "查 询" at bounding box center [376, 185] width 43 height 16
click at [363, 183] on div "重 置 查 询" at bounding box center [344, 185] width 49 height 16
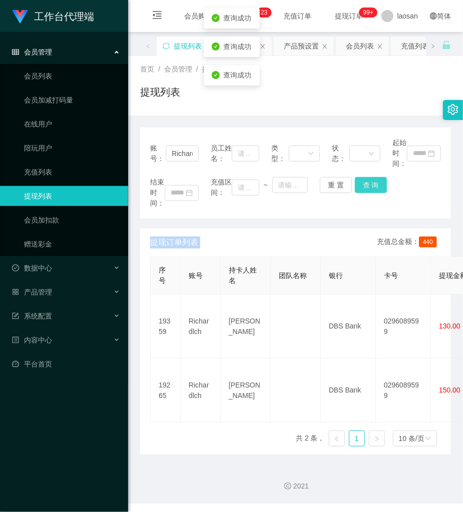
click at [363, 183] on button "查 询" at bounding box center [371, 185] width 32 height 16
click at [363, 183] on div "重 置 查 询" at bounding box center [344, 185] width 49 height 16
click at [363, 183] on button "查 询" at bounding box center [371, 185] width 32 height 16
click at [368, 188] on button "查 询" at bounding box center [371, 185] width 32 height 16
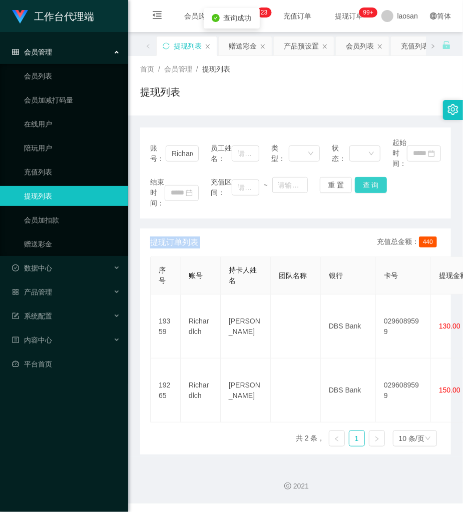
click at [369, 187] on button "查 询" at bounding box center [371, 185] width 32 height 16
click at [369, 187] on div "结束时间： 充值区间： ~ 重 置 查 询" at bounding box center [295, 193] width 291 height 32
click at [369, 187] on button "查 询" at bounding box center [371, 185] width 32 height 16
click at [368, 187] on div "结束时间： 充值区间： ~ 重 置 查 询" at bounding box center [295, 193] width 291 height 32
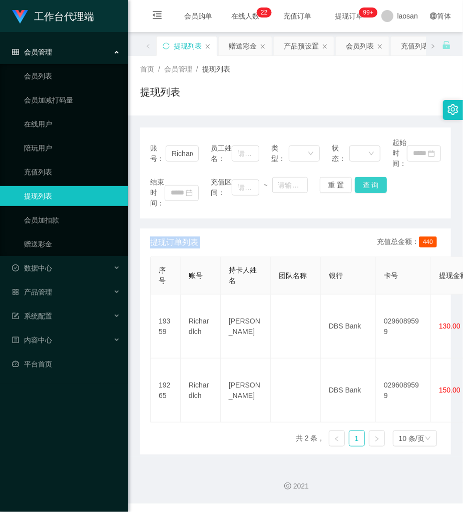
click at [374, 187] on button "查 询" at bounding box center [371, 185] width 32 height 16
click at [374, 187] on button "查 询" at bounding box center [376, 185] width 43 height 16
click at [373, 187] on button "查 询" at bounding box center [376, 185] width 43 height 16
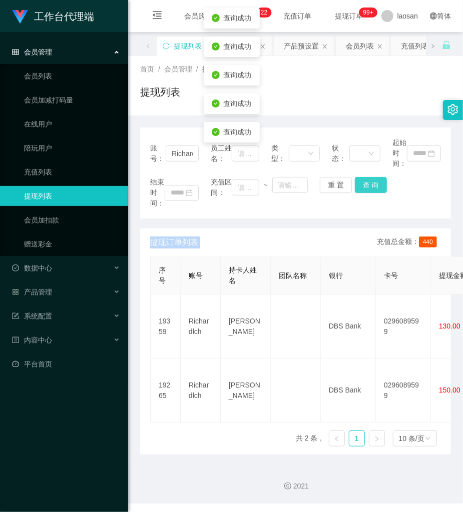
click at [367, 186] on button "查 询" at bounding box center [371, 185] width 32 height 16
click at [367, 186] on button "查 询" at bounding box center [376, 185] width 43 height 16
click at [365, 186] on div "结束时间： 充值区间： ~ 重 置 查 询" at bounding box center [295, 193] width 291 height 32
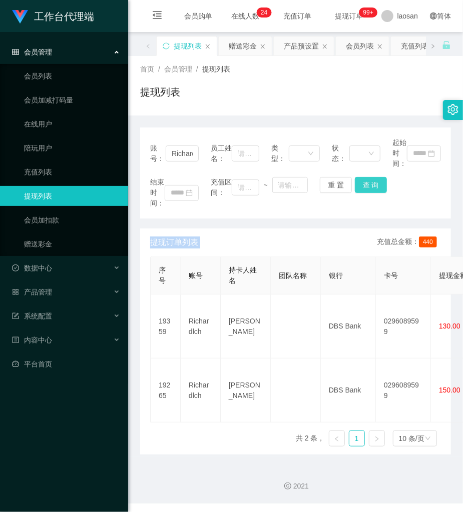
click at [372, 182] on button "查 询" at bounding box center [371, 185] width 32 height 16
click at [372, 182] on div "结束时间： 充值区间： ~ 重 置 查 询" at bounding box center [295, 193] width 291 height 32
click at [372, 182] on button "查 询" at bounding box center [371, 185] width 32 height 16
drag, startPoint x: 372, startPoint y: 182, endPoint x: 364, endPoint y: 179, distance: 8.5
click at [364, 179] on div "结束时间： 充值区间： ~ 重 置 查 询" at bounding box center [295, 193] width 291 height 32
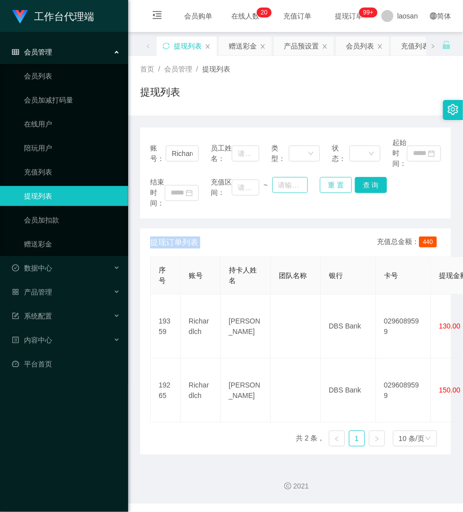
drag, startPoint x: 333, startPoint y: 187, endPoint x: 297, endPoint y: 183, distance: 36.3
click at [327, 187] on button "重 置" at bounding box center [336, 185] width 32 height 16
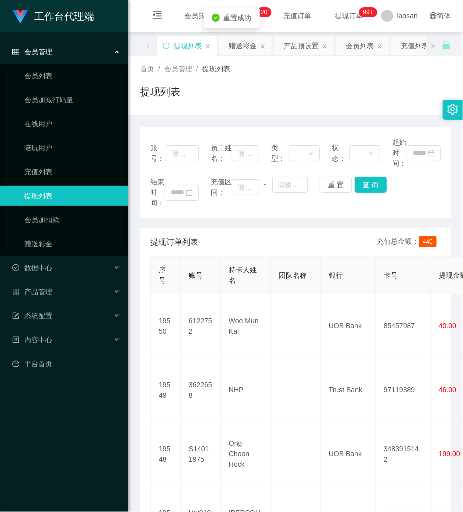
drag, startPoint x: 185, startPoint y: 163, endPoint x: 208, endPoint y: 154, distance: 25.0
click at [199, 161] on div "账号： 员工姓名： 类型： 状态： 起始时间：" at bounding box center [295, 154] width 291 height 32
drag, startPoint x: 187, startPoint y: 153, endPoint x: 179, endPoint y: 154, distance: 8.1
click at [179, 154] on div "账号： 员工姓名： 类型： 状态： 起始时间：" at bounding box center [295, 154] width 291 height 32
click at [169, 154] on input "text" at bounding box center [182, 154] width 33 height 16
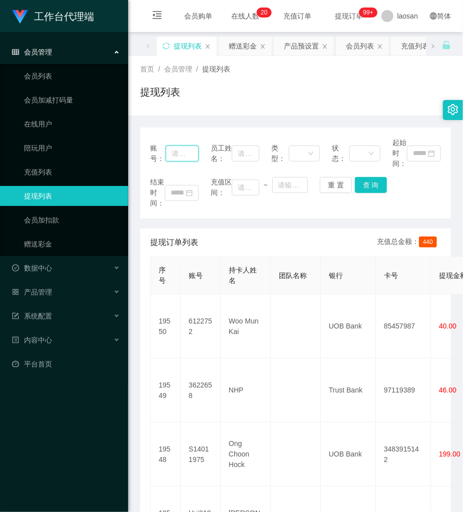
paste input "Austin98"
type input "Austin98"
click at [372, 185] on button "查 询" at bounding box center [371, 185] width 32 height 16
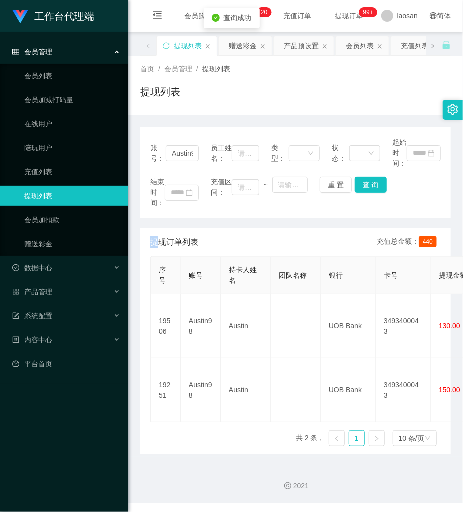
click at [372, 185] on div "结束时间： 充值区间： ~ 重 置 查 询" at bounding box center [295, 193] width 291 height 32
click at [361, 183] on button "查 询" at bounding box center [371, 185] width 32 height 16
click at [361, 183] on div "重 置 查 询" at bounding box center [344, 185] width 49 height 16
click at [361, 183] on button "查 询" at bounding box center [371, 185] width 32 height 16
click at [361, 183] on div "重 置 查 询" at bounding box center [344, 185] width 49 height 16
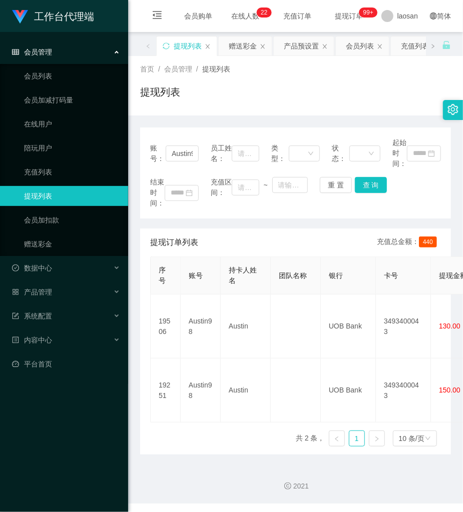
click at [349, 193] on div "结束时间： 充值区间： ~ 重 置 查 询" at bounding box center [295, 193] width 291 height 32
click at [327, 182] on button "重 置" at bounding box center [336, 185] width 32 height 16
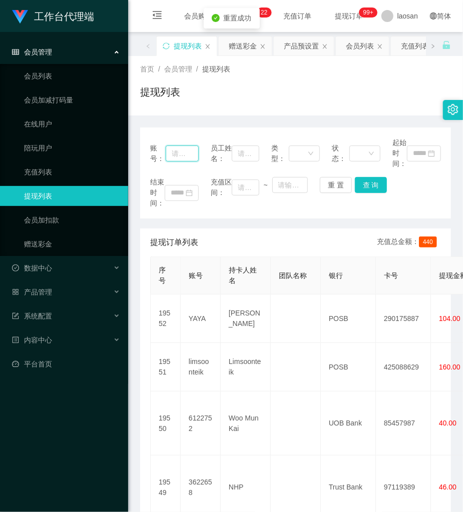
click at [181, 157] on input "text" at bounding box center [182, 154] width 33 height 16
paste input "Richardlch"
type input "Richardlch"
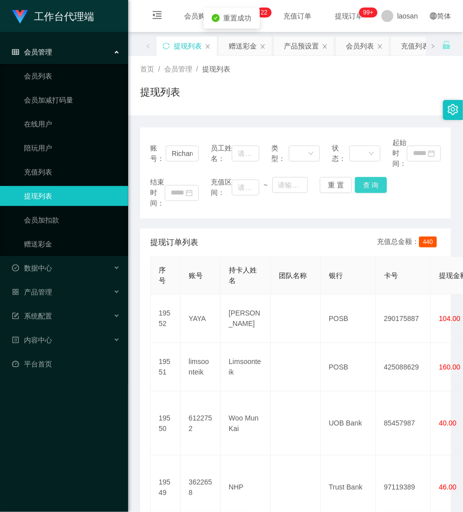
click at [369, 187] on button "查 询" at bounding box center [371, 185] width 32 height 16
click at [369, 185] on div "结束时间： 充值区间： ~ 重 置 查 询" at bounding box center [295, 193] width 291 height 32
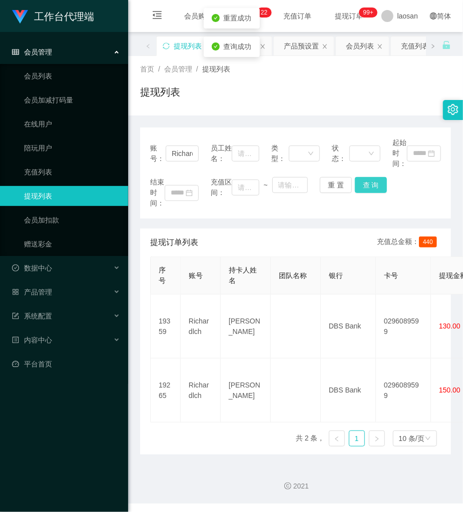
click at [369, 185] on button "查 询" at bounding box center [371, 185] width 32 height 16
click at [369, 185] on button "查 询" at bounding box center [376, 185] width 43 height 16
click at [361, 179] on button "查 询" at bounding box center [371, 185] width 32 height 16
click at [361, 179] on div "重 置 查 询" at bounding box center [344, 185] width 49 height 16
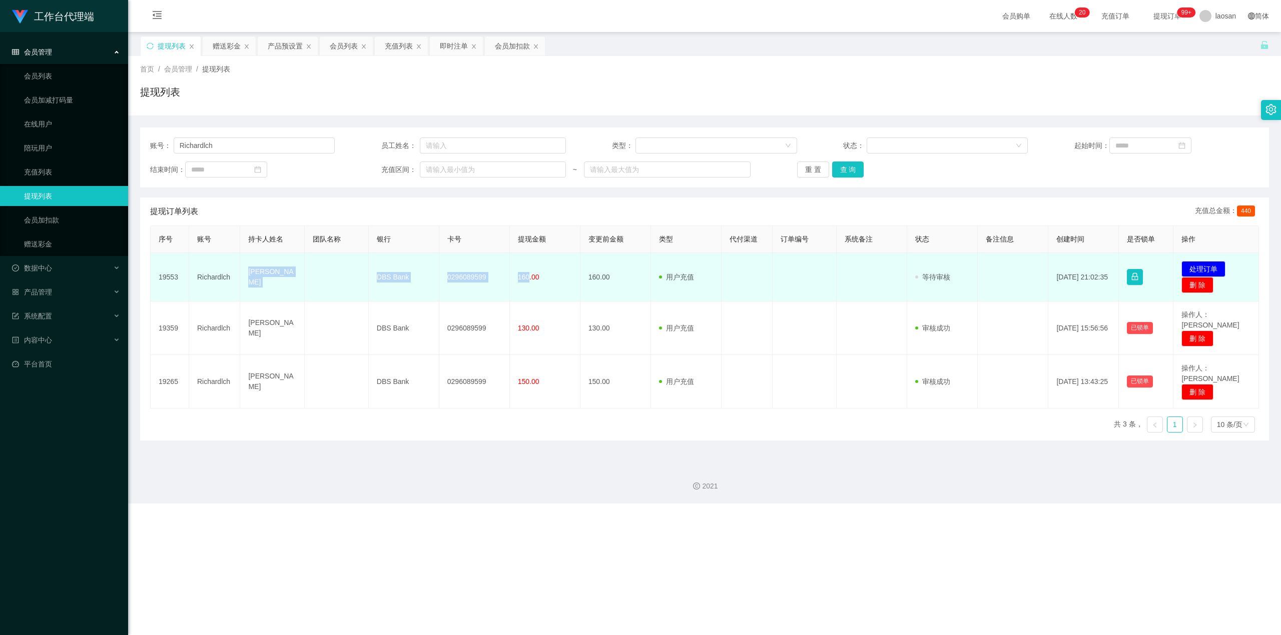
drag, startPoint x: 244, startPoint y: 276, endPoint x: 526, endPoint y: 289, distance: 282.5
click at [462, 289] on tr "19553 [PERSON_NAME] chi hui DBS Bank 0296089599 160.00 160.00 用户充值 人工扣款 审核驳回 审核…" at bounding box center [705, 277] width 1108 height 49
copy tr "Lim chi hui DBS Bank 0296089599 160"
click at [462, 271] on button "处理订单" at bounding box center [1203, 269] width 44 height 16
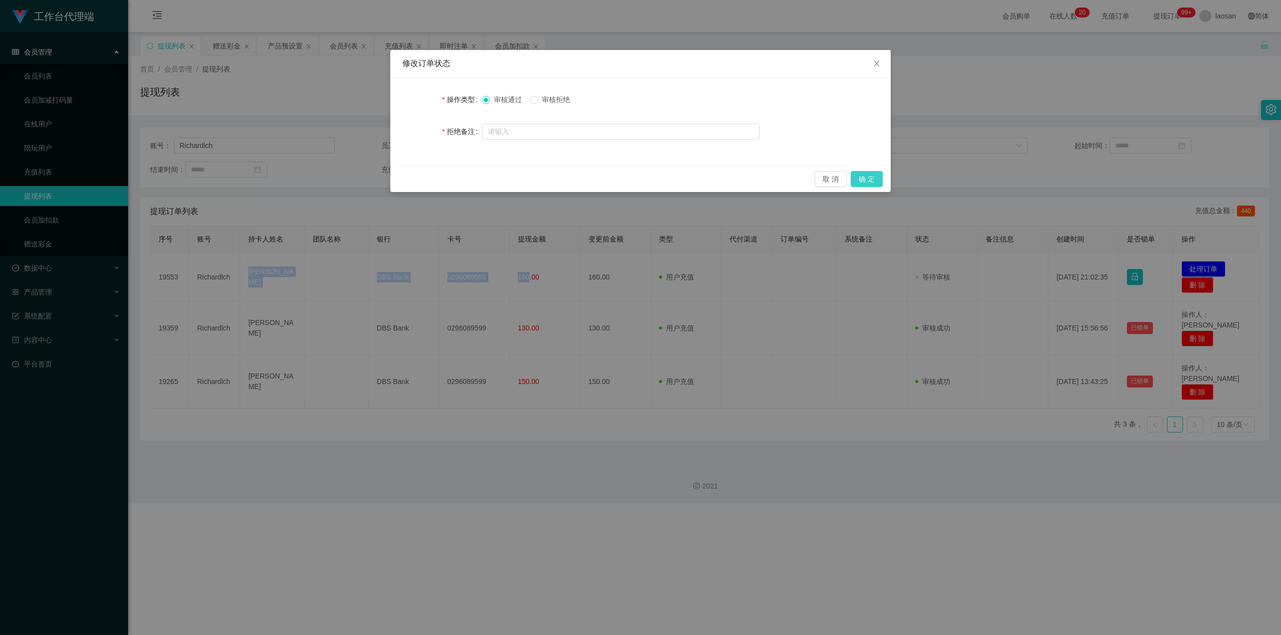
drag, startPoint x: 864, startPoint y: 181, endPoint x: 870, endPoint y: 181, distance: 6.0
click at [462, 182] on button "确 定" at bounding box center [867, 179] width 32 height 16
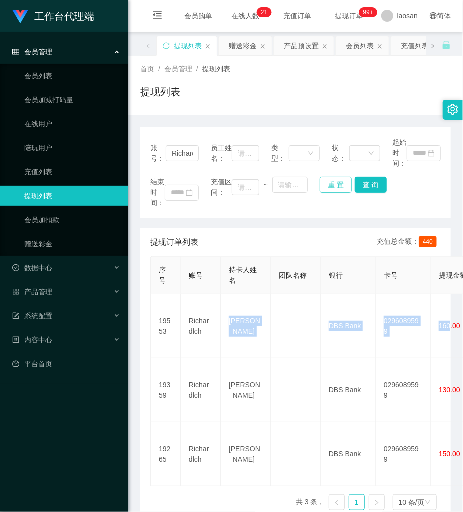
click at [331, 185] on button "重 置" at bounding box center [336, 185] width 32 height 16
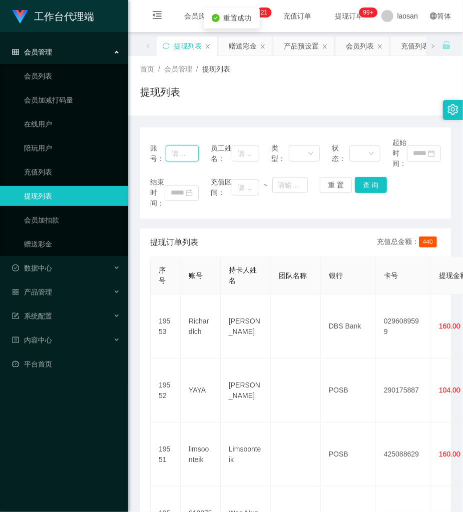
drag, startPoint x: 184, startPoint y: 158, endPoint x: 257, endPoint y: 177, distance: 75.0
click at [185, 158] on input "text" at bounding box center [182, 154] width 33 height 16
paste input "Austin98"
type input "Austin98"
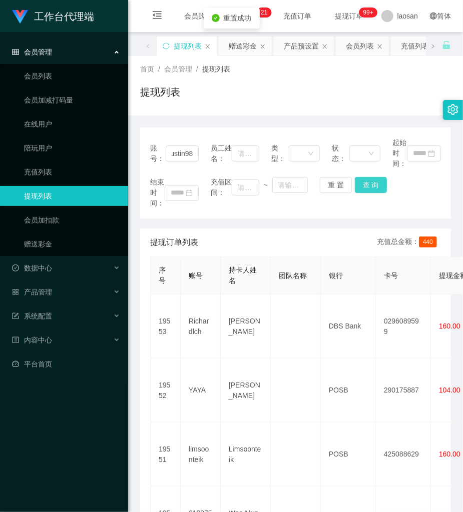
scroll to position [0, 0]
click at [366, 184] on button "查 询" at bounding box center [371, 185] width 32 height 16
click at [366, 184] on div "结束时间： 充值区间： ~ 重 置 查 询" at bounding box center [295, 193] width 291 height 32
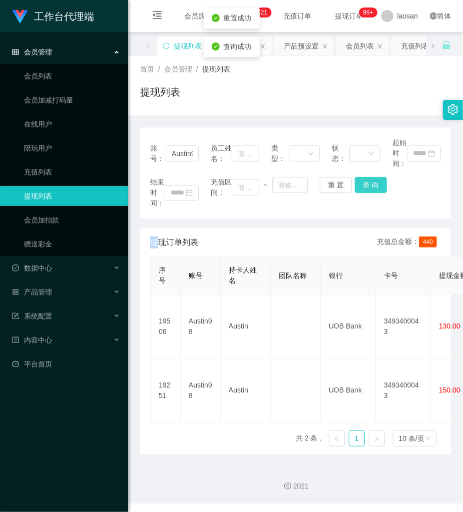
click at [366, 184] on button "查 询" at bounding box center [371, 185] width 32 height 16
click at [287, 226] on div "账号： Austin98 员工姓名： 类型： 状态： 起始时间： 结束时间： 充值区间： ~ 重 置 查 询 提现订单列表 充值总金额： 440 序号 账号 …" at bounding box center [295, 291] width 311 height 327
click at [359, 109] on div "首页 / 会员管理 / 提现列表 / 提现列表" at bounding box center [295, 86] width 335 height 60
drag, startPoint x: 349, startPoint y: 68, endPoint x: 357, endPoint y: 56, distance: 14.4
click at [349, 68] on div "首页 / 会员管理 / 提现列表 /" at bounding box center [295, 69] width 311 height 11
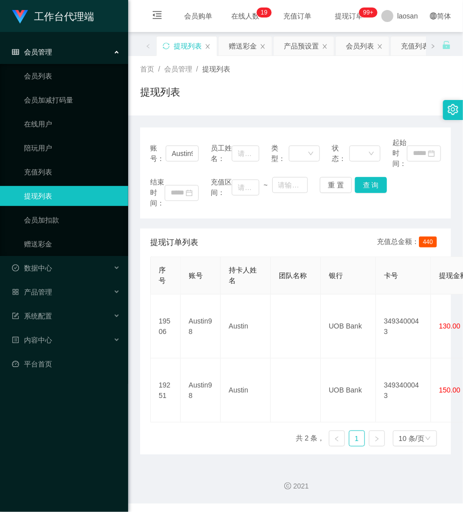
click at [345, 89] on div "提现列表" at bounding box center [295, 96] width 311 height 23
